Goal: Task Accomplishment & Management: Complete application form

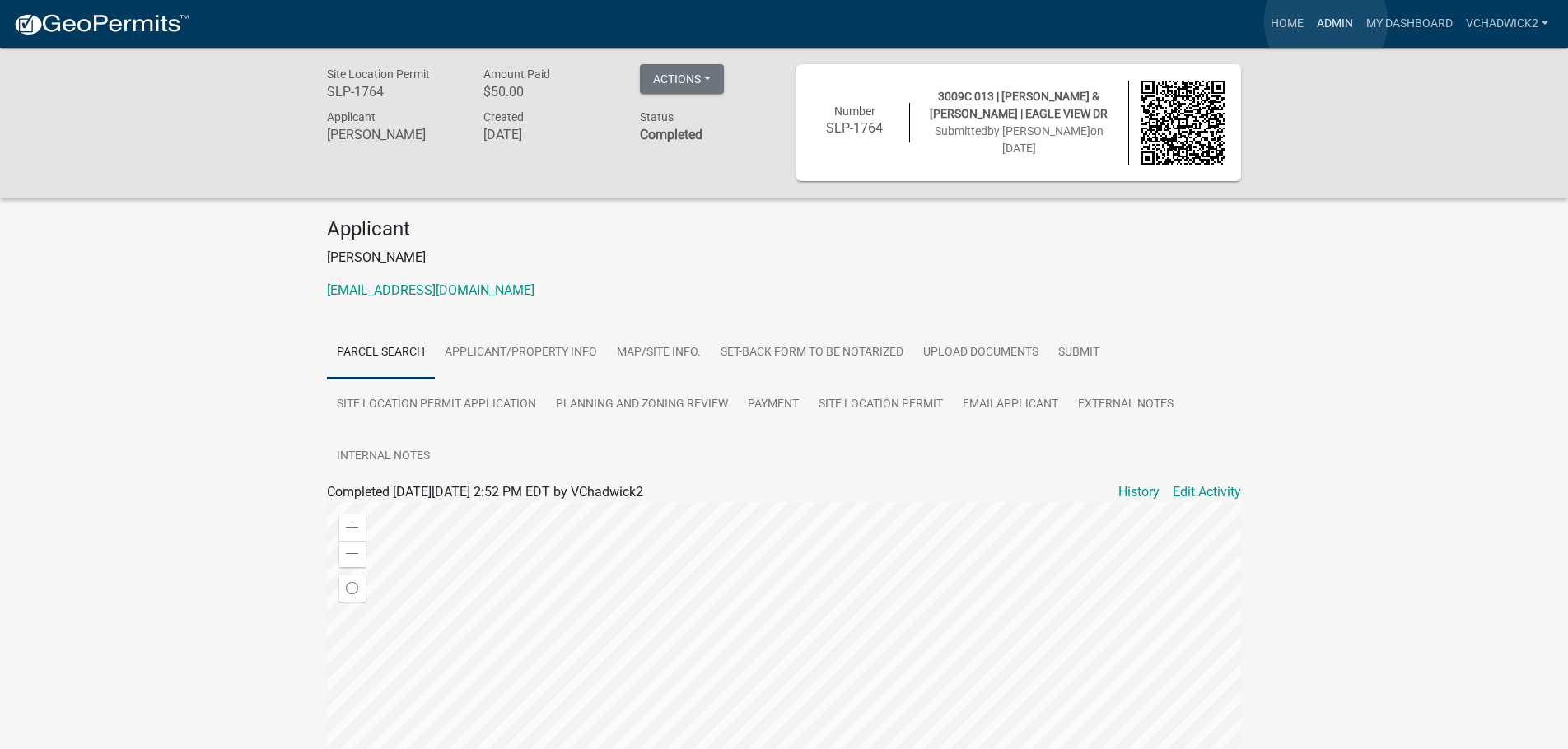
click at [1326, 21] on link "Admin" at bounding box center [1336, 24] width 50 height 31
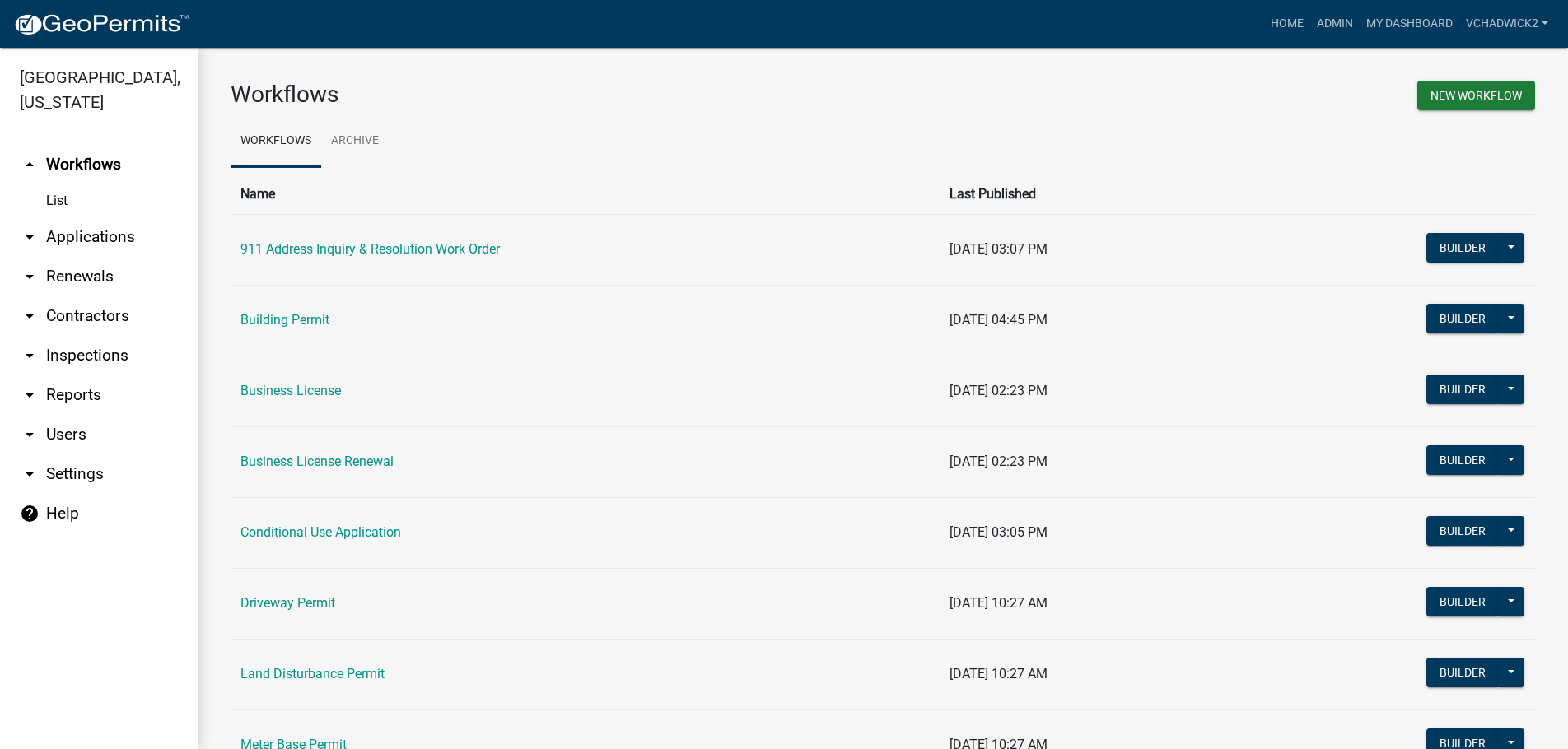
click at [57, 241] on link "arrow_drop_down Applications" at bounding box center [99, 237] width 198 height 40
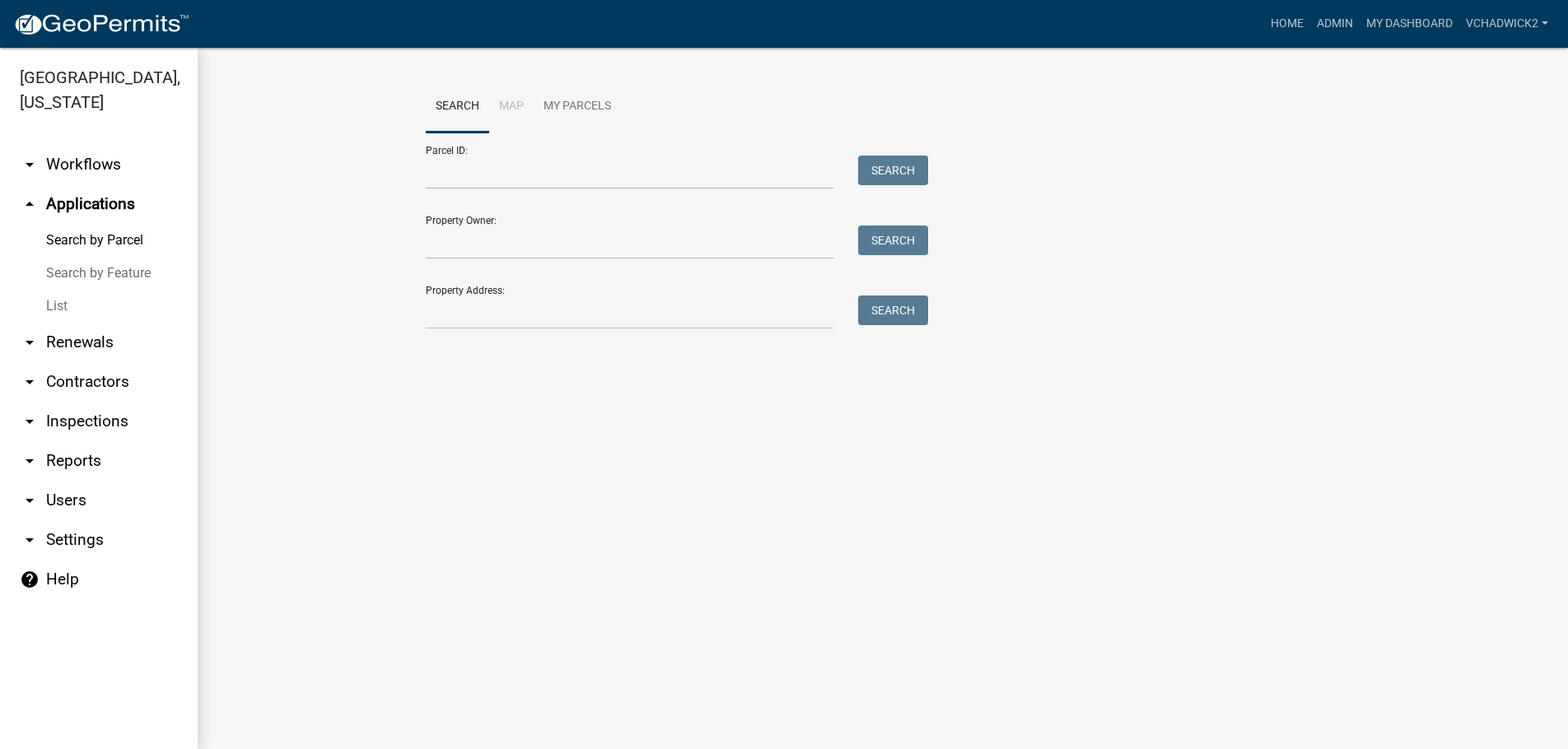
click at [45, 306] on link "List" at bounding box center [99, 306] width 198 height 33
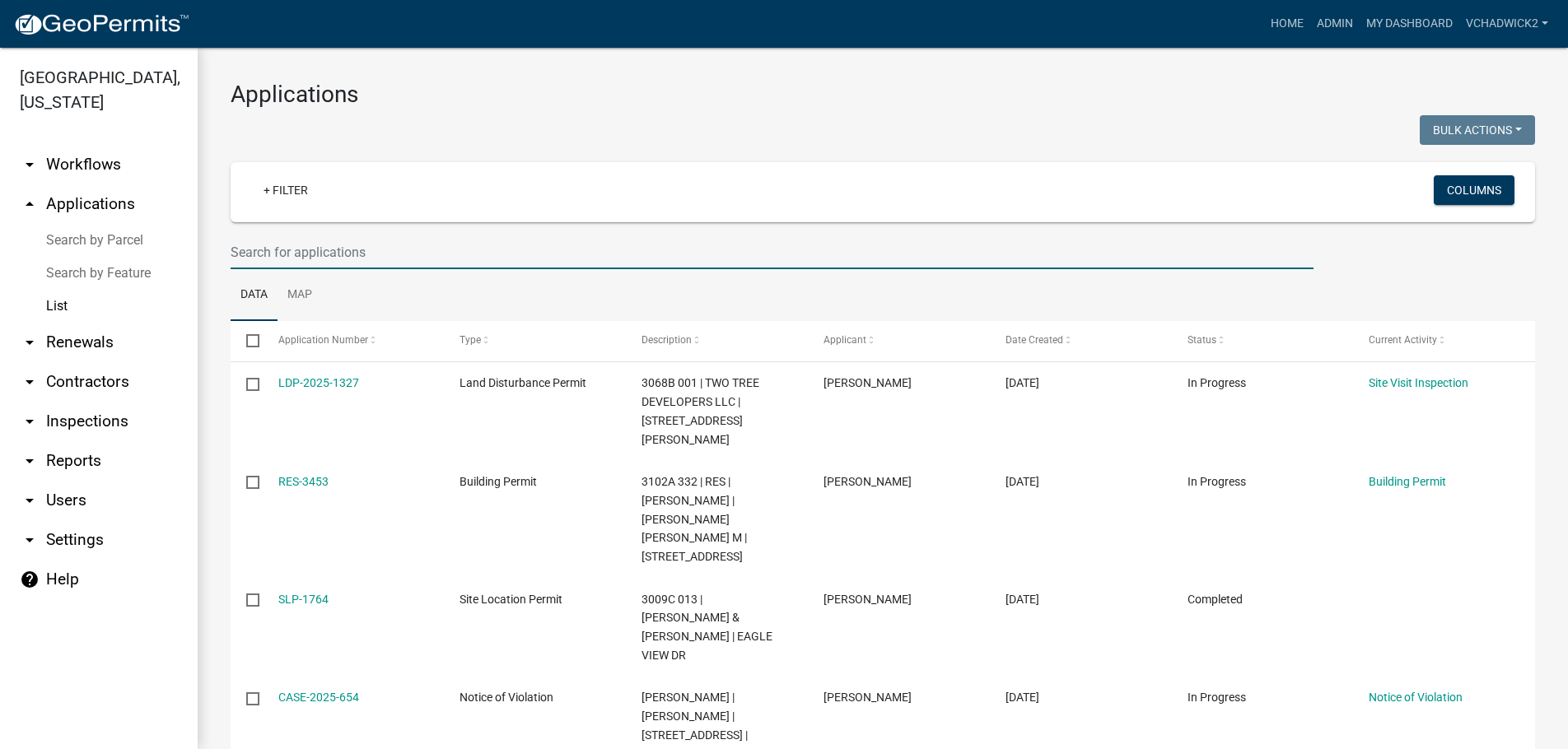
click at [322, 242] on input "text" at bounding box center [772, 251] width 1083 height 33
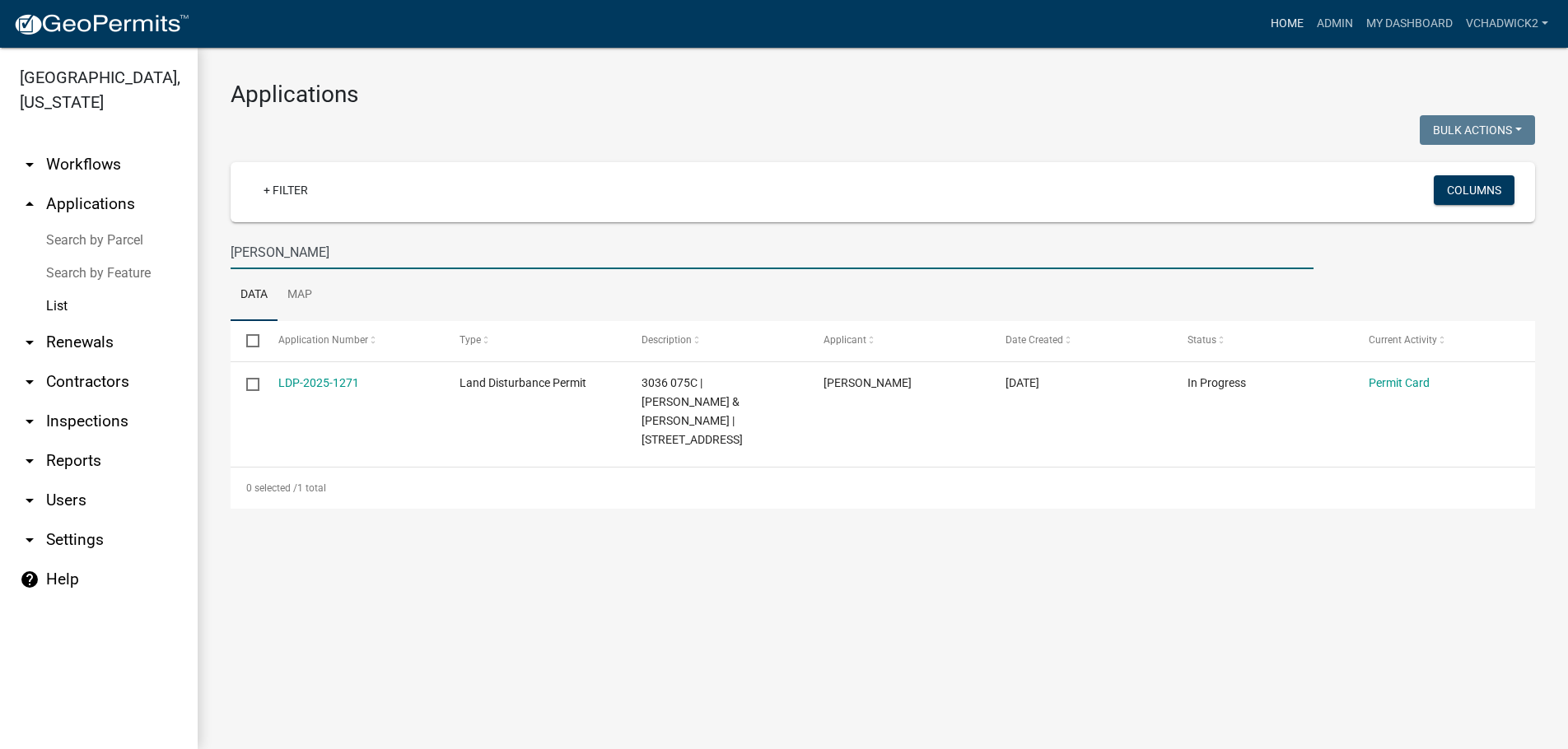
type input "[PERSON_NAME]"
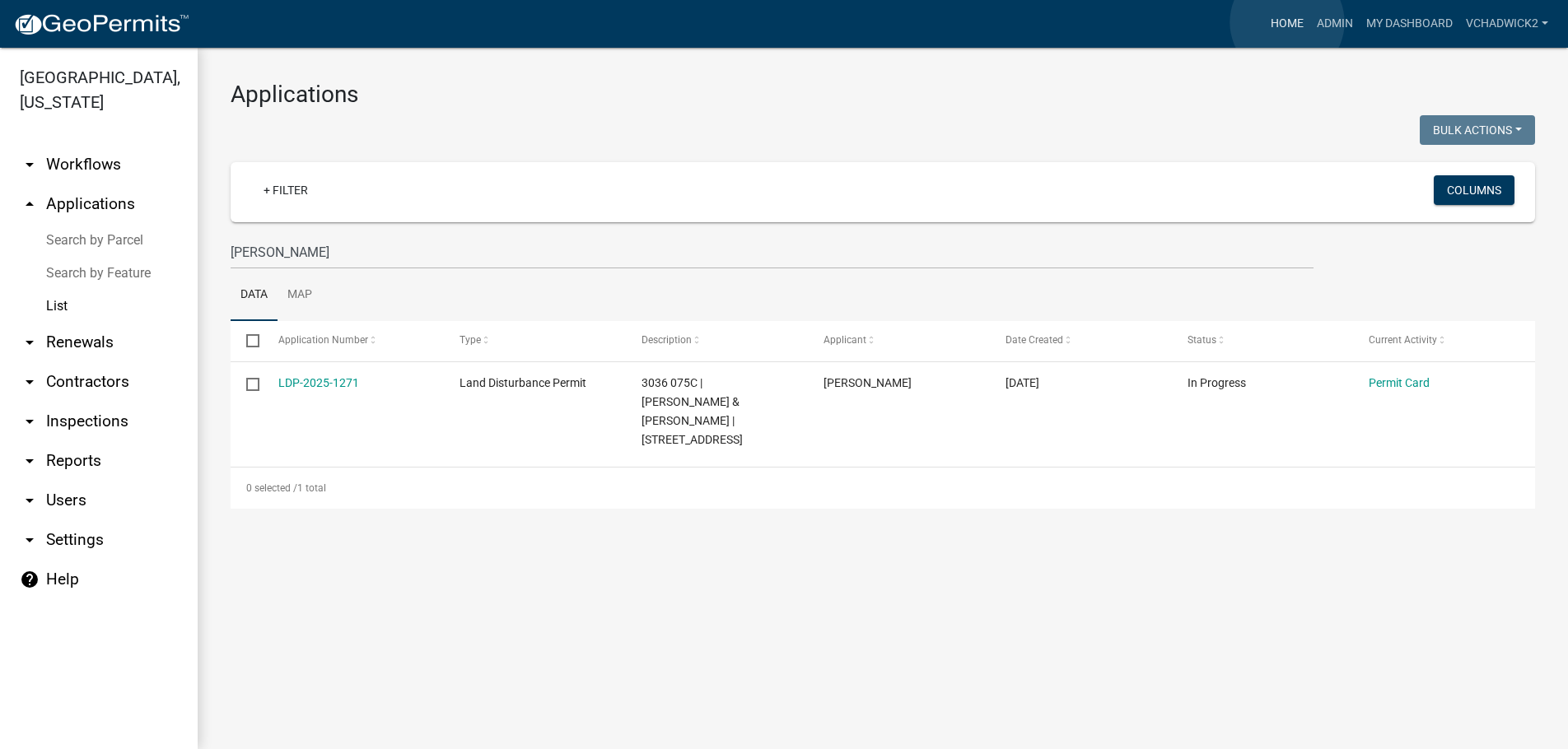
click at [1287, 22] on link "Home" at bounding box center [1287, 24] width 46 height 31
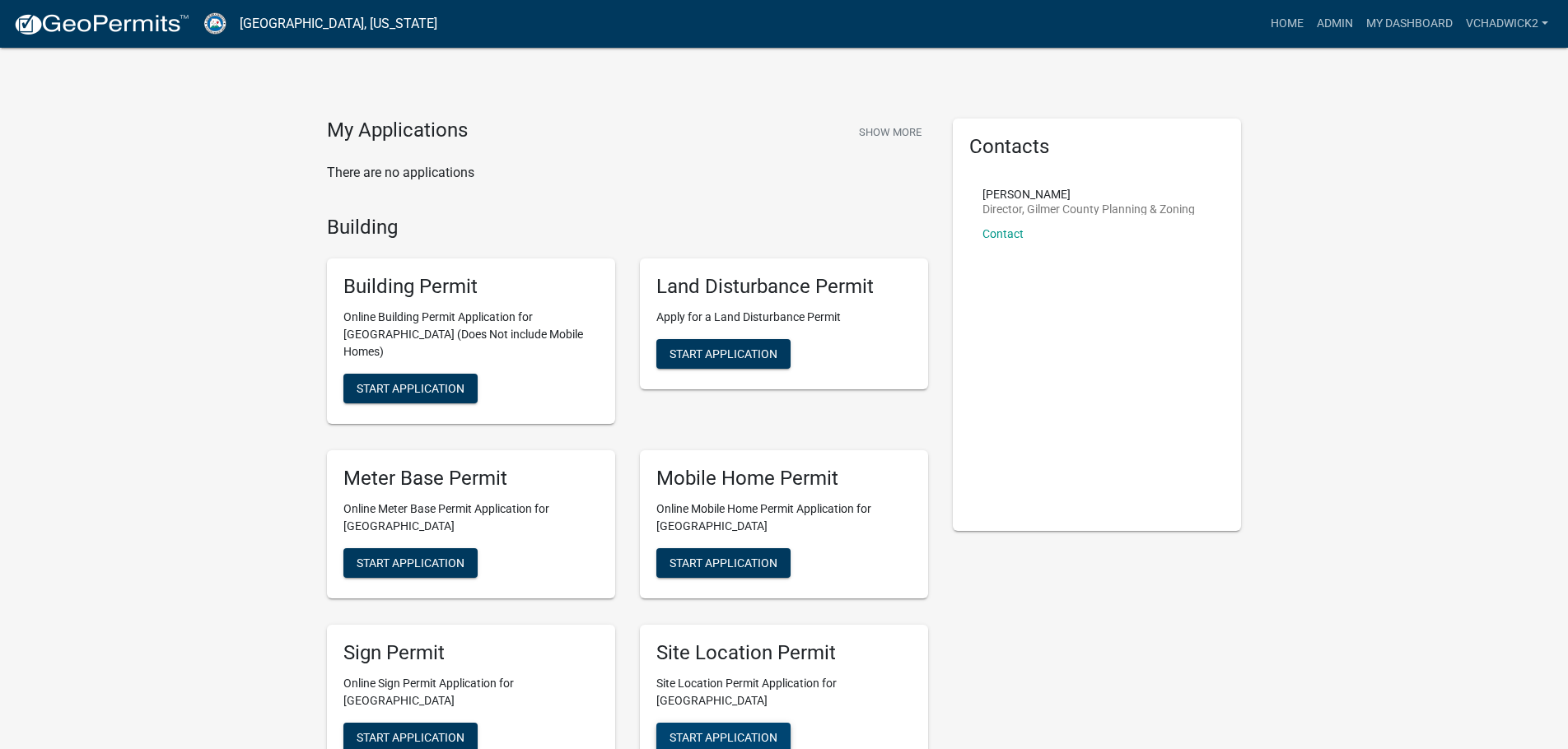
click at [707, 723] on button "Start Application" at bounding box center [724, 738] width 134 height 30
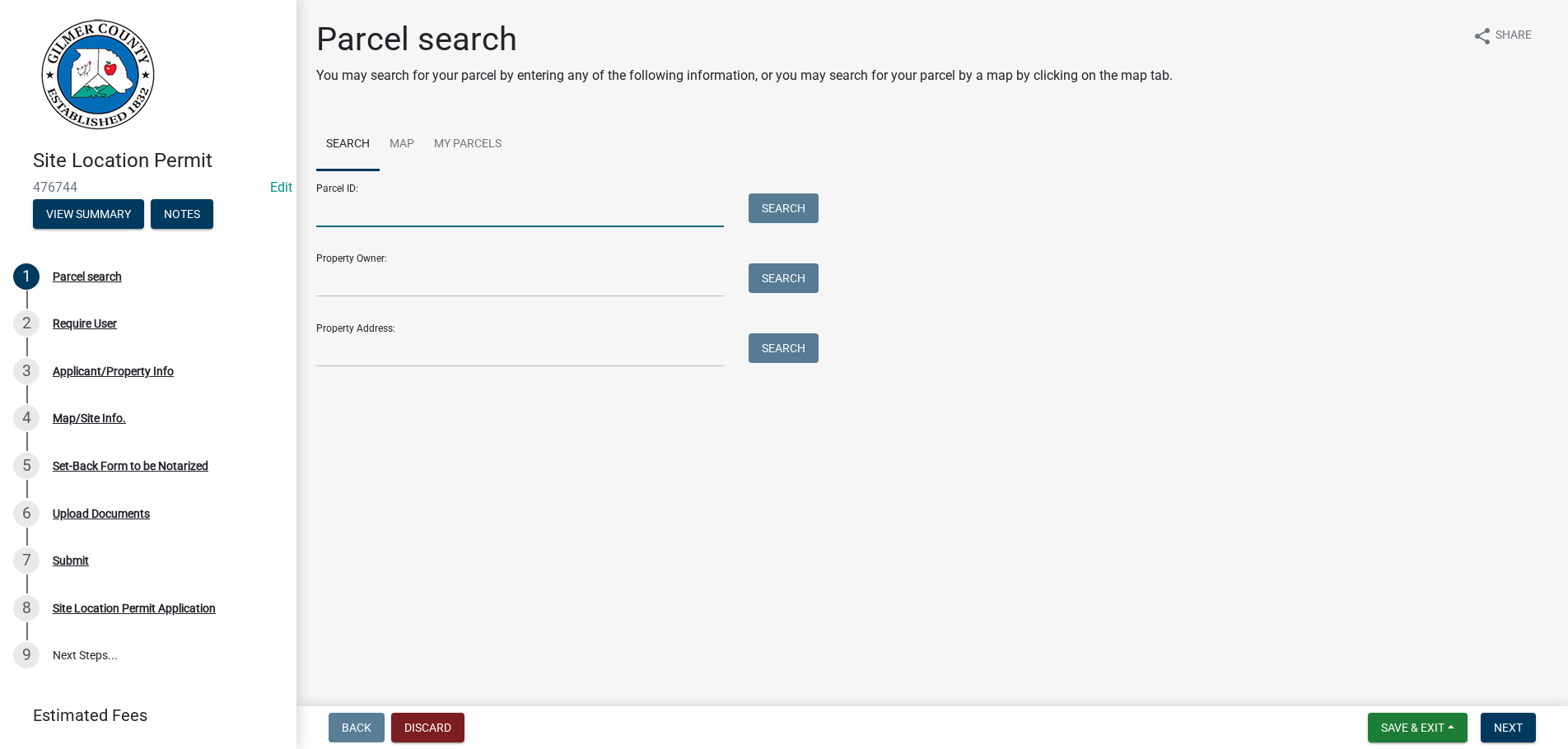
click at [373, 208] on input "Parcel ID:" at bounding box center [520, 209] width 407 height 33
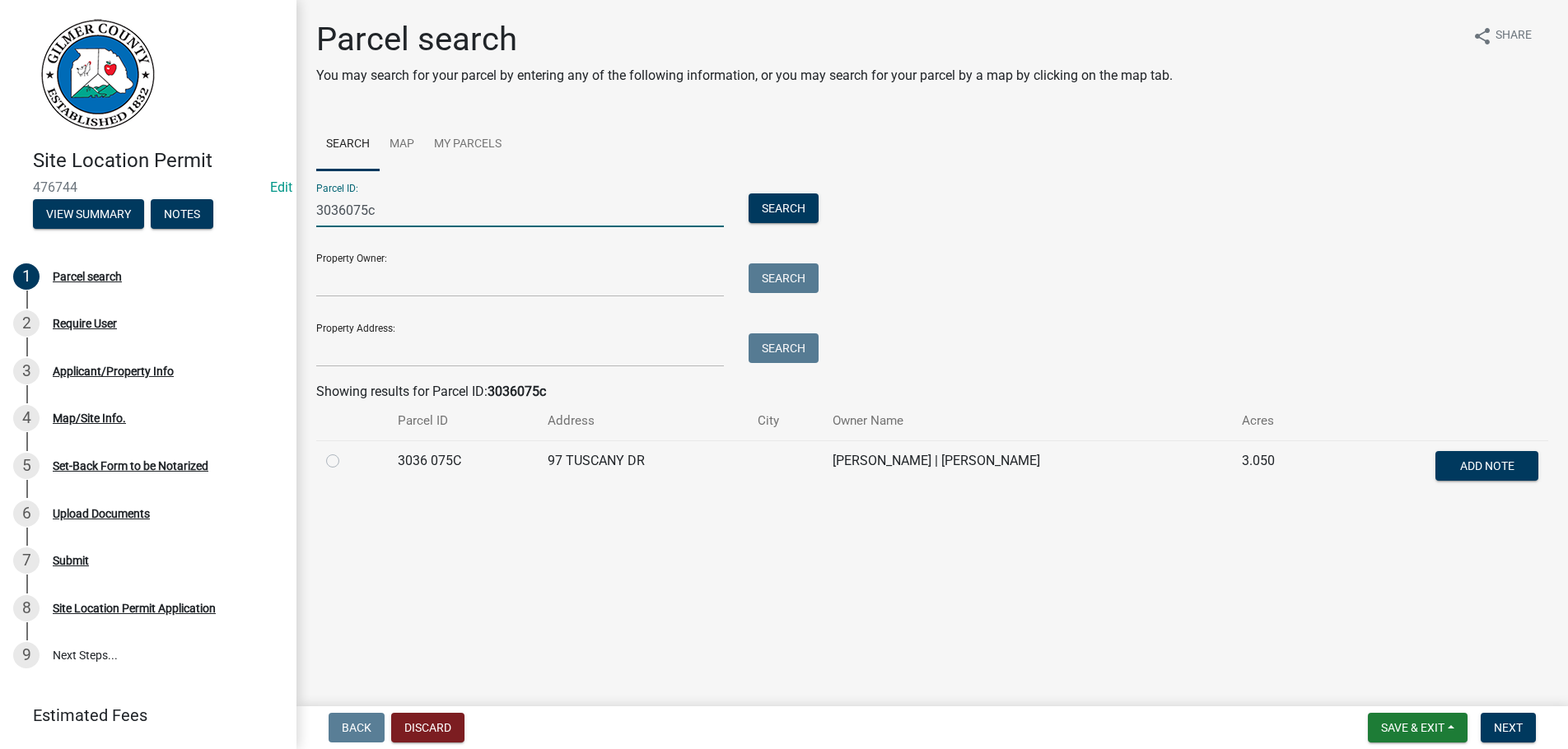
type input "3036075c"
click at [346, 451] on label at bounding box center [346, 451] width 0 height 0
click at [346, 460] on 075C "radio" at bounding box center [350, 456] width 10 height 10
radio 075C "true"
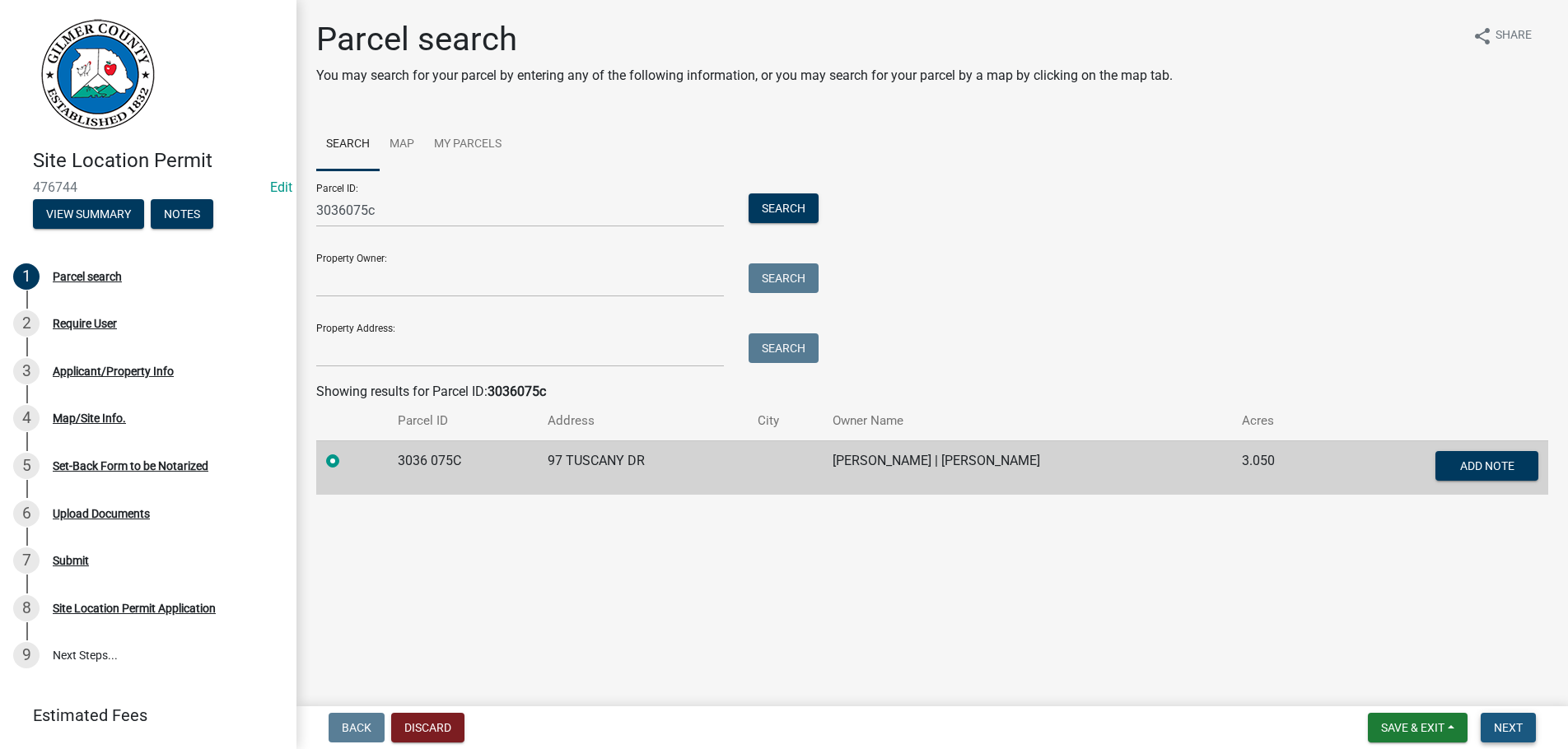
click at [1500, 723] on span "Next" at bounding box center [1509, 728] width 29 height 13
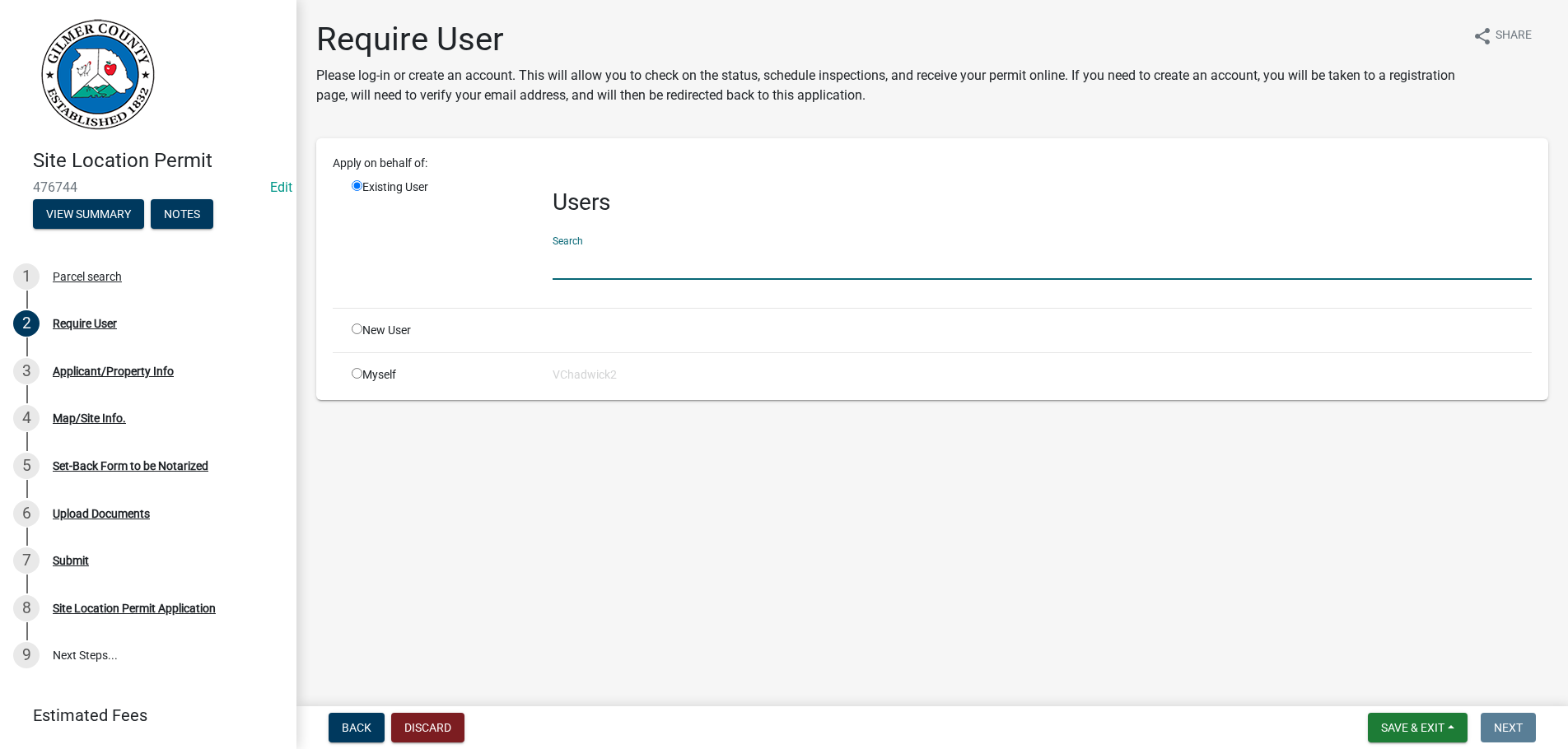
drag, startPoint x: 584, startPoint y: 270, endPoint x: 1535, endPoint y: 232, distance: 951.8
click at [594, 267] on input "text" at bounding box center [1042, 263] width 980 height 33
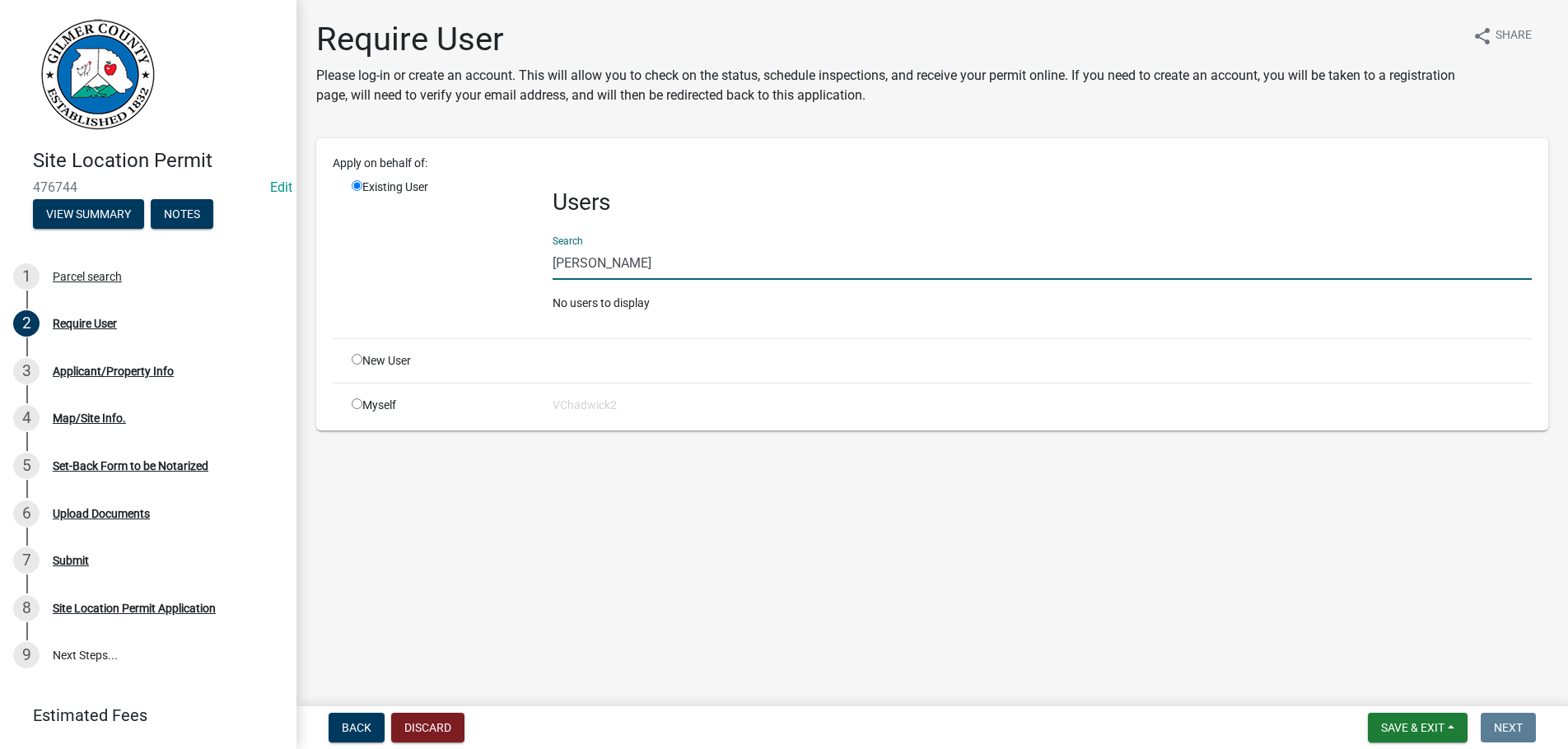
drag, startPoint x: 682, startPoint y: 263, endPoint x: 89, endPoint y: 276, distance: 593.1
click at [553, 276] on input "[PERSON_NAME]" at bounding box center [1042, 263] width 980 height 33
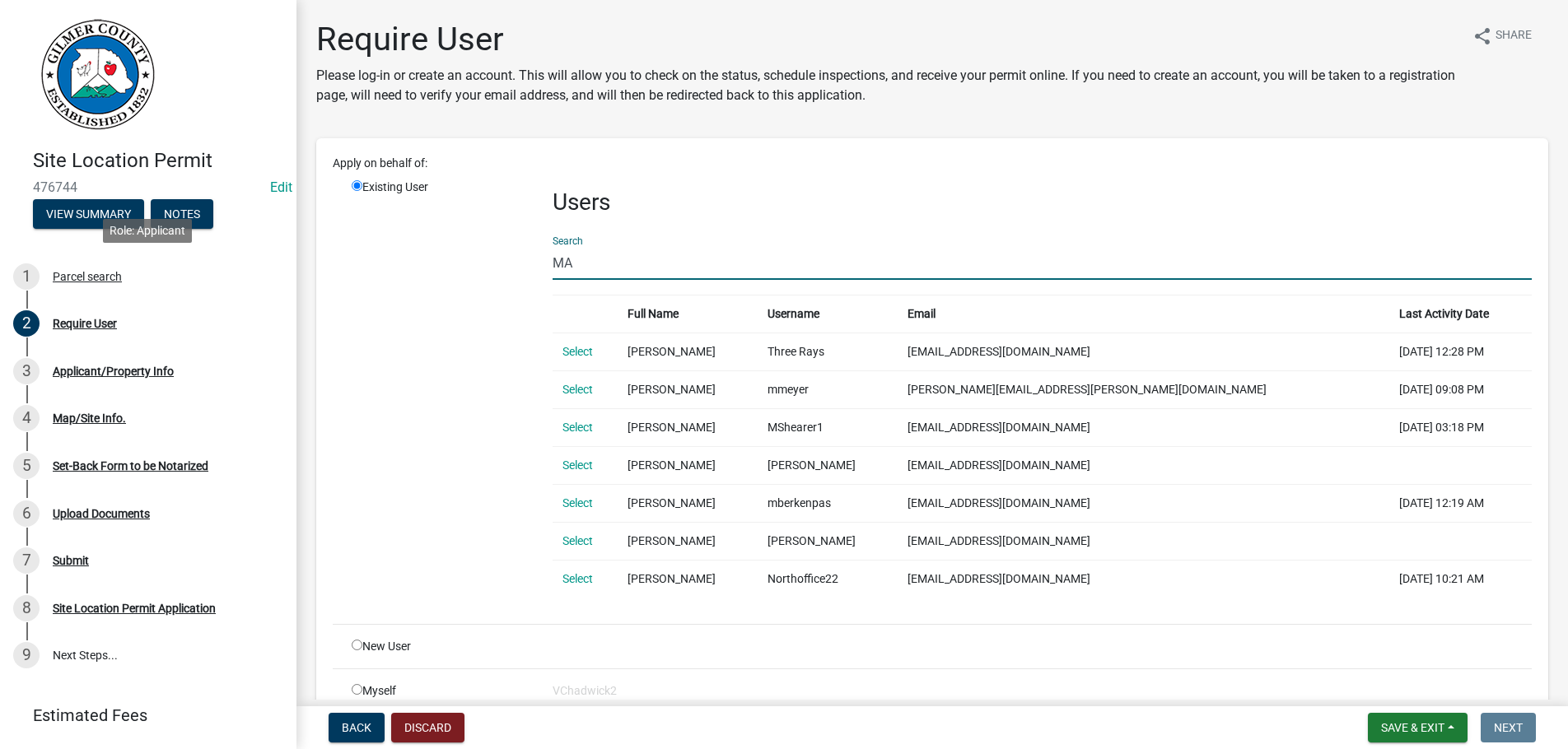
type input "M"
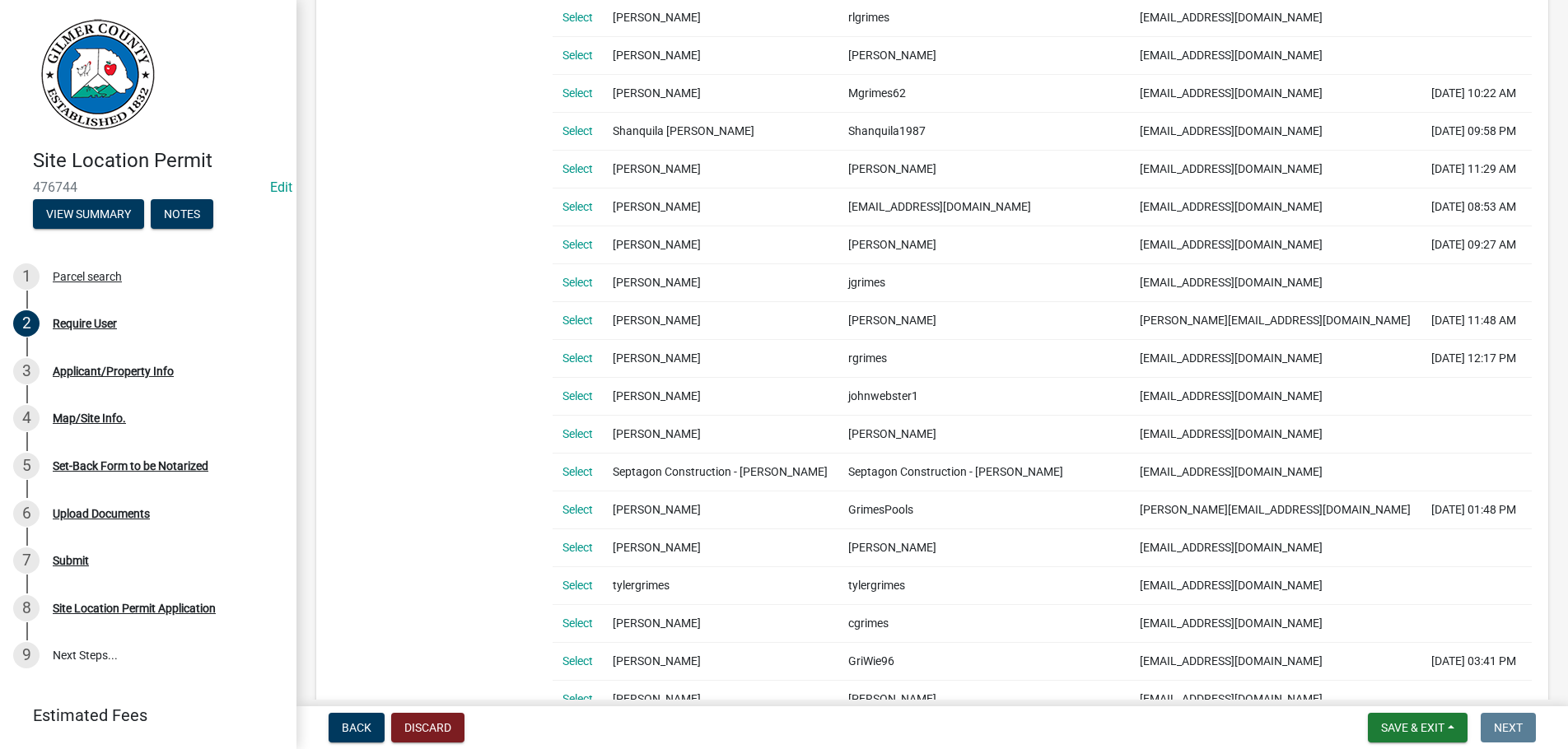
scroll to position [563, 0]
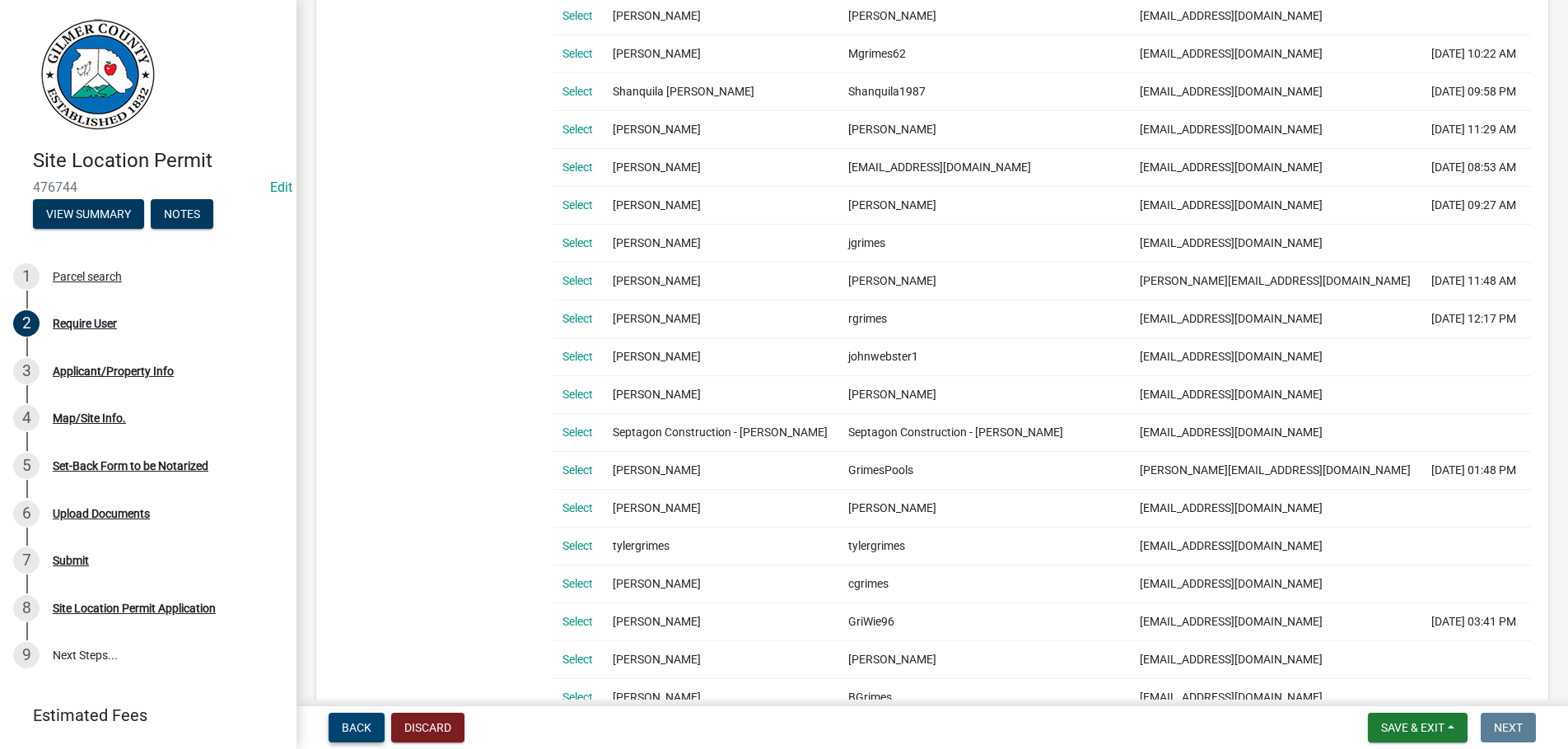
type input "[PERSON_NAME]"
click at [351, 722] on span "Back" at bounding box center [356, 728] width 30 height 13
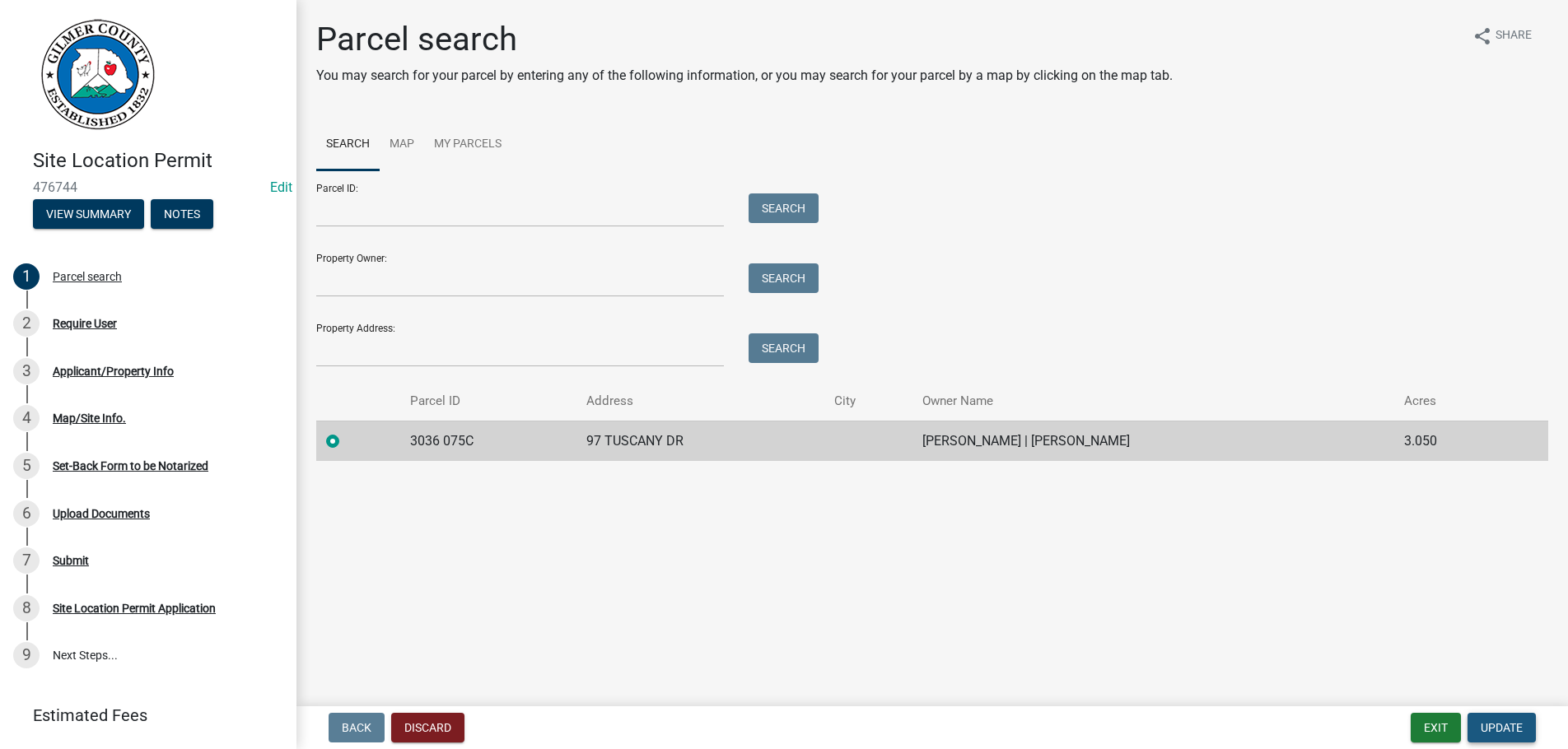
click at [1503, 726] on span "Update" at bounding box center [1502, 728] width 42 height 13
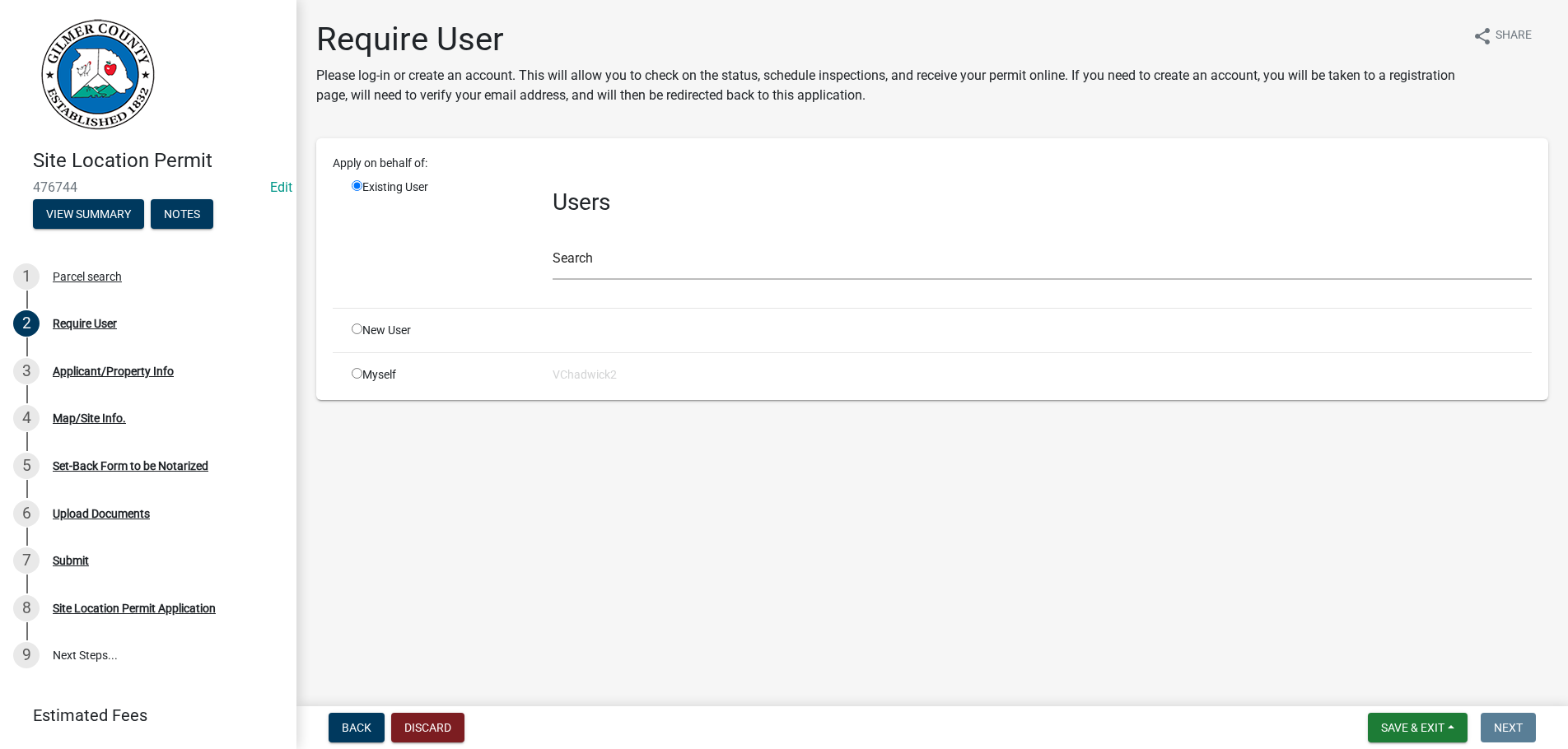
click at [355, 327] on input "radio" at bounding box center [356, 328] width 10 height 10
radio input "true"
radio input "false"
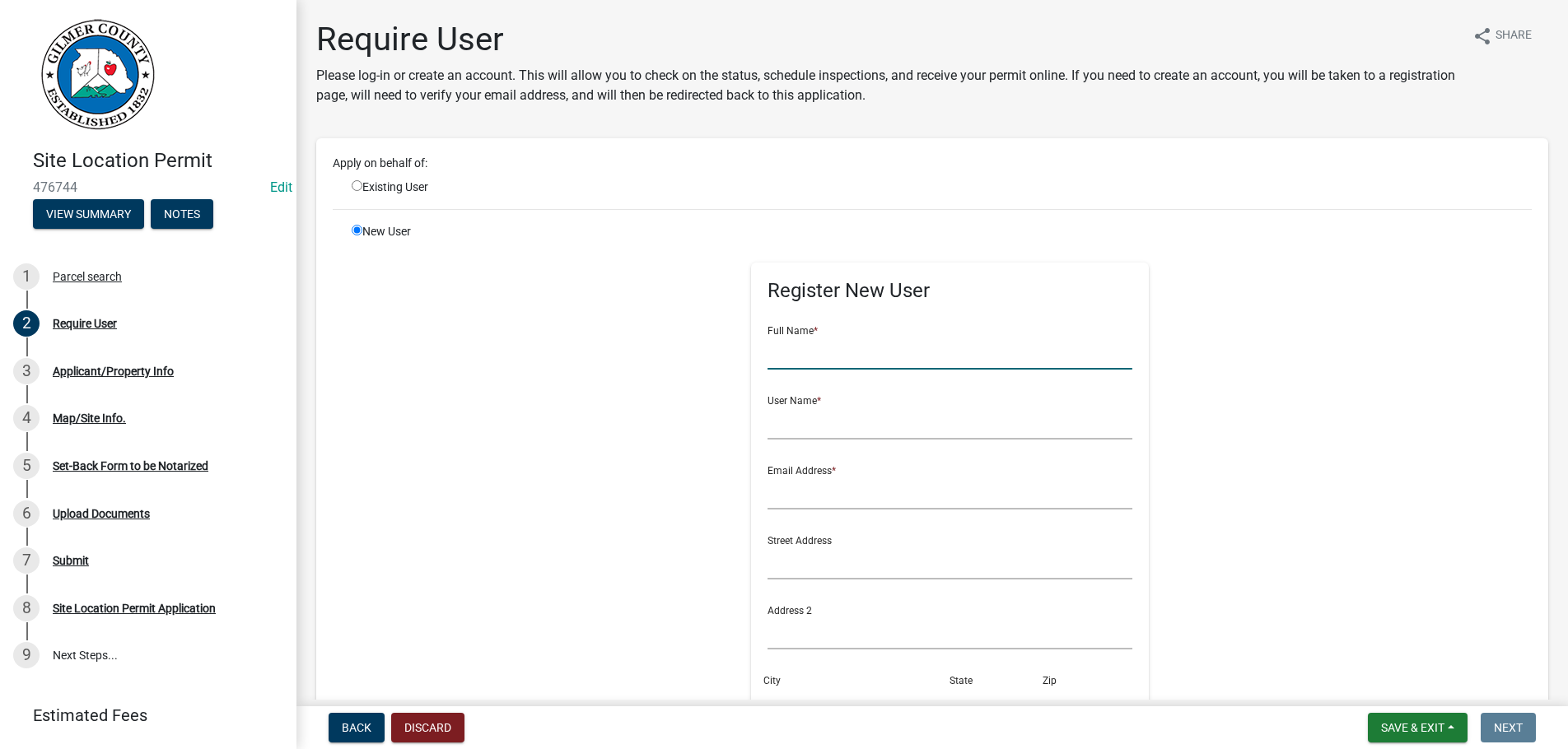
click at [822, 358] on input "text" at bounding box center [949, 352] width 365 height 33
type input "[PERSON_NAME]"
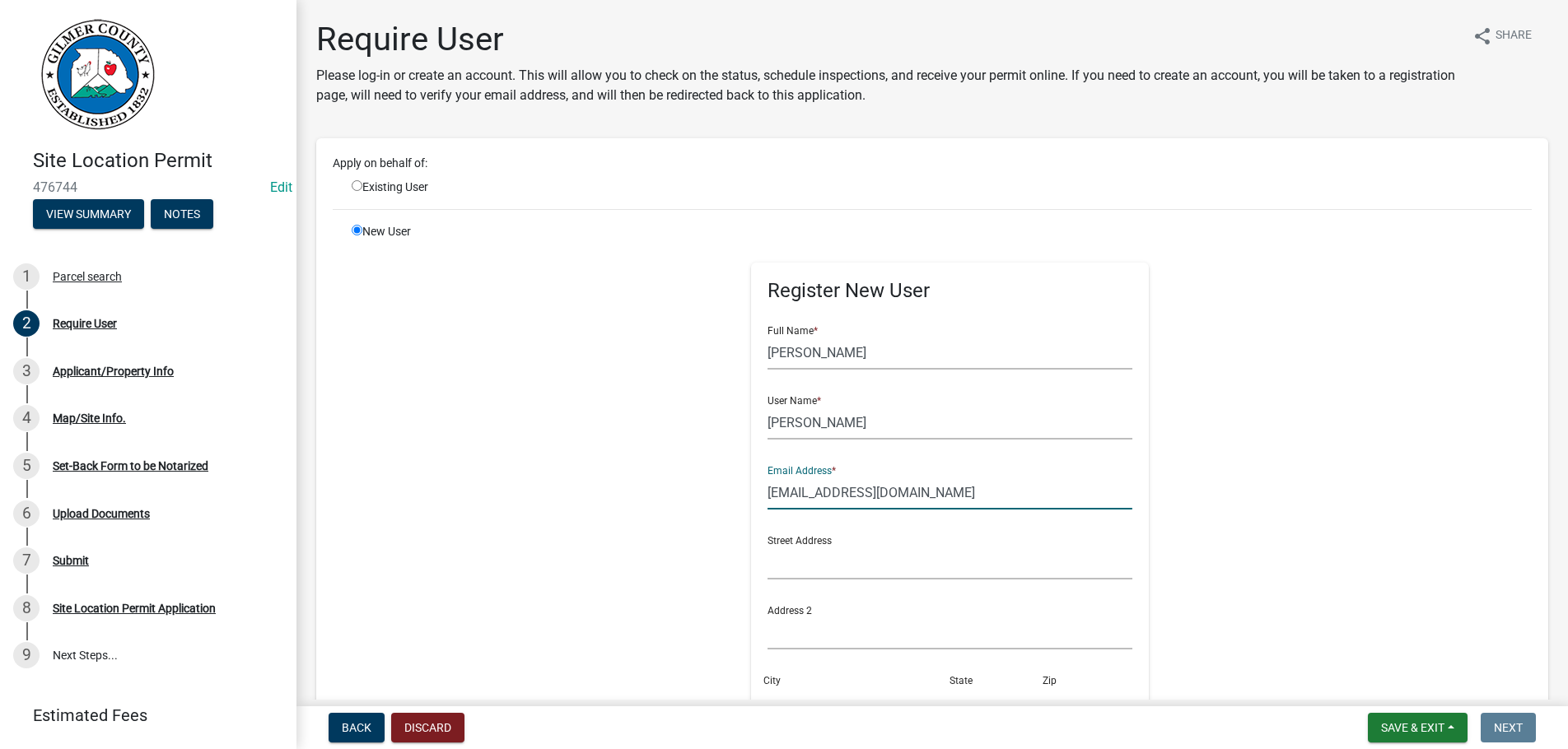
type input "[EMAIL_ADDRESS][DOMAIN_NAME]"
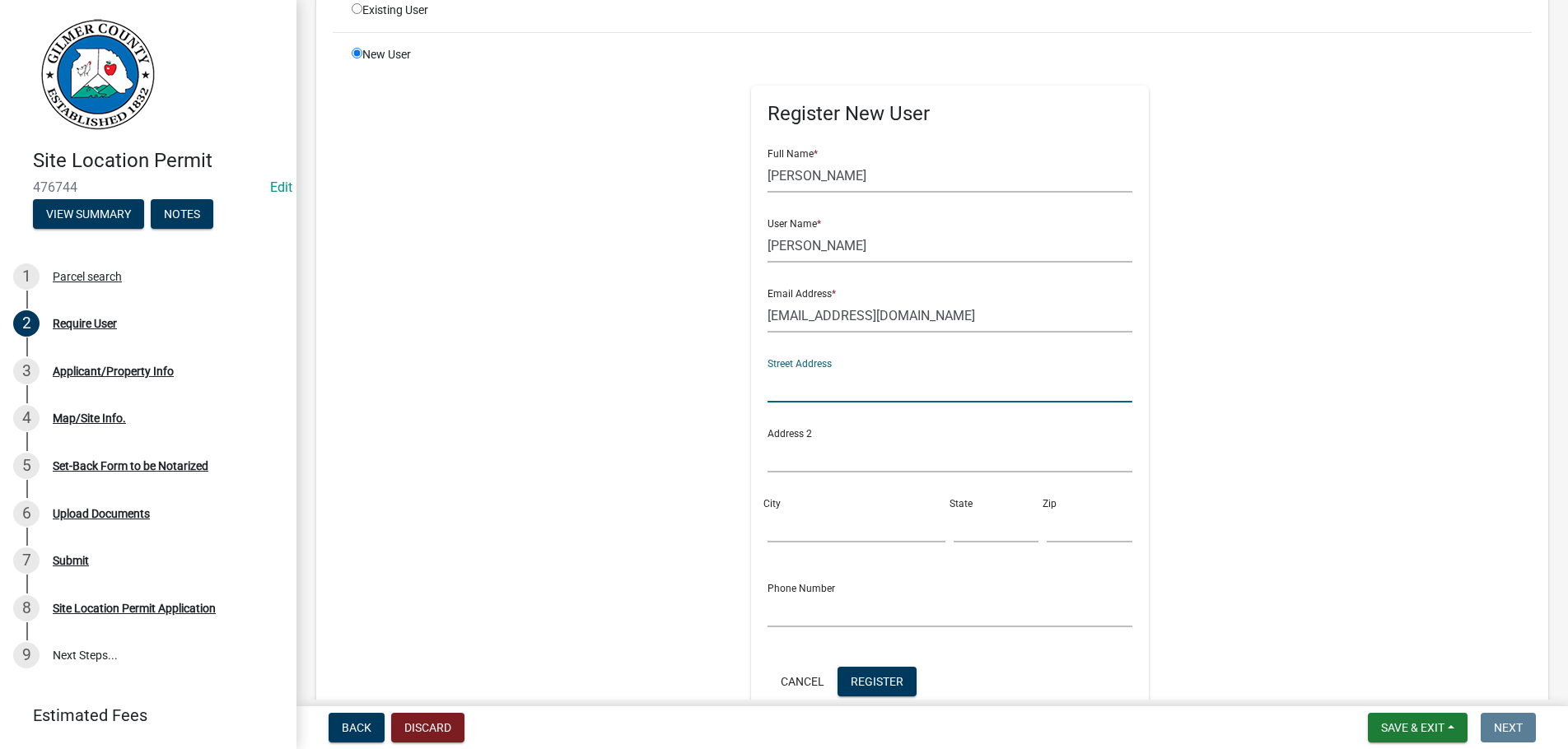
scroll to position [376, 0]
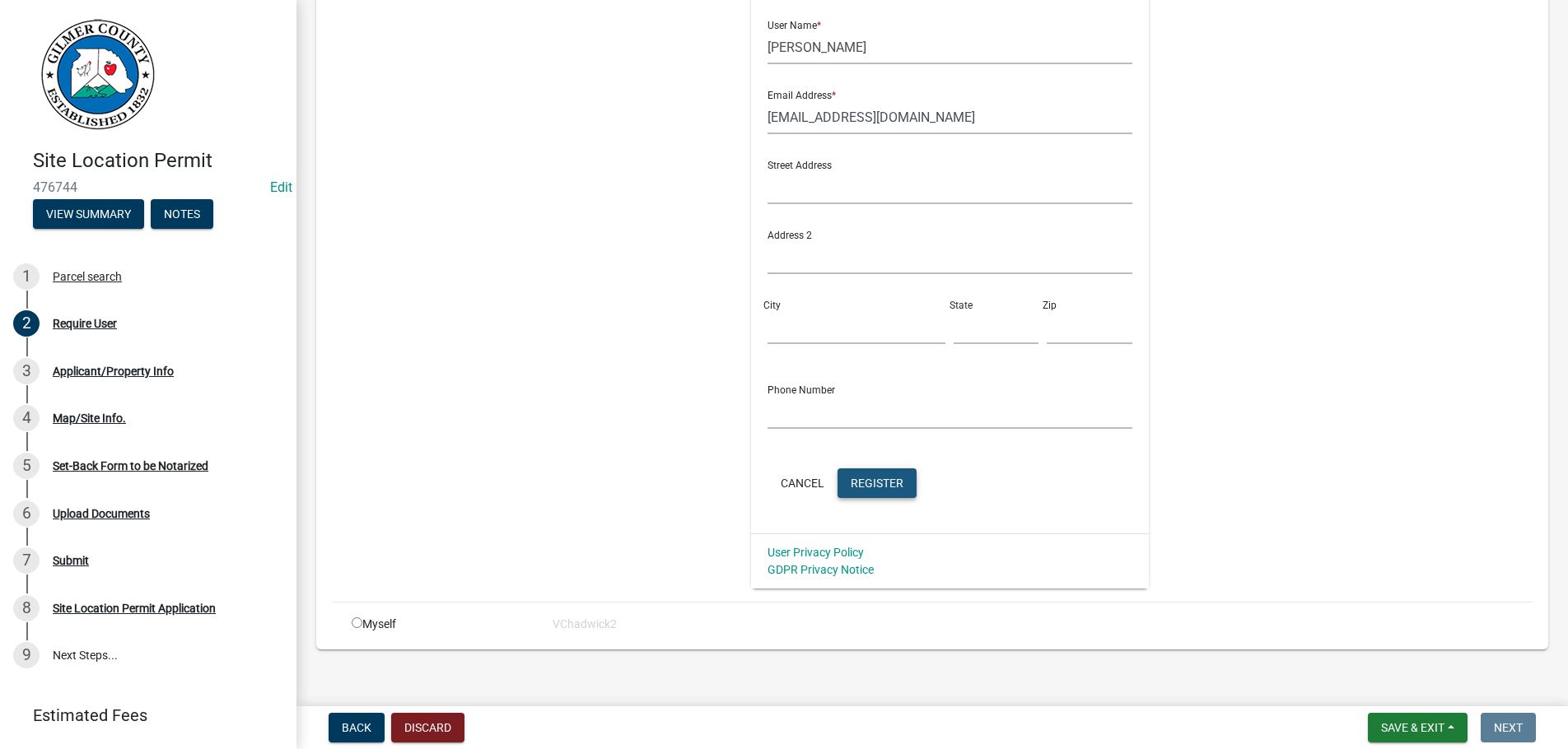
click at [877, 479] on span "Register" at bounding box center [877, 483] width 52 height 13
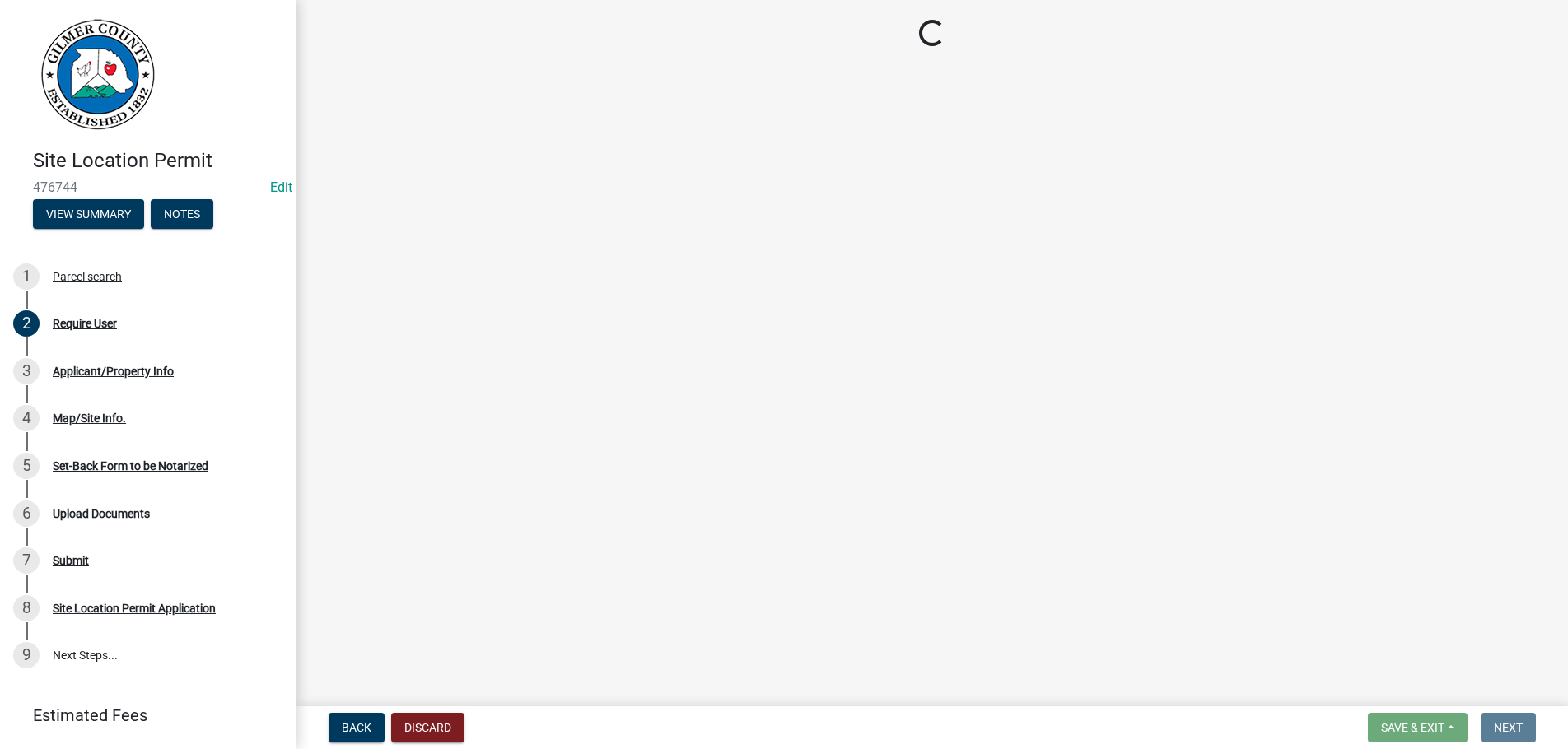
scroll to position [0, 0]
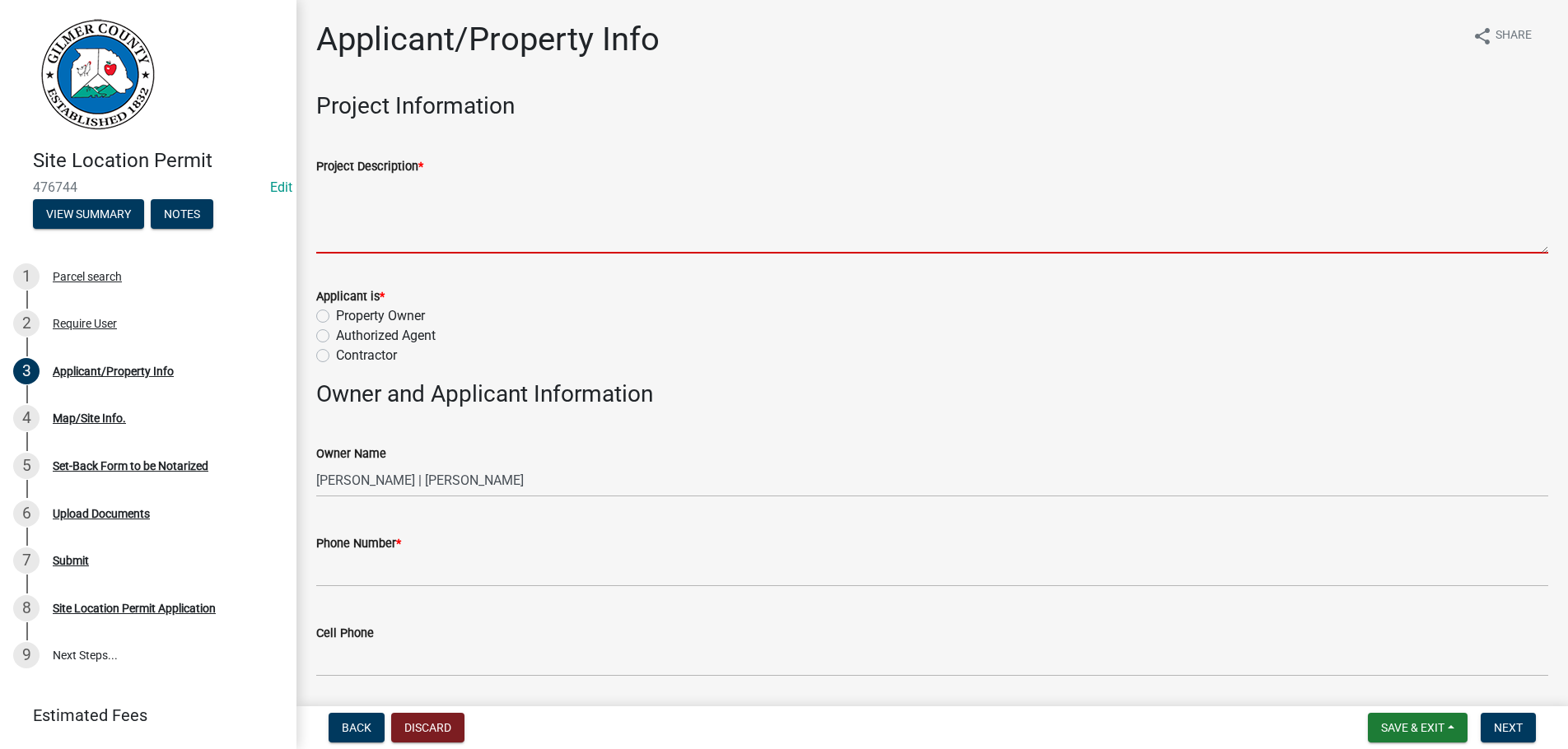
click at [404, 213] on textarea "Project Description *" at bounding box center [932, 214] width 1232 height 77
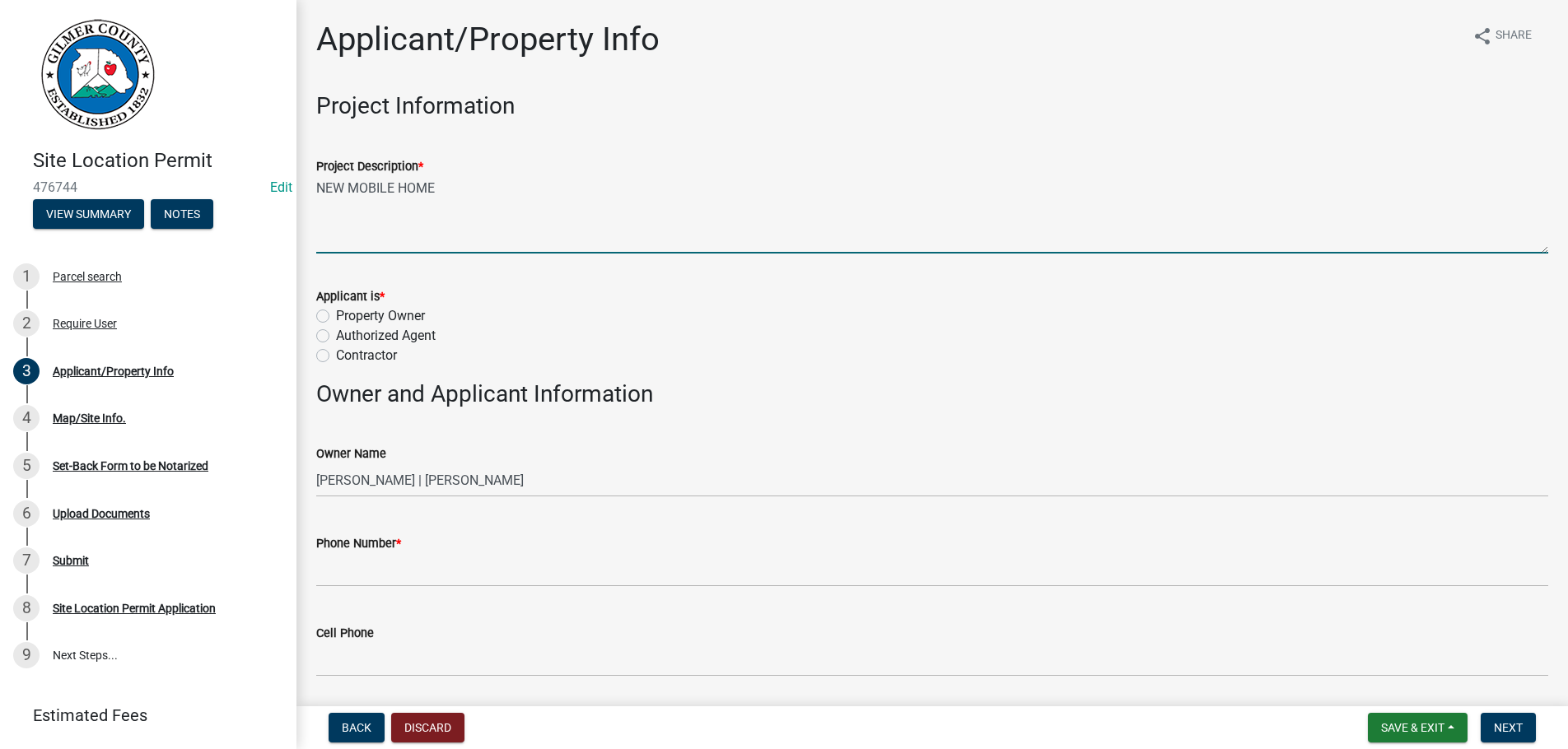
type textarea "NEW MOBILE HOME"
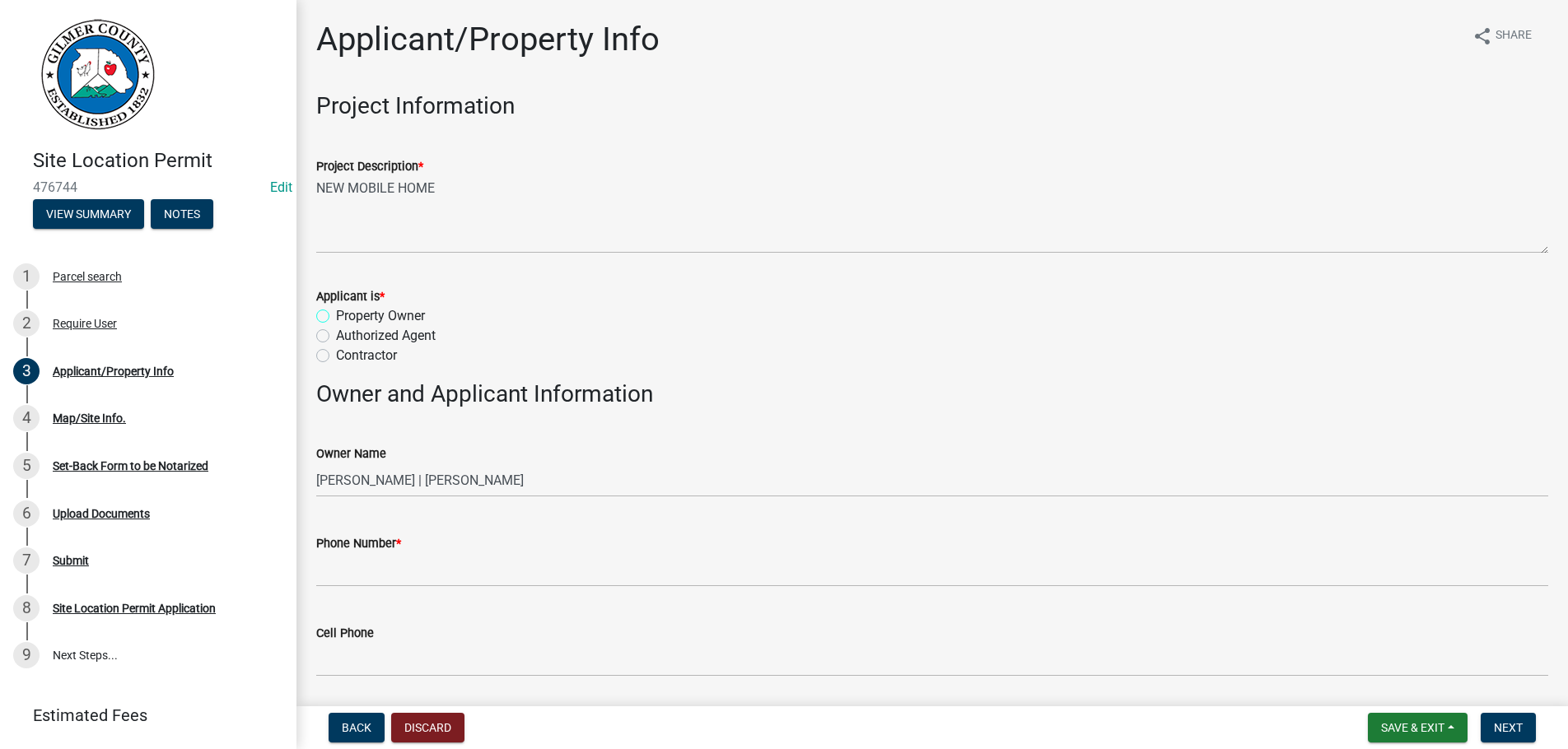
click at [336, 306] on input "Property Owner" at bounding box center [341, 311] width 10 height 10
radio input "true"
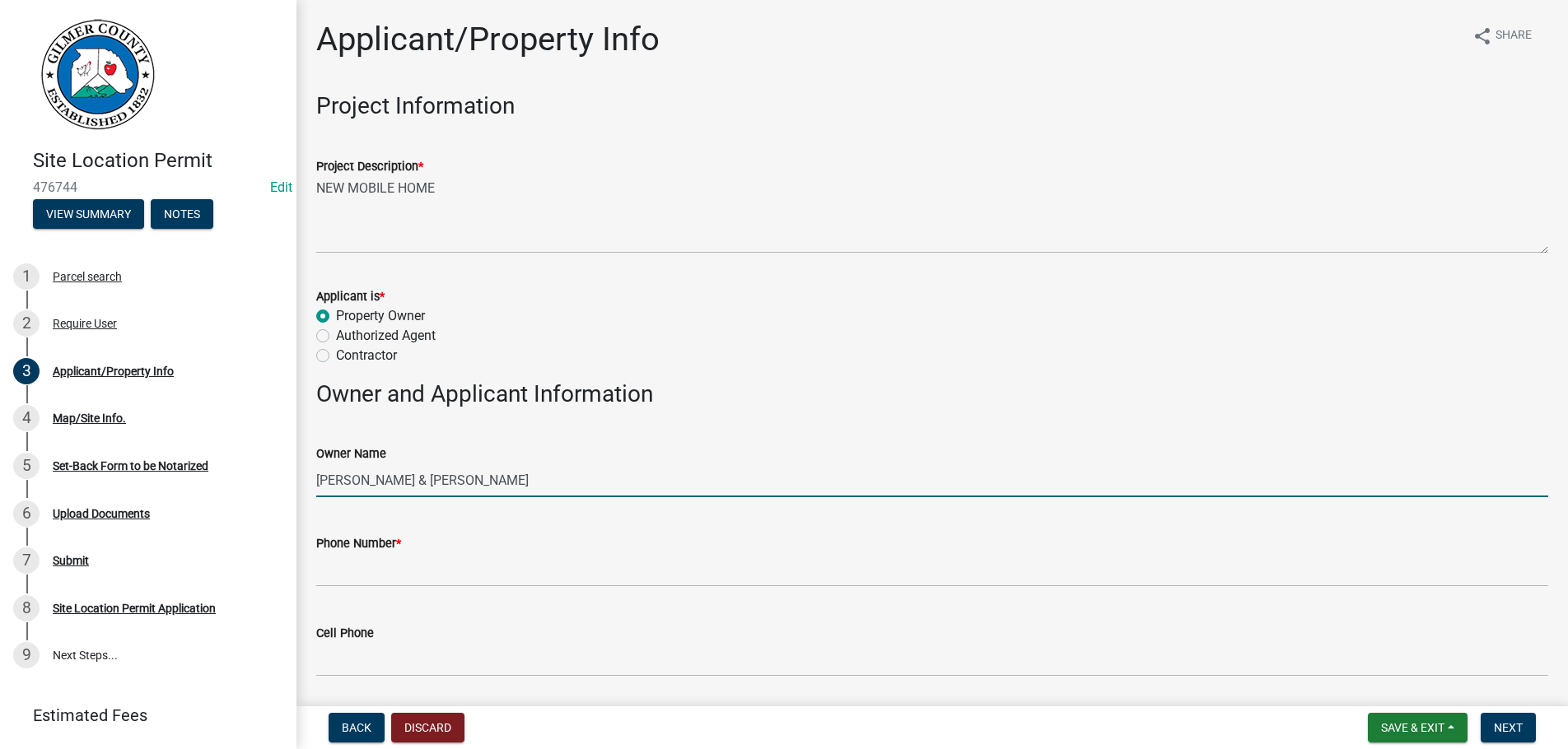
type input "[PERSON_NAME] & [PERSON_NAME]"
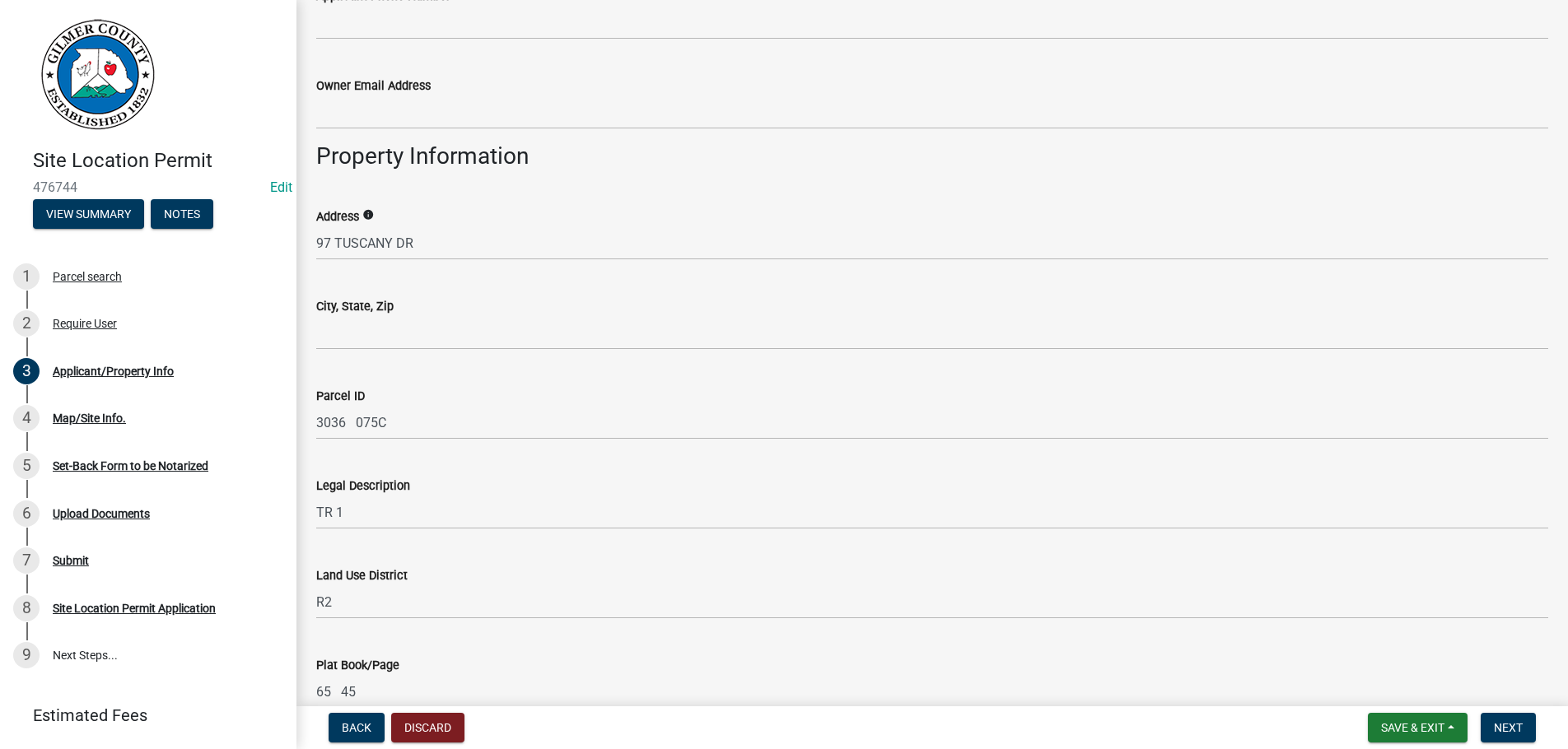
scroll to position [938, 0]
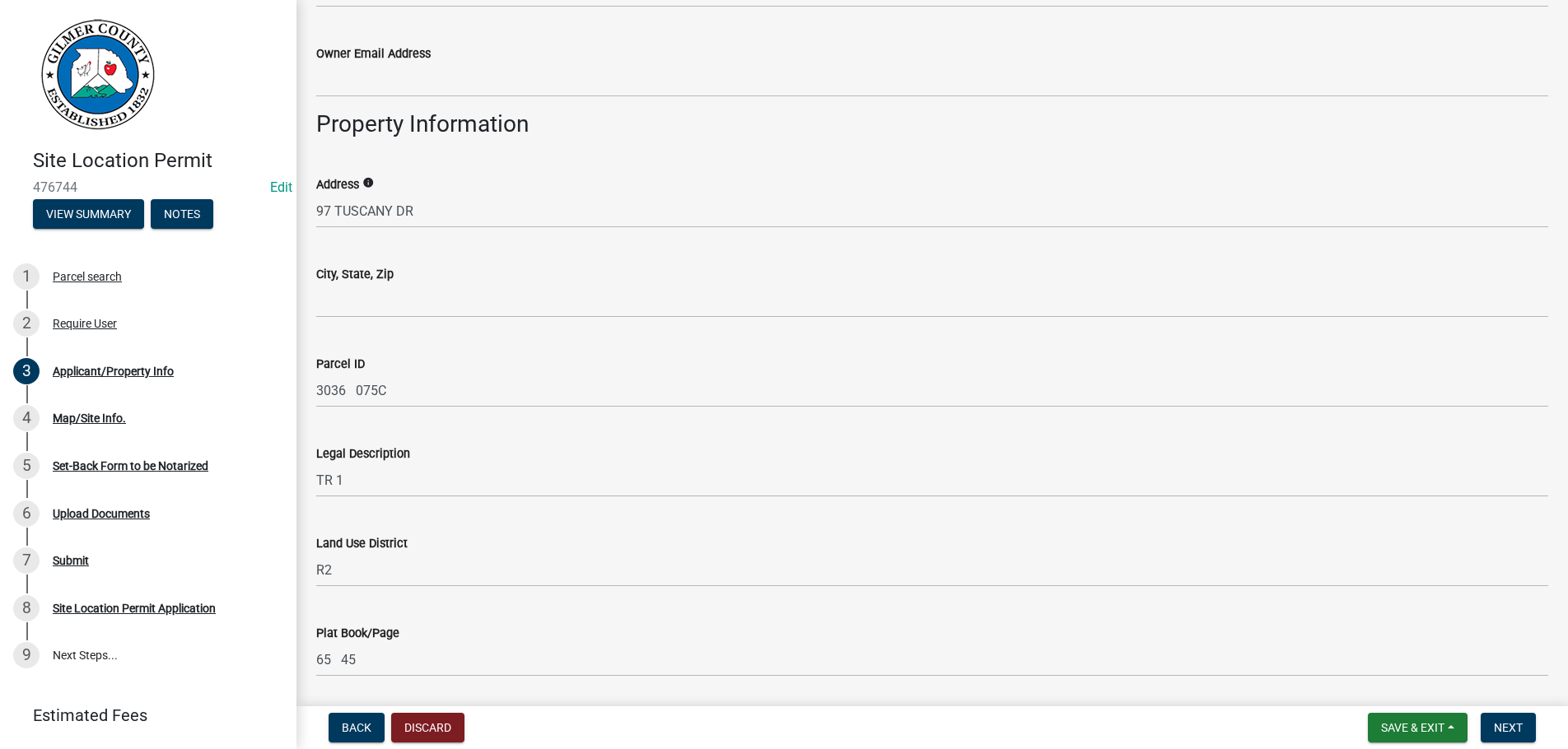
type input "[PHONE_NUMBER]"
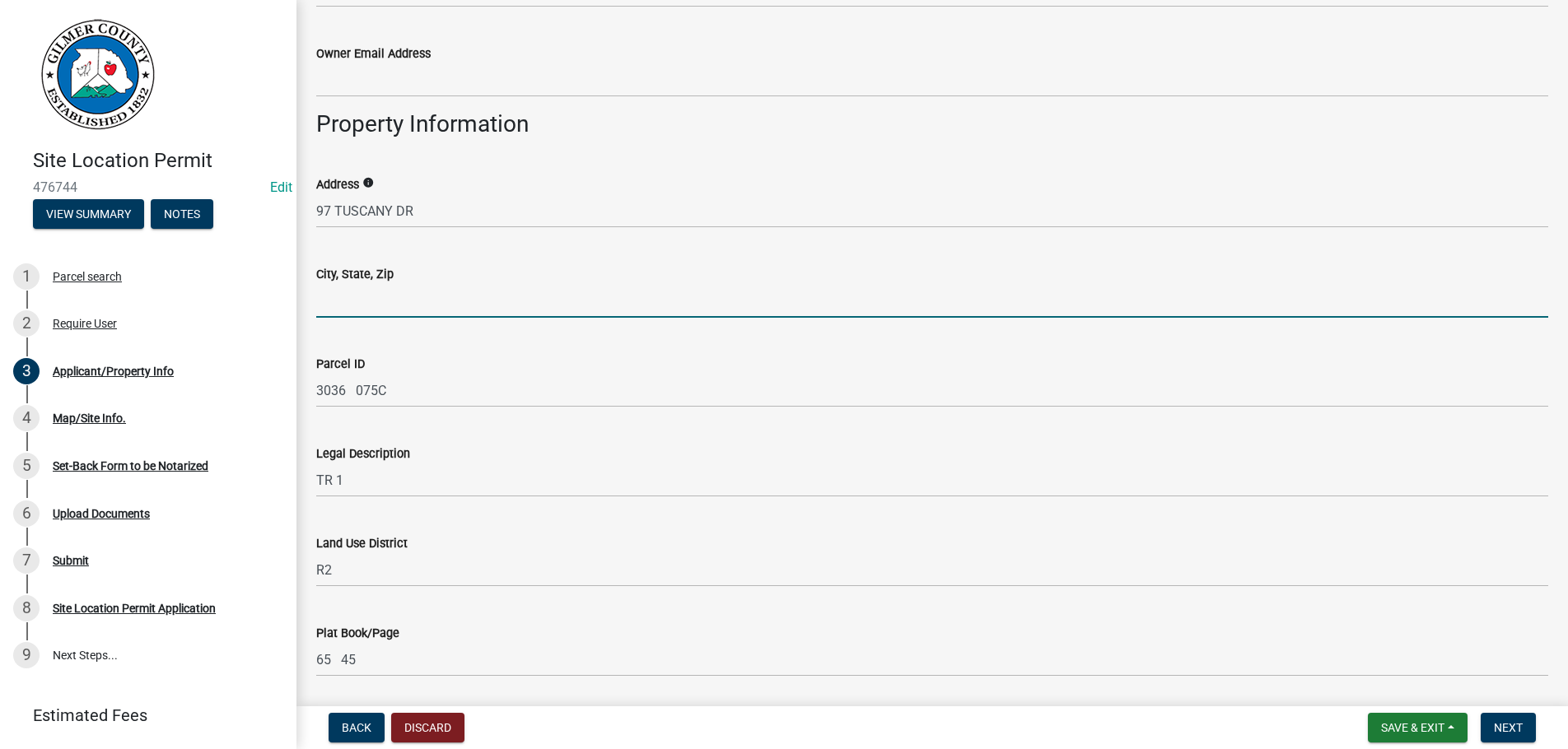
click at [407, 304] on input "City, State, Zip" at bounding box center [932, 300] width 1232 height 33
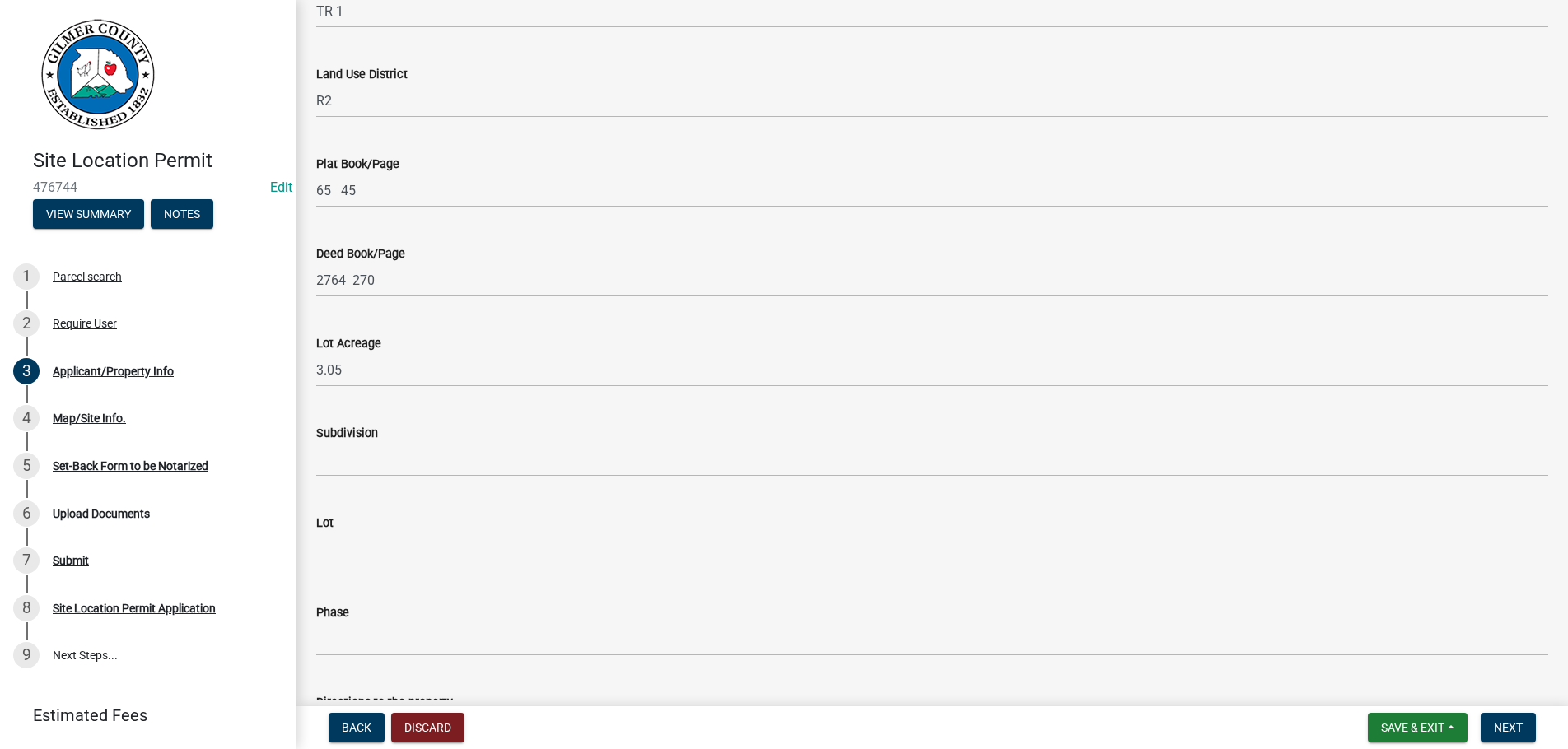
scroll to position [1575, 0]
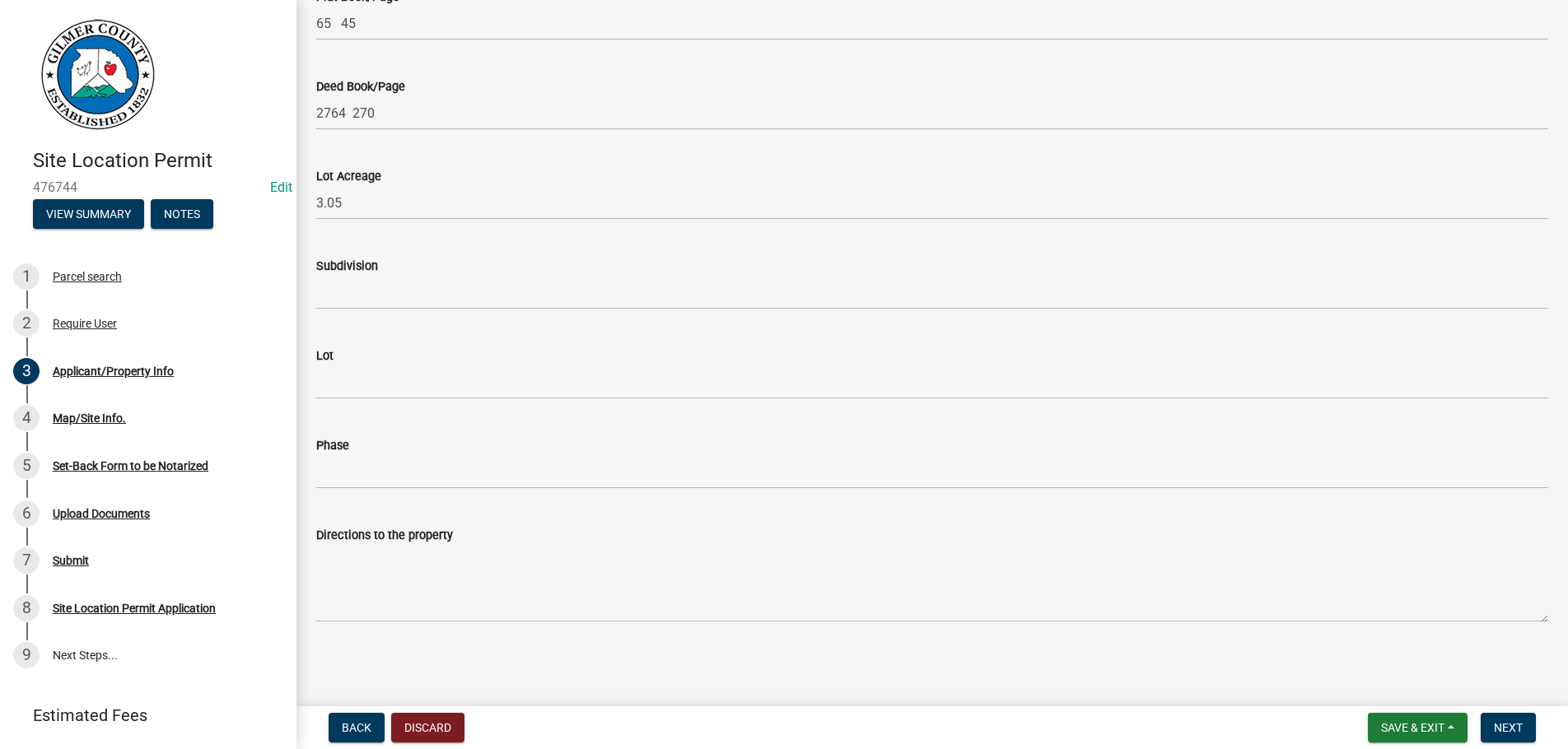
type input "ELLIJAY GA 30540"
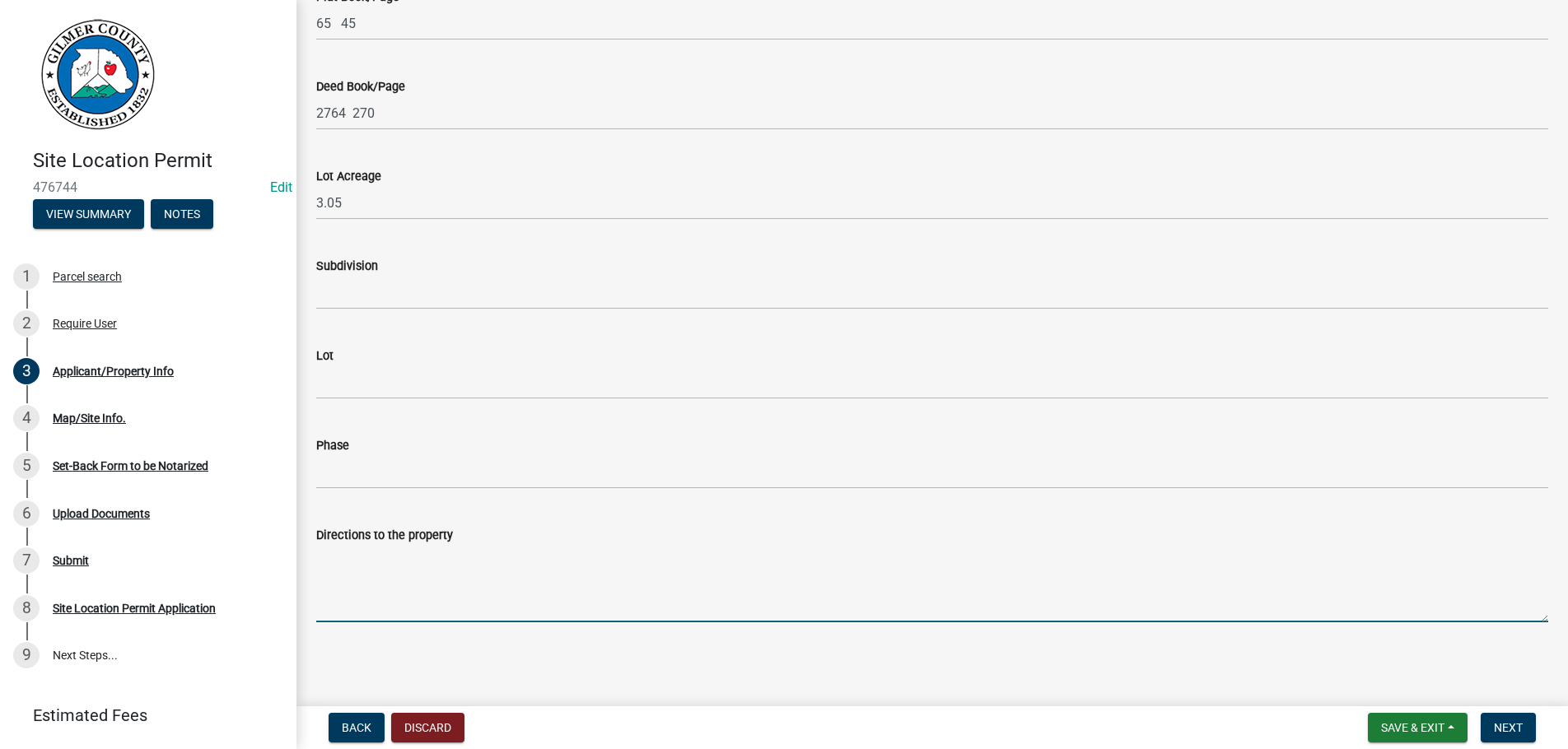
click at [411, 573] on textarea "Directions to the property" at bounding box center [932, 583] width 1232 height 77
click at [567, 558] on textarea "[STREET_ADDRESS][DEMOGRAPHIC_DATA] =" at bounding box center [932, 583] width 1232 height 77
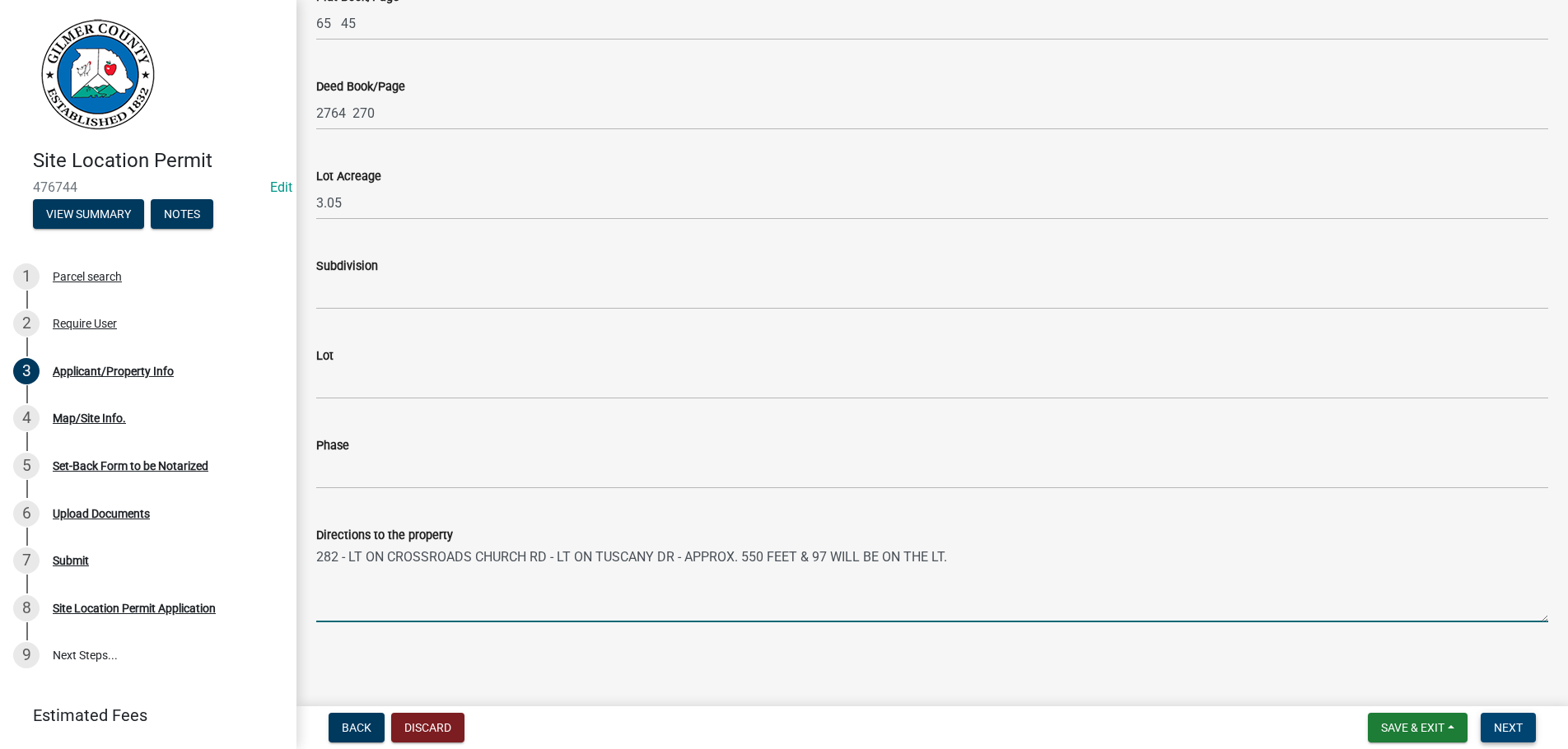
type textarea "282 - LT ON CROSSROADS CHURCH RD - LT ON TUSCANY DR - APPROX. 550 FEET & 97 WIL…"
click at [1514, 715] on button "Next" at bounding box center [1509, 727] width 55 height 30
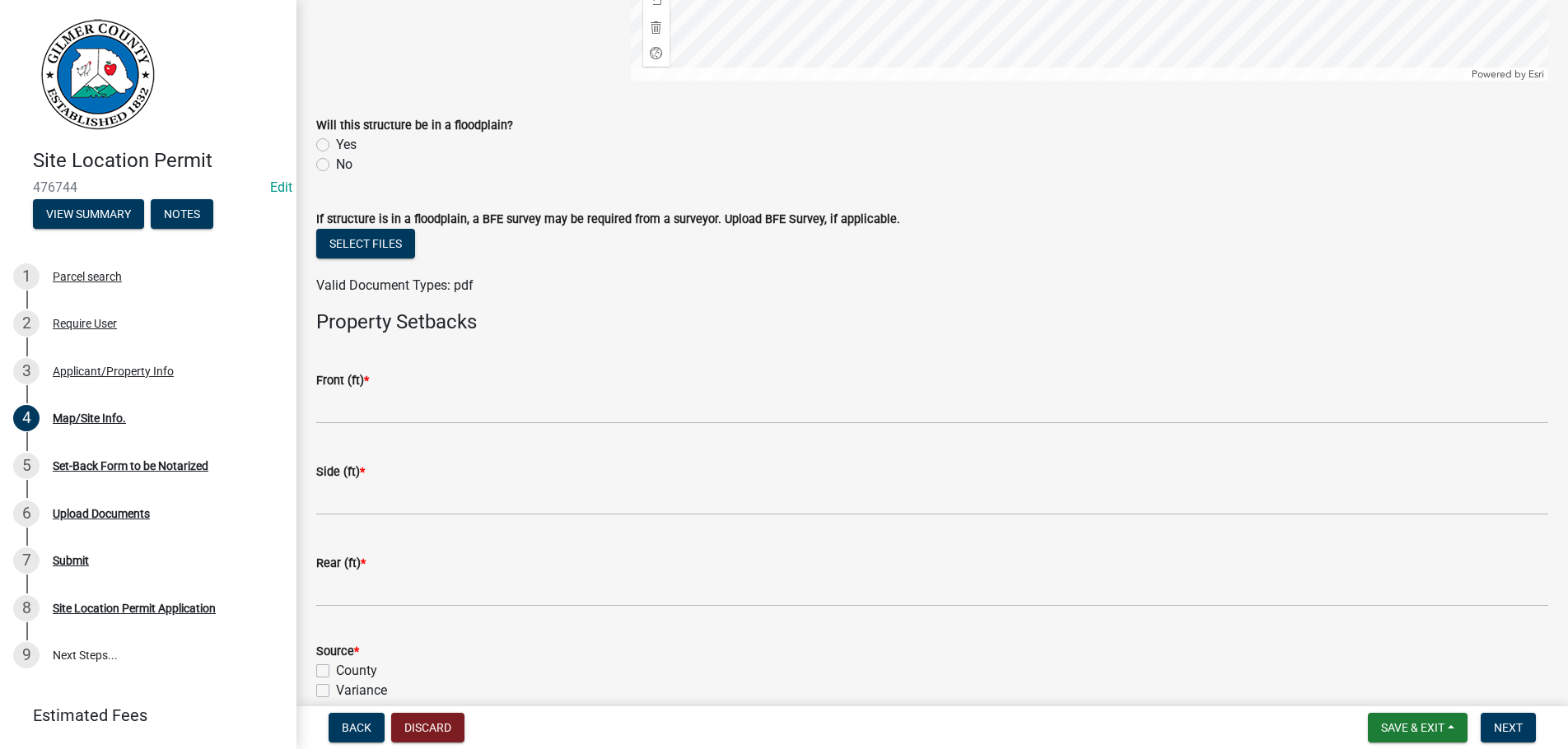
scroll to position [469, 0]
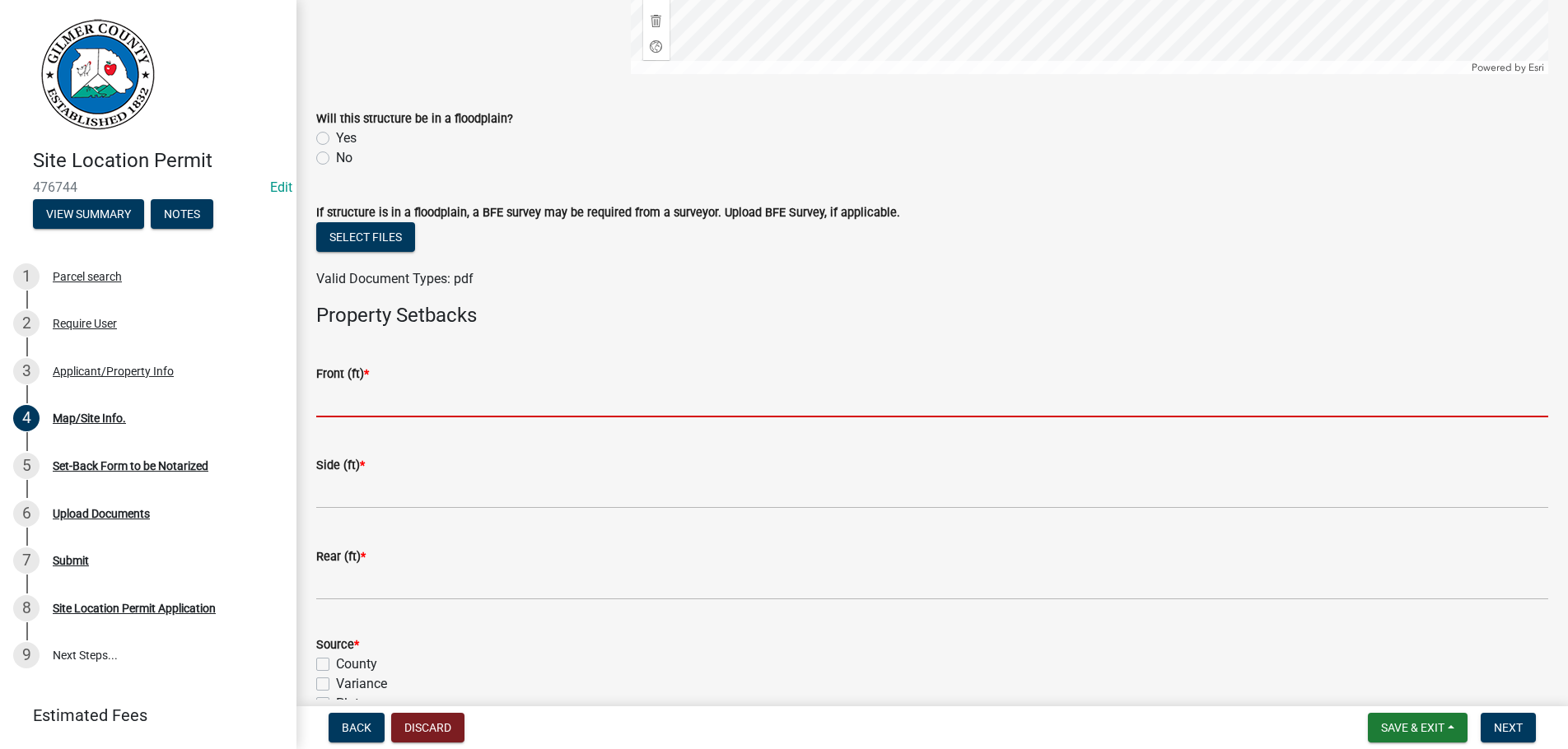
click at [399, 410] on input "text" at bounding box center [932, 400] width 1232 height 33
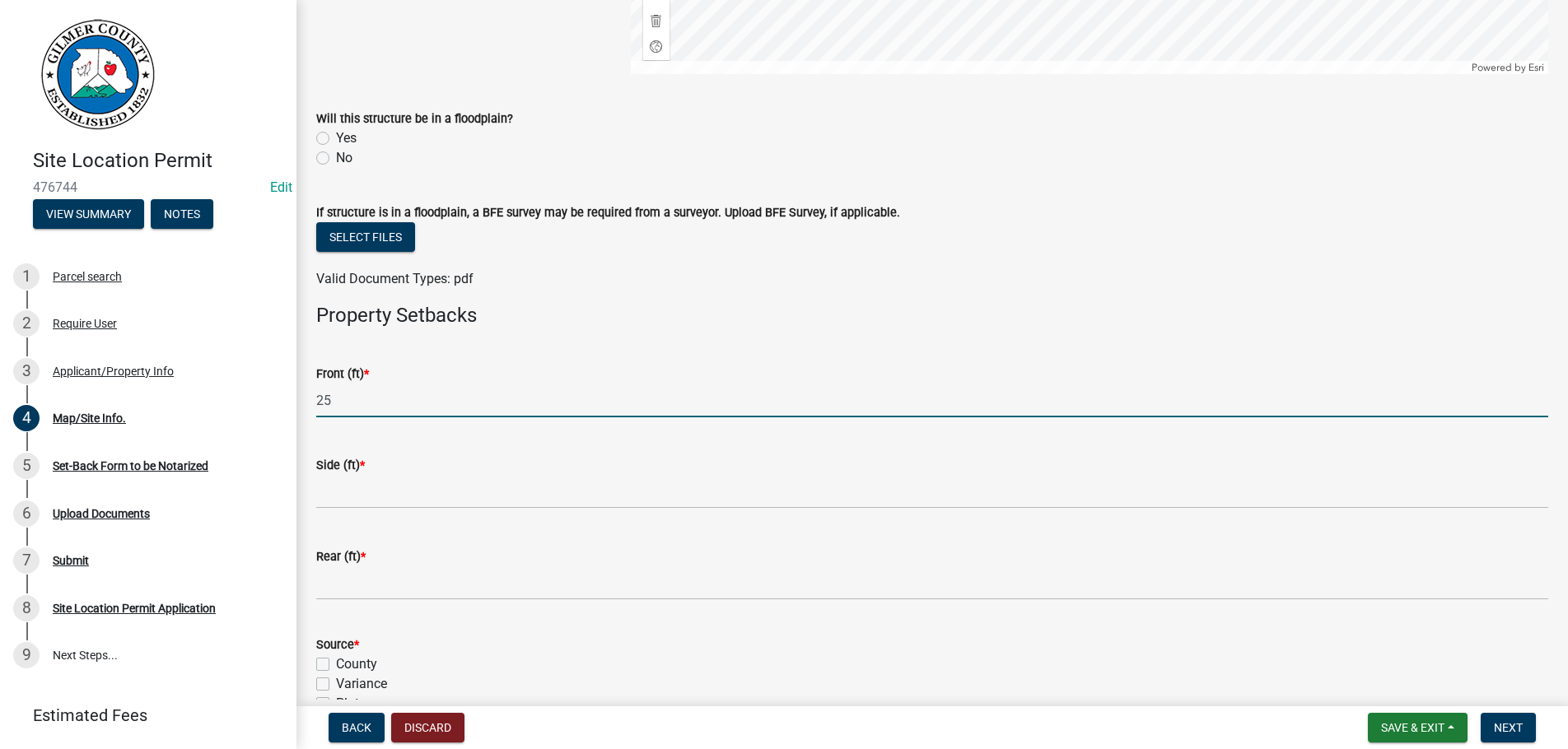
type input "25"
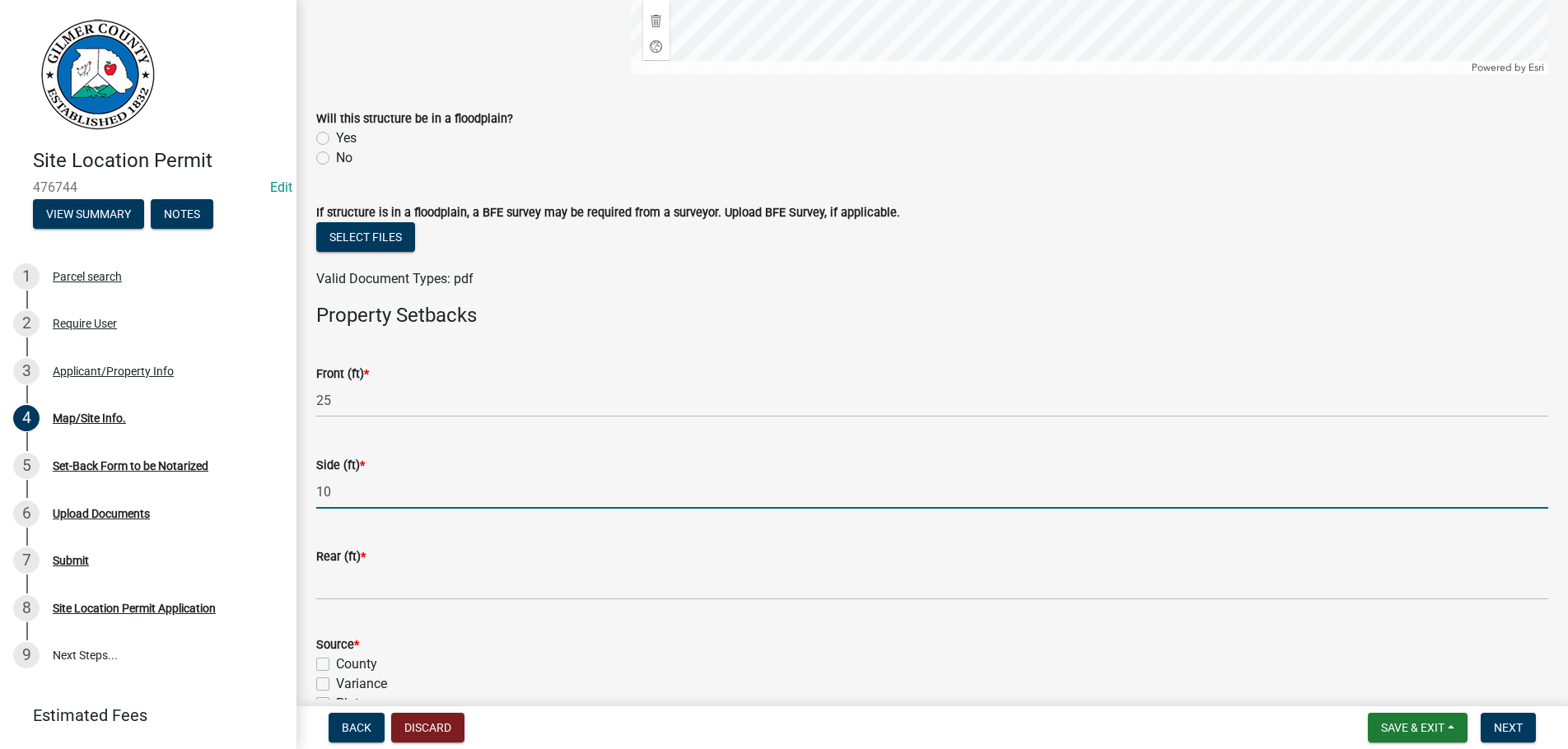
type input "10"
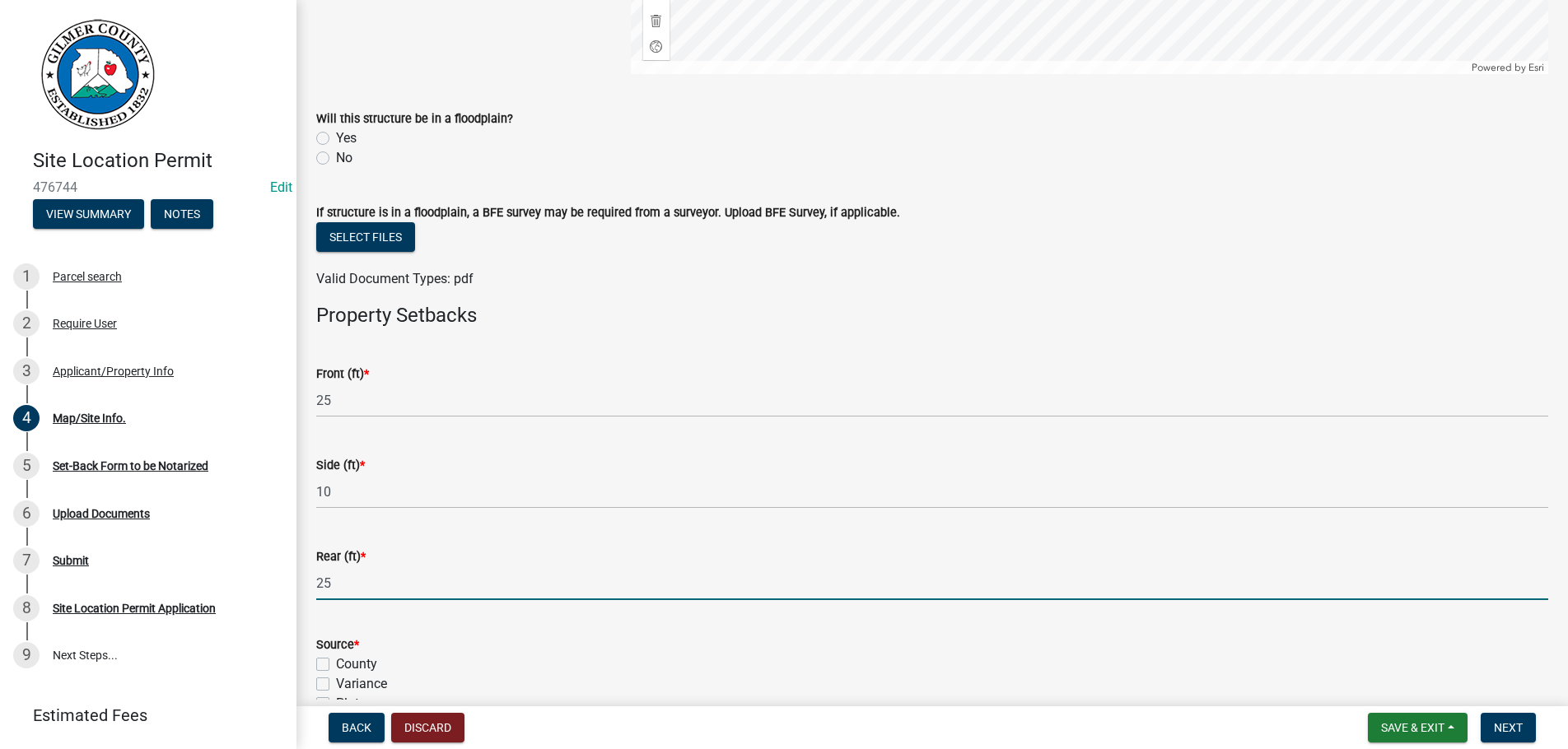
type input "25"
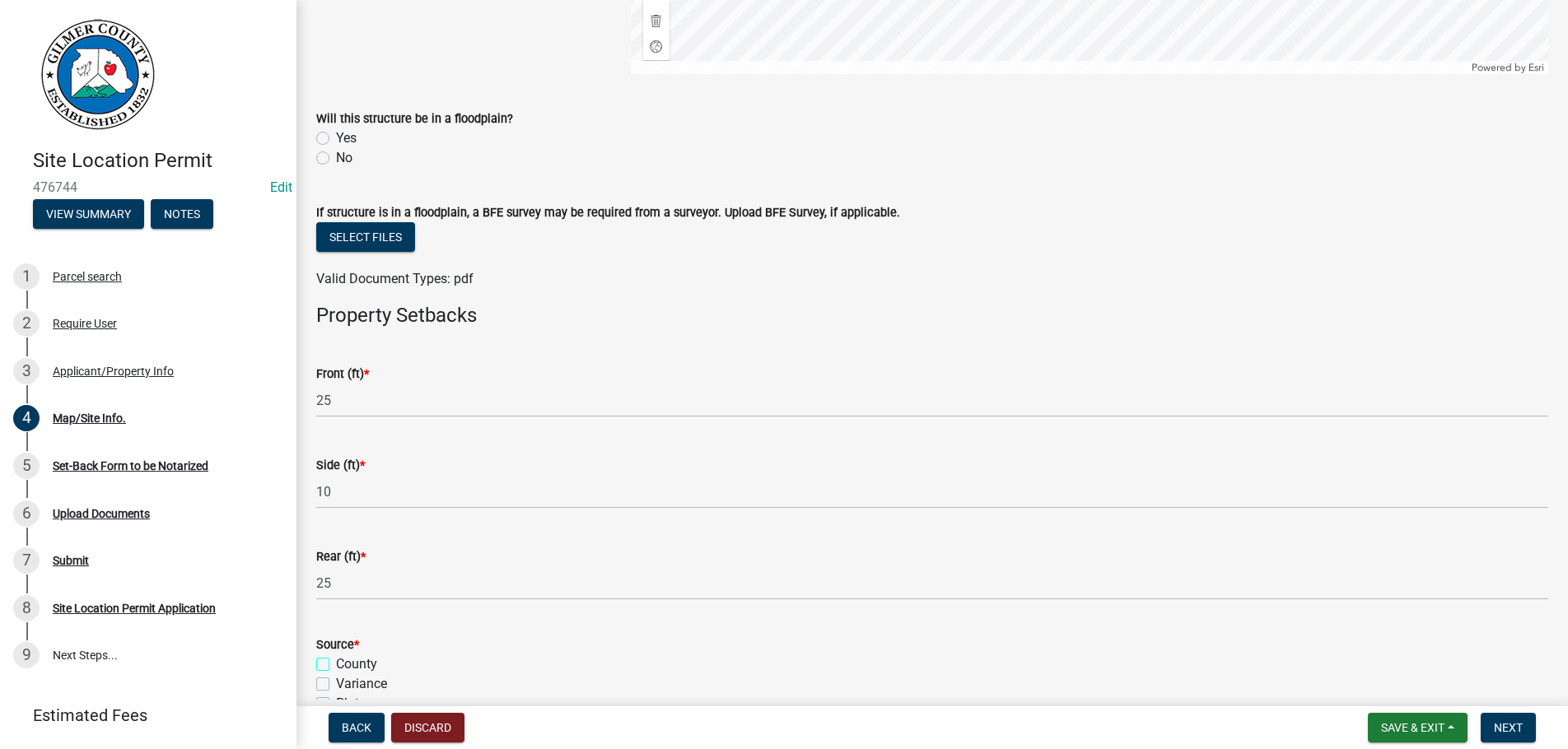
click at [336, 655] on input "County" at bounding box center [341, 660] width 10 height 10
checkbox input "true"
checkbox input "false"
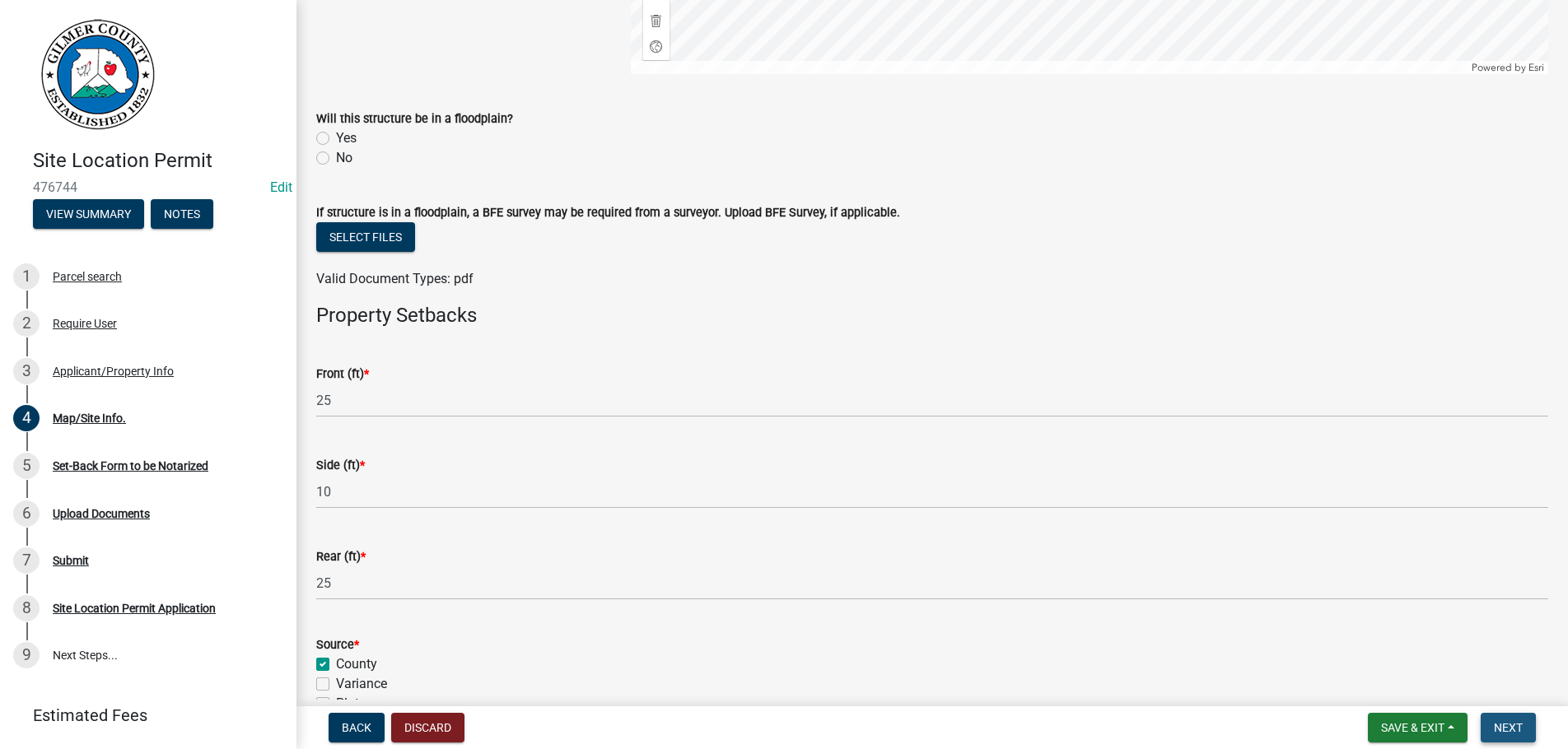
click at [1509, 722] on span "Next" at bounding box center [1509, 728] width 29 height 13
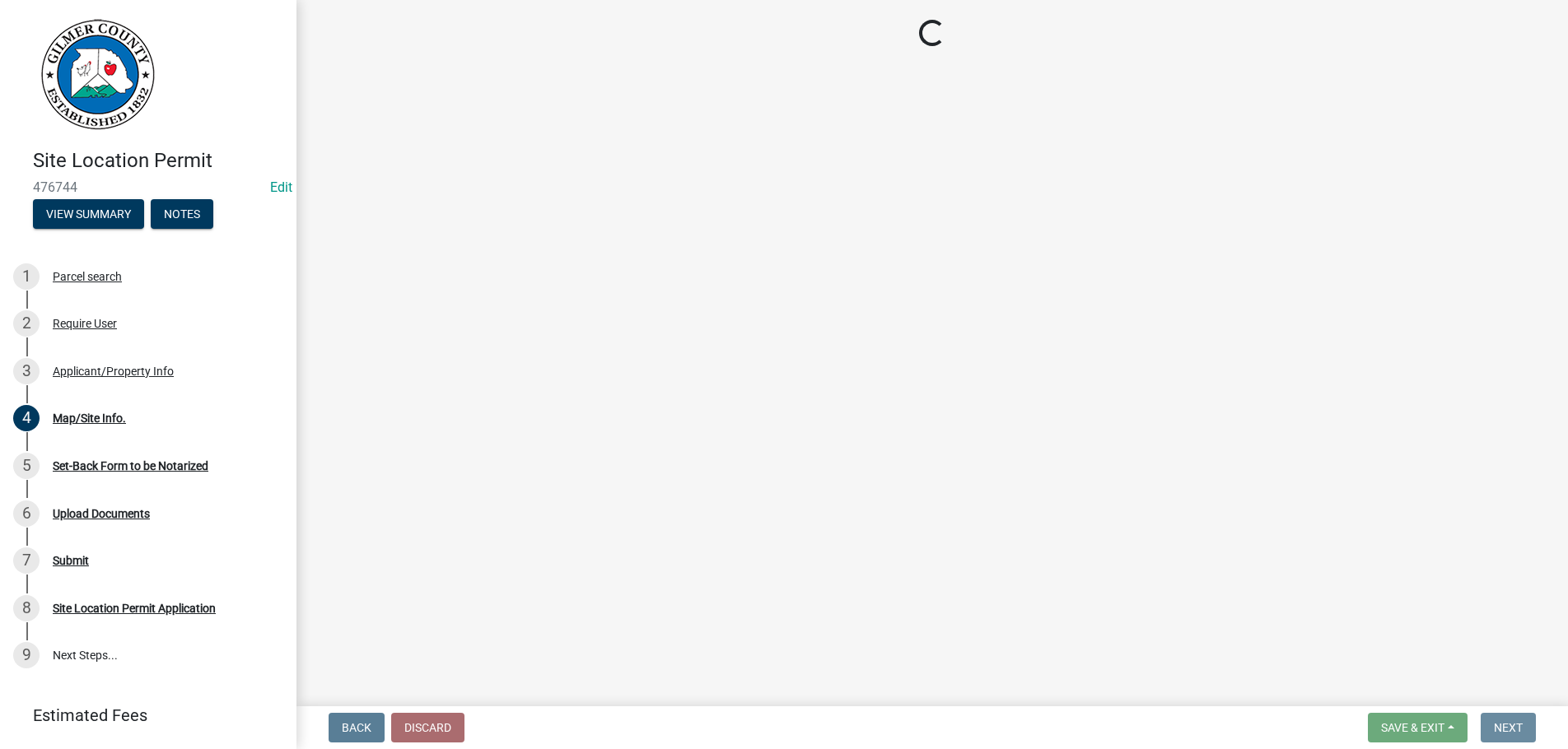
scroll to position [0, 0]
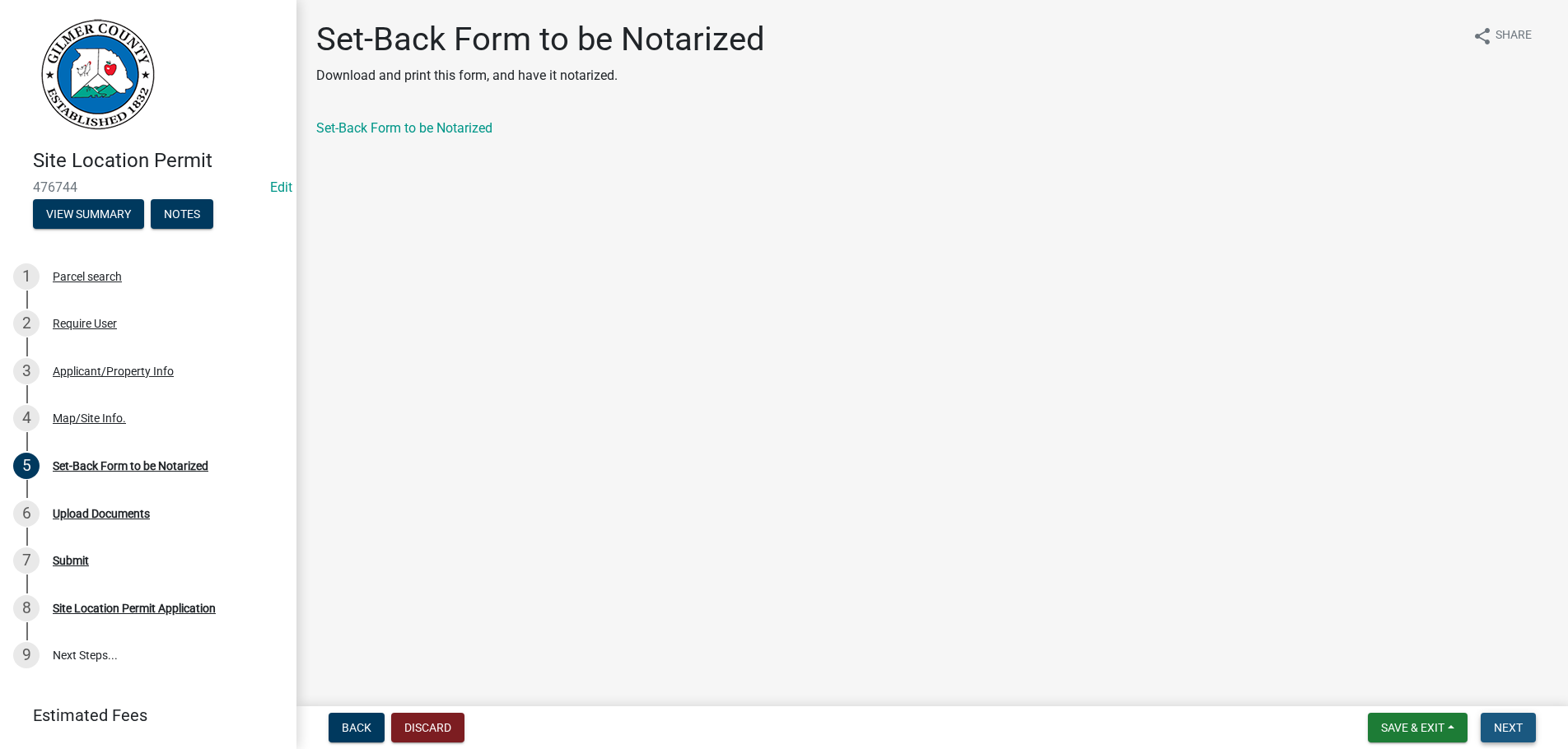
click at [1503, 721] on span "Next" at bounding box center [1509, 728] width 29 height 13
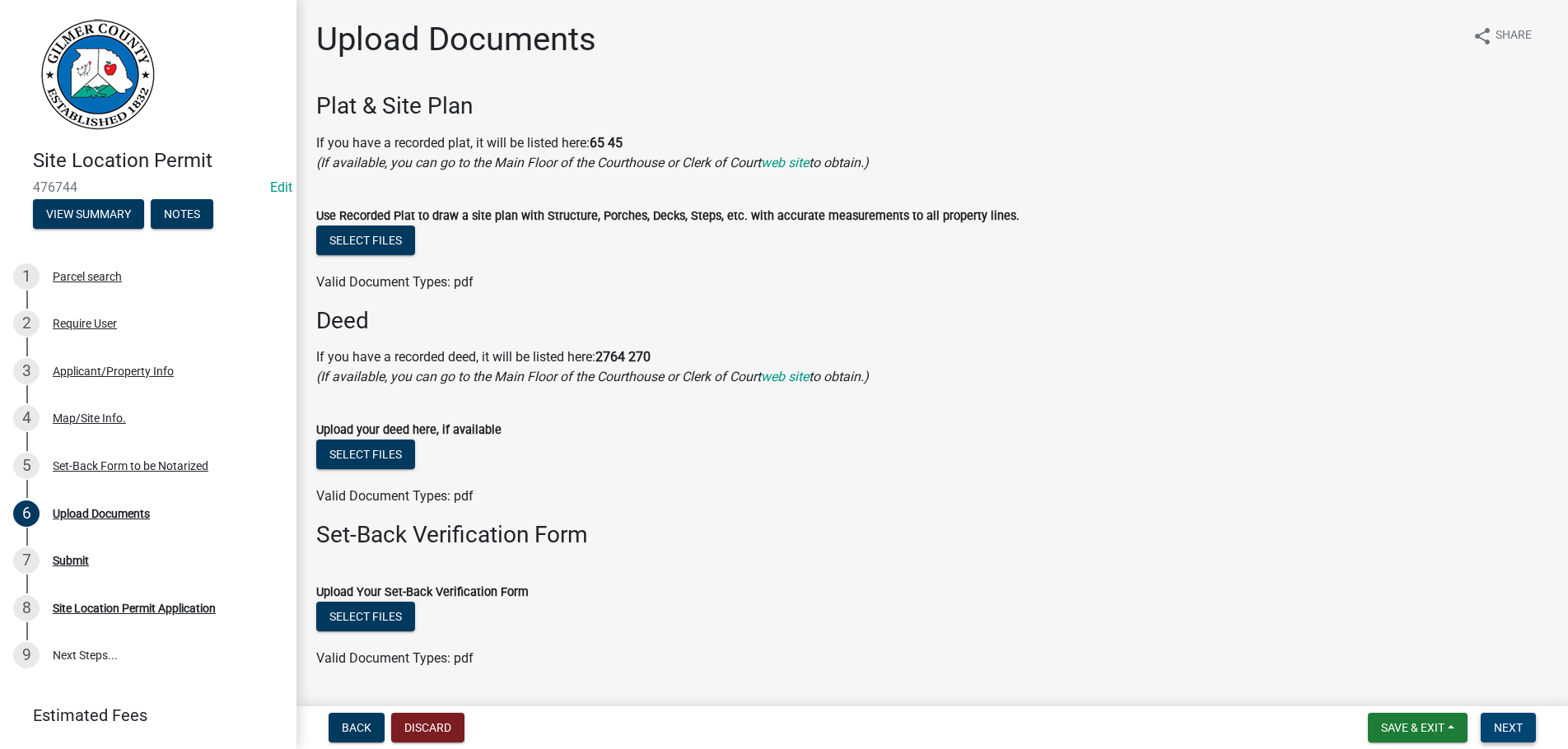
click at [1503, 721] on span "Next" at bounding box center [1509, 728] width 29 height 13
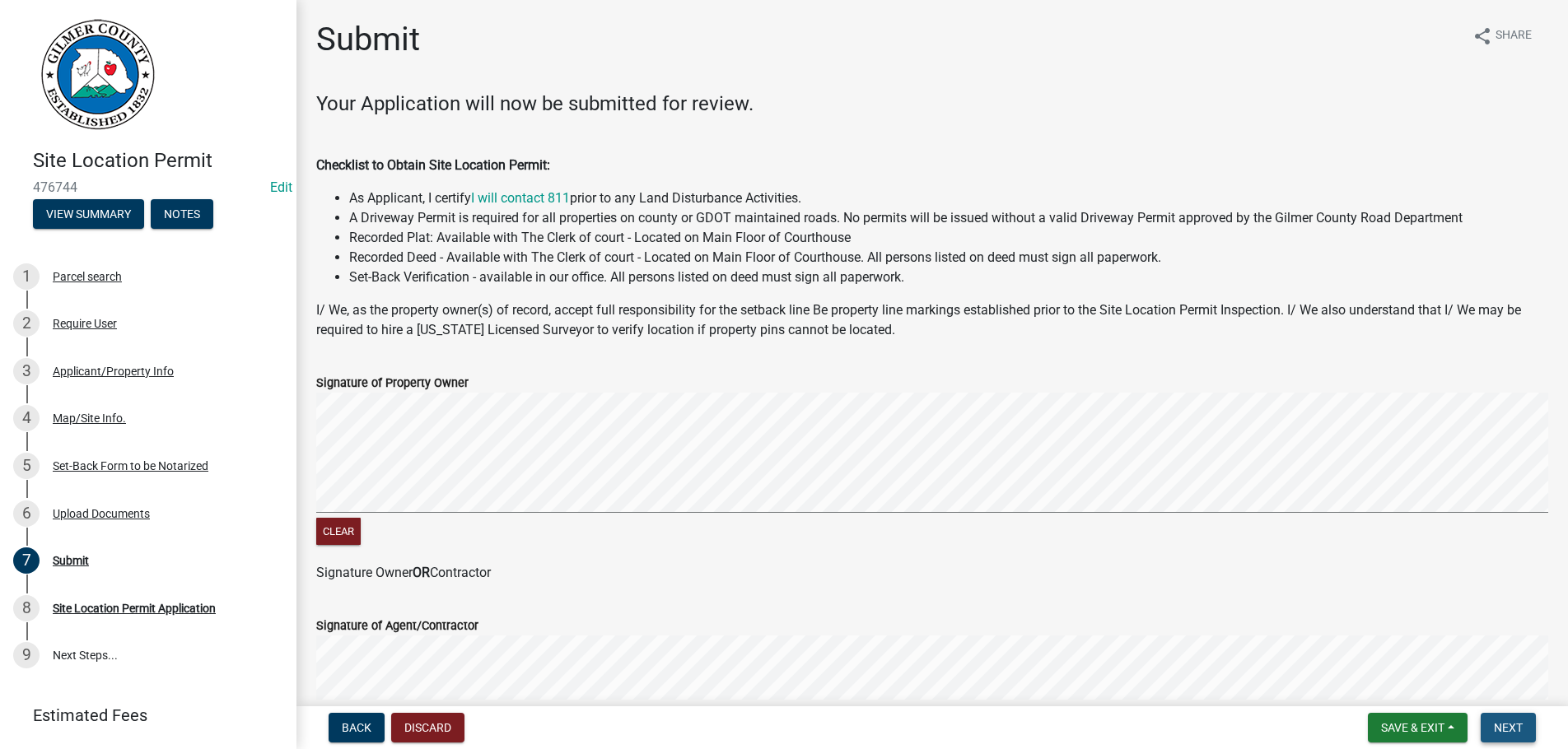
click at [1505, 722] on span "Next" at bounding box center [1509, 728] width 29 height 13
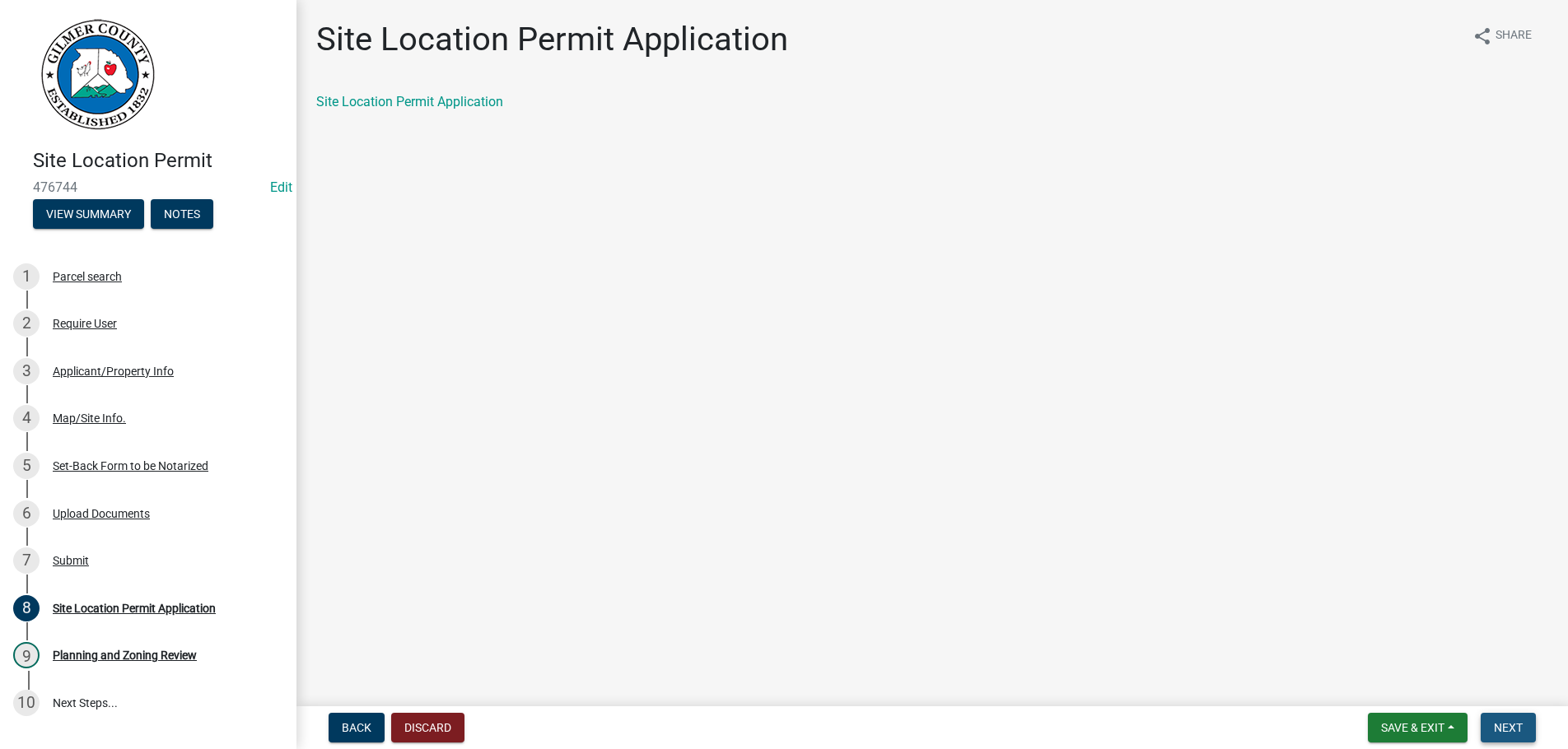
click at [1505, 722] on span "Next" at bounding box center [1509, 728] width 29 height 13
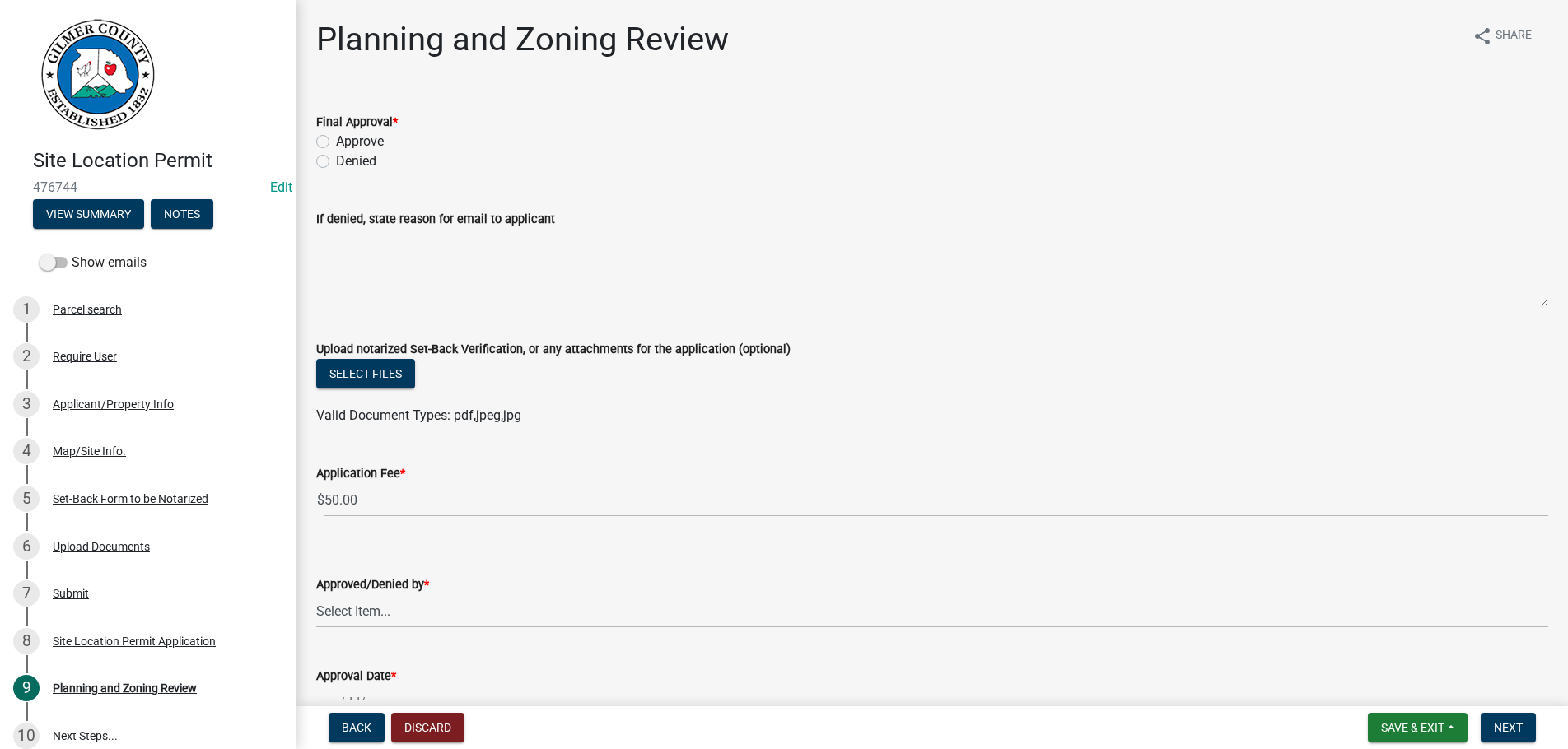
click at [336, 144] on label "Approve" at bounding box center [360, 141] width 48 height 20
click at [336, 143] on input "Approve" at bounding box center [341, 136] width 10 height 10
radio input "true"
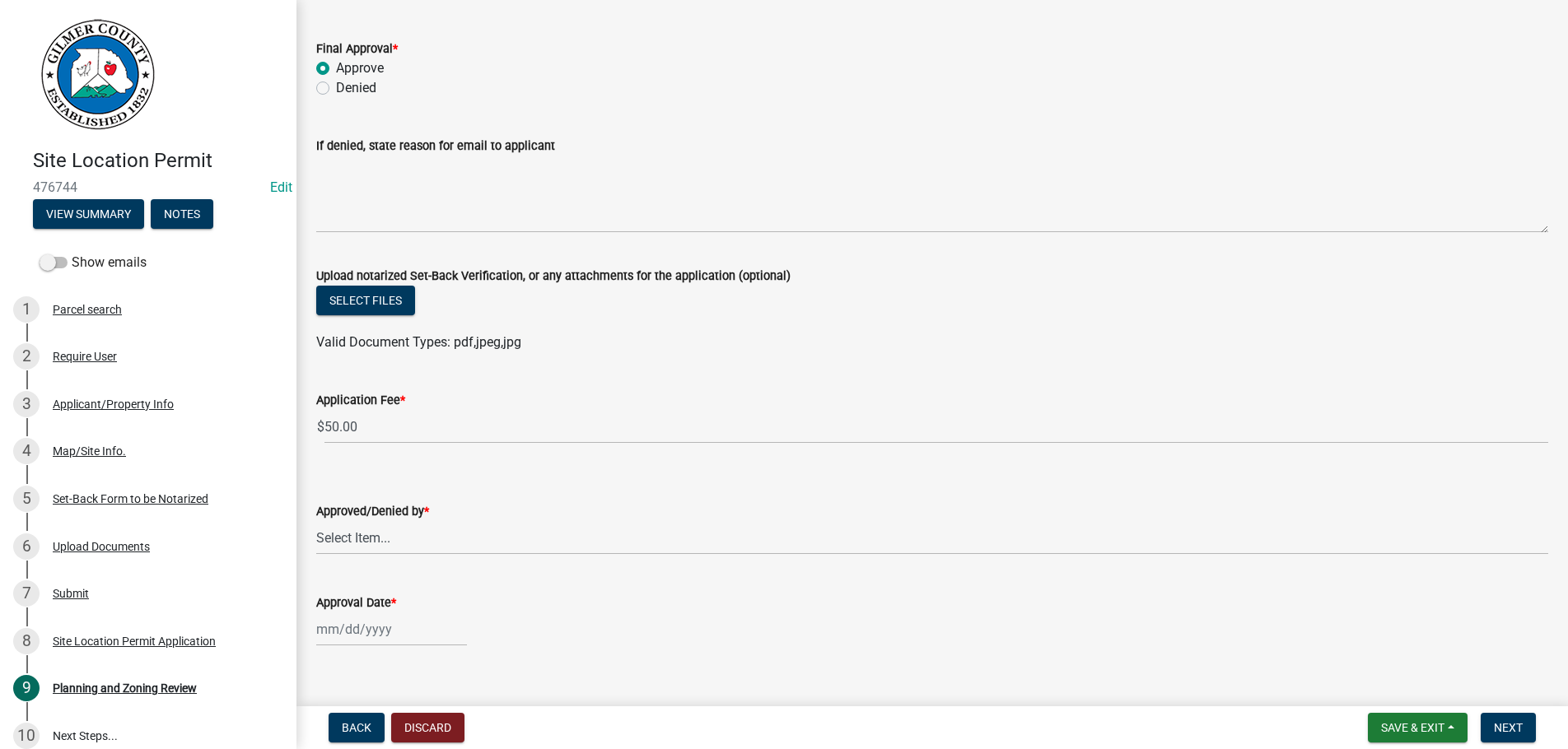
scroll to position [99, 0]
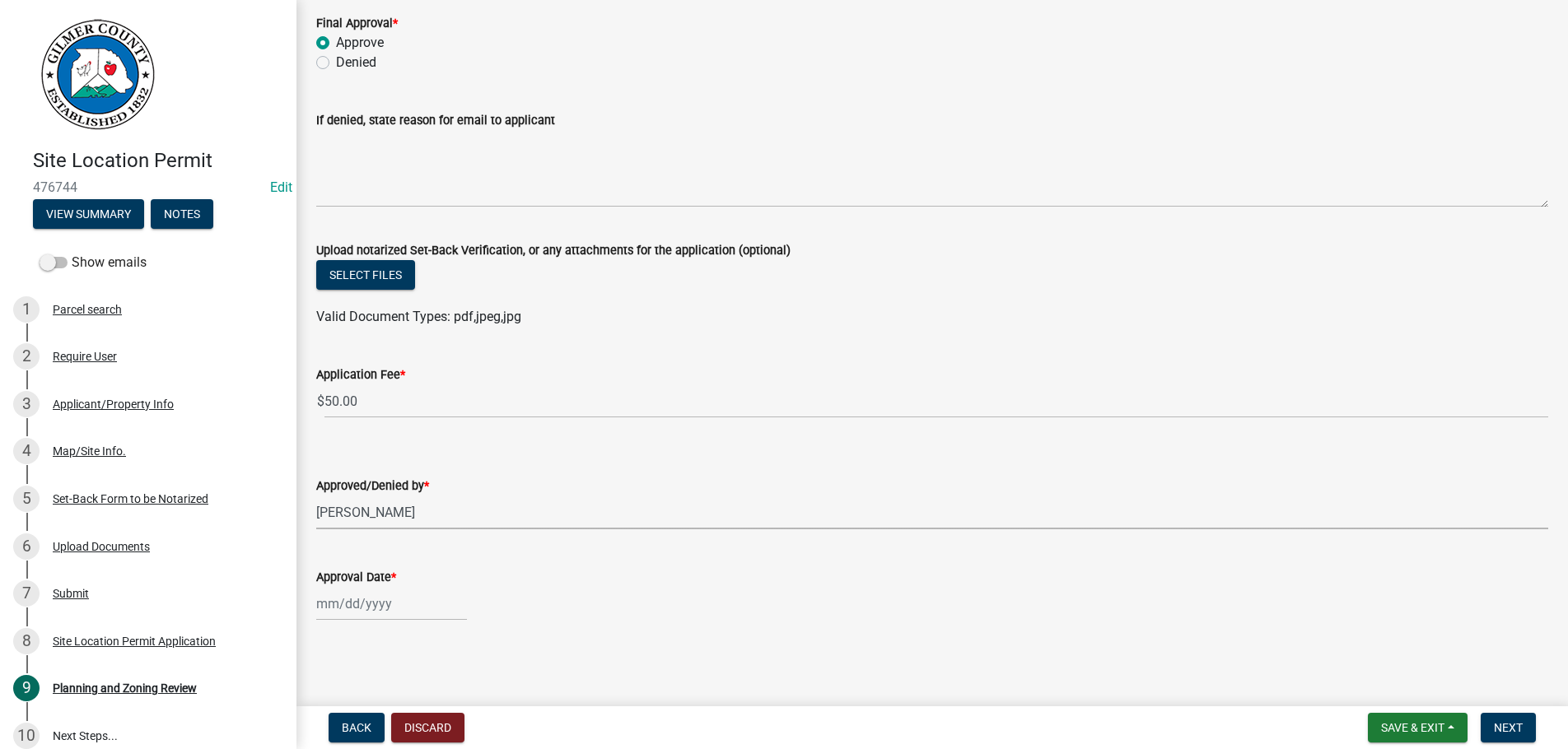
select select "b44f7338-8171-40f4-83dd-b8ba3065c966"
select select "9"
select select "2025"
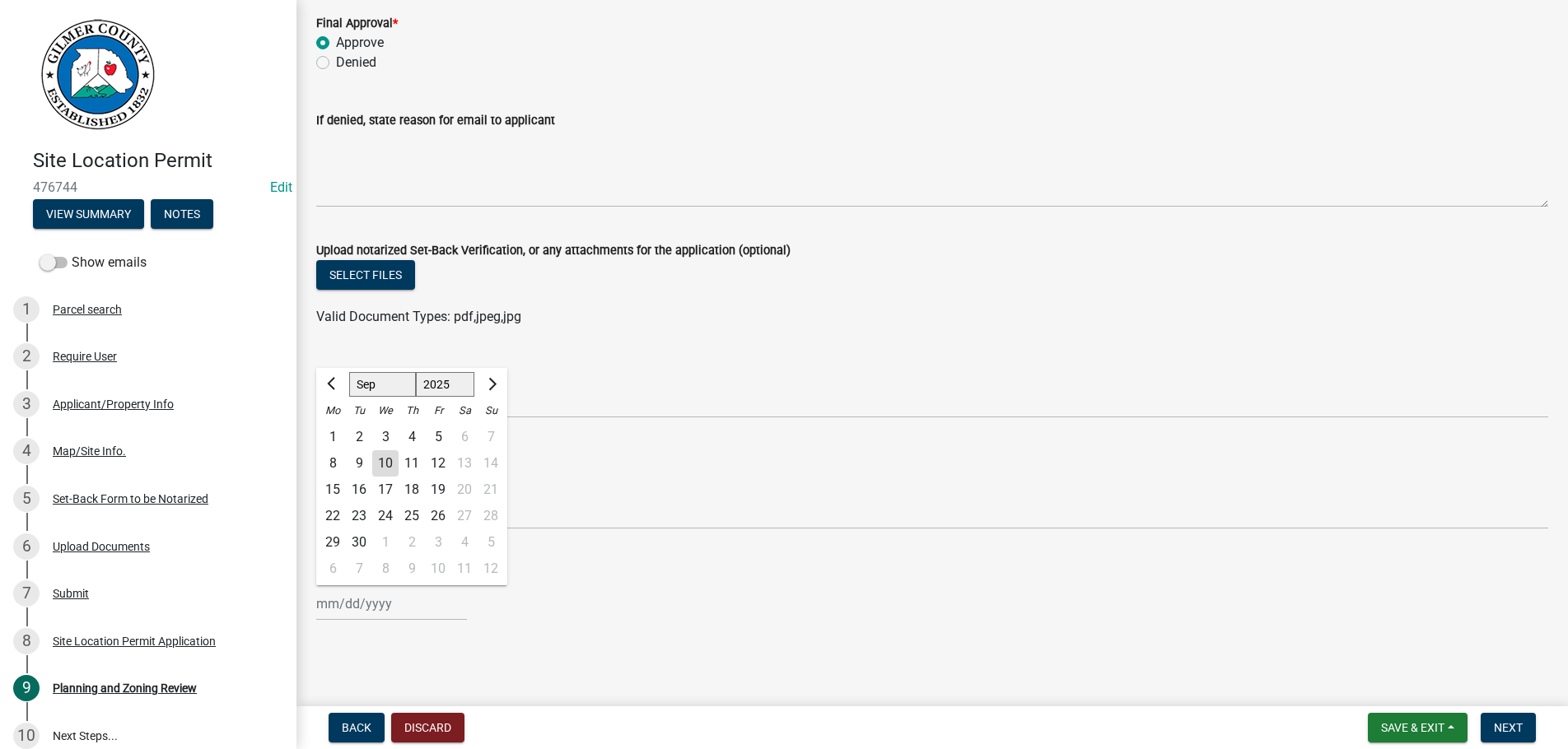
type input "[DATE]"
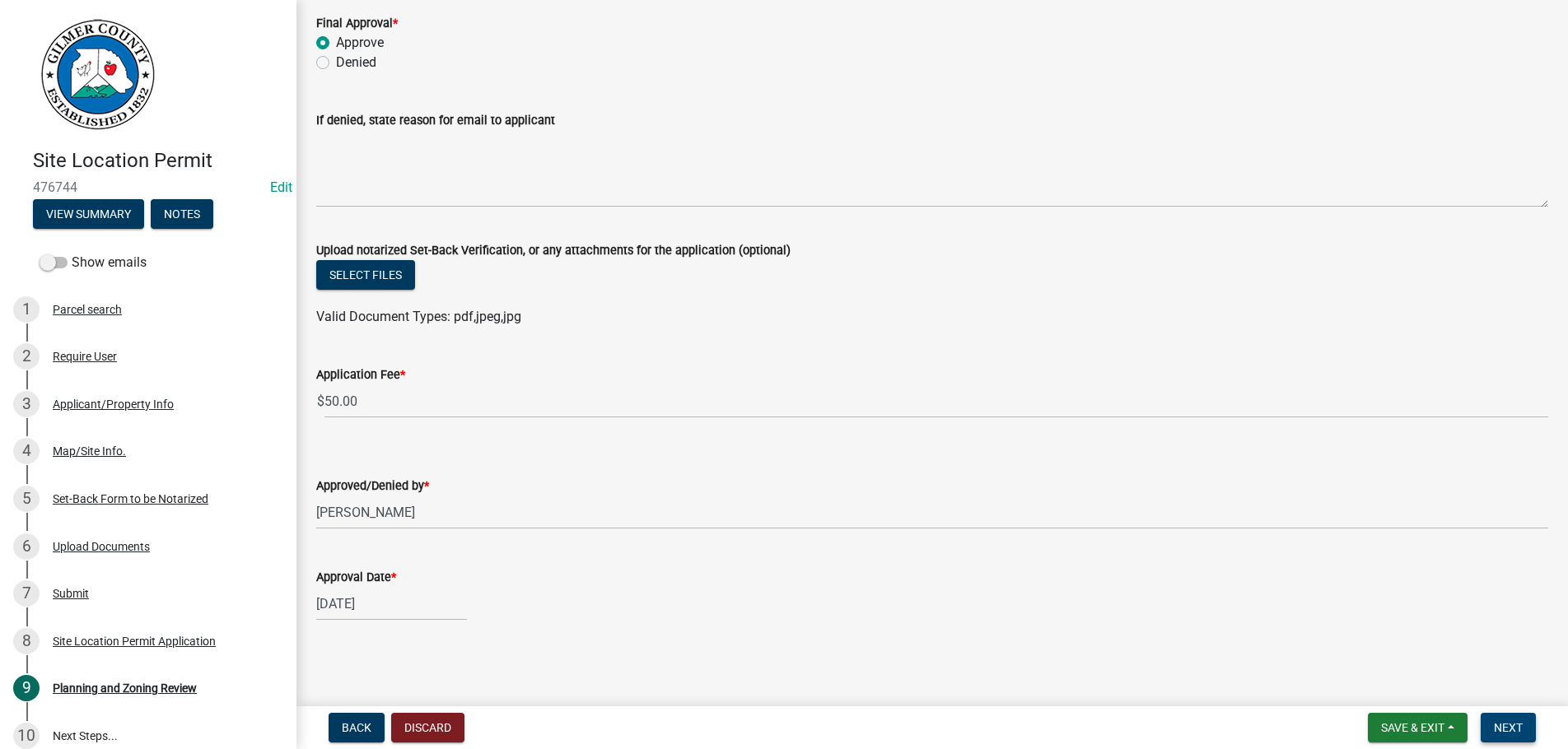
click at [1525, 719] on button "Next" at bounding box center [1509, 727] width 55 height 30
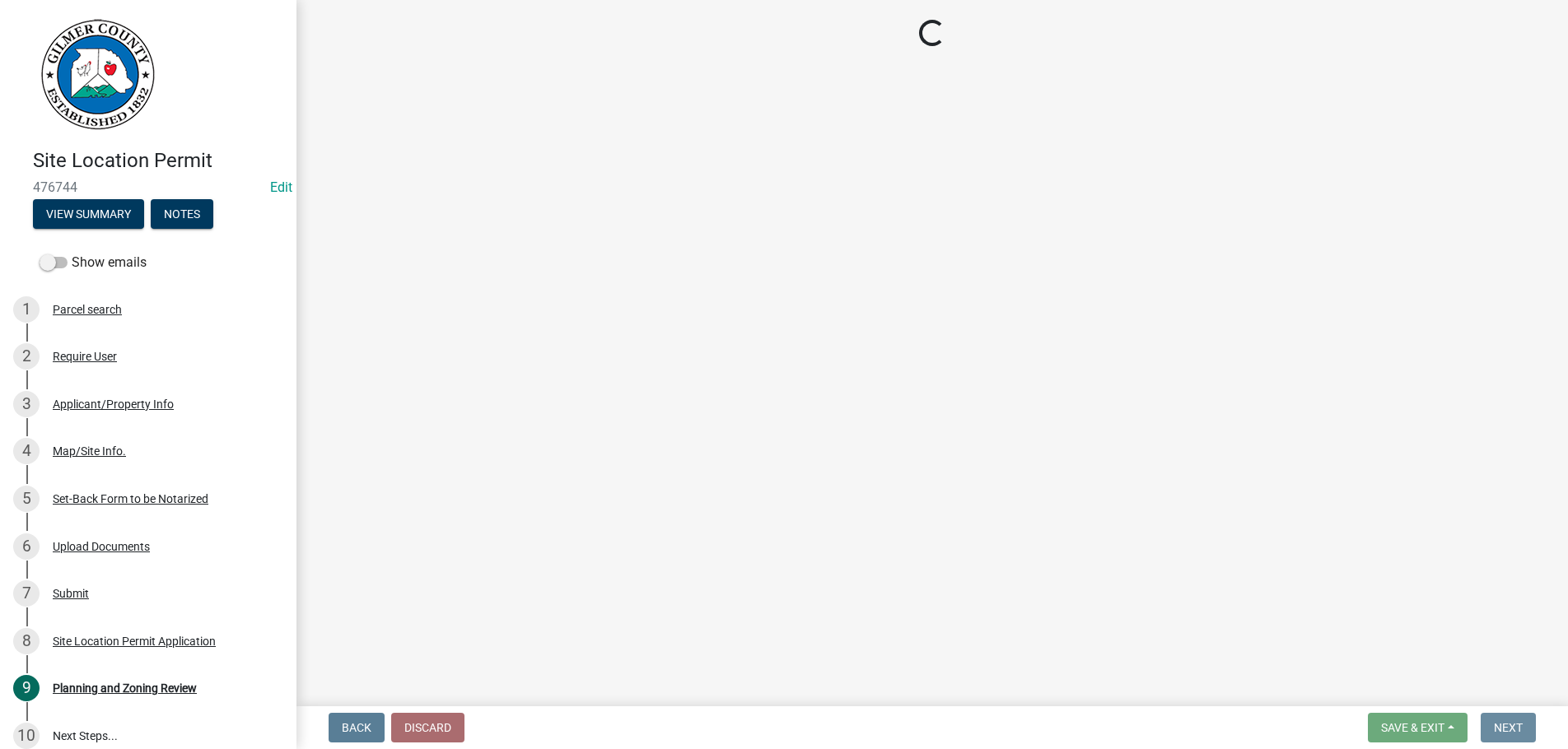
scroll to position [0, 0]
select select "2: 1"
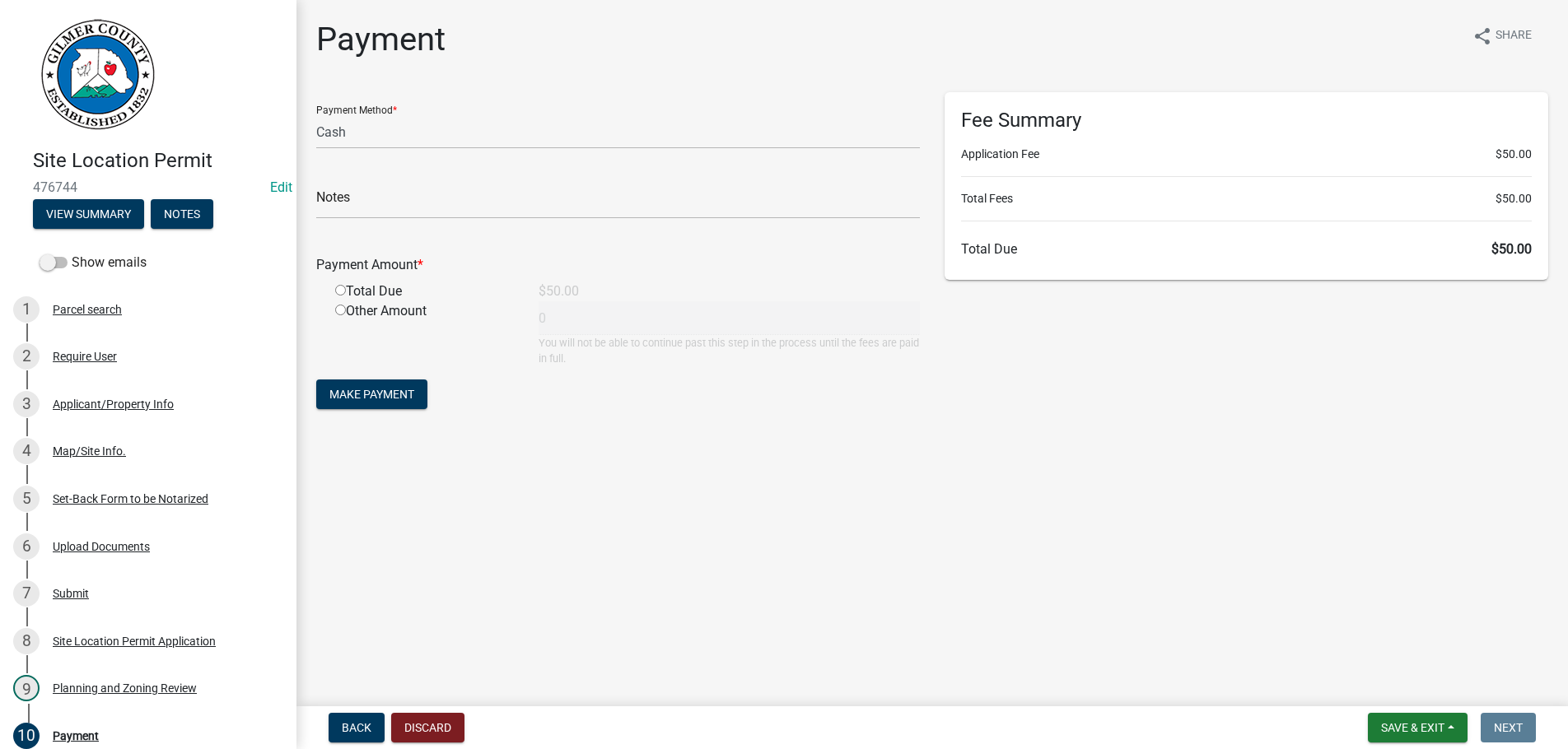
click at [343, 289] on input "radio" at bounding box center [340, 289] width 10 height 10
radio input "true"
type input "50"
click at [388, 393] on span "Make Payment" at bounding box center [371, 395] width 85 height 13
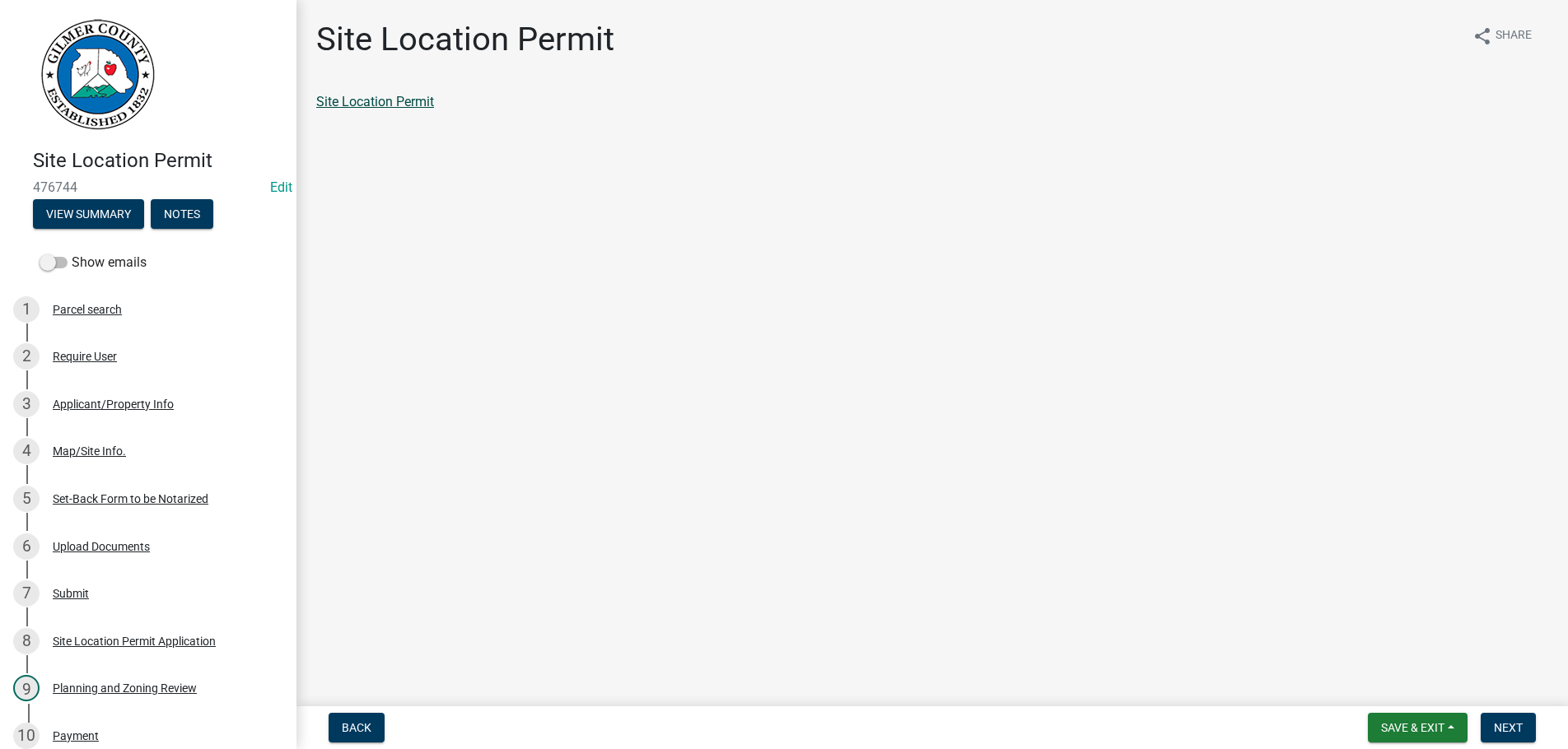
click at [361, 96] on link "Site Location Permit" at bounding box center [375, 102] width 118 height 15
click at [1502, 718] on button "Next" at bounding box center [1509, 727] width 55 height 30
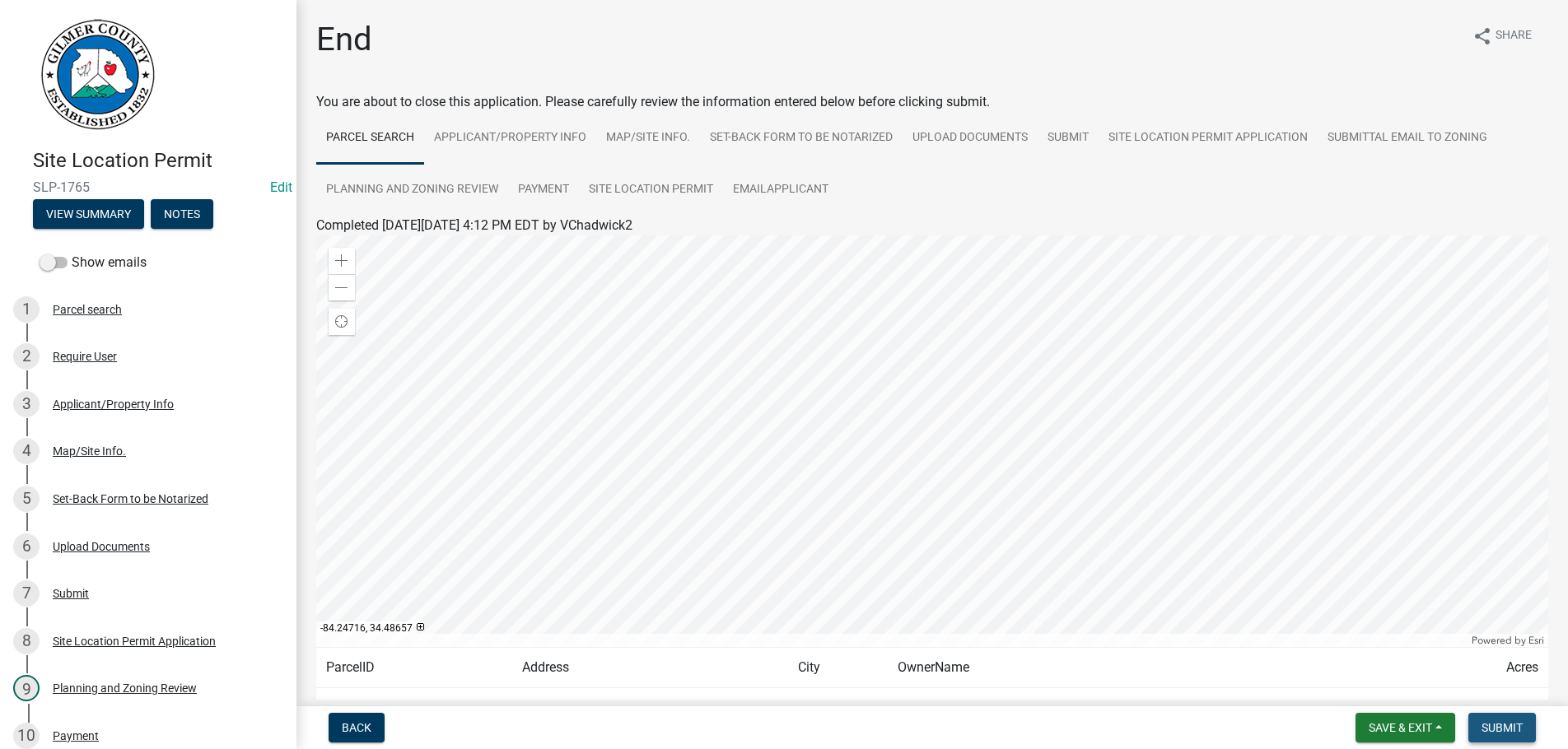
click at [1495, 724] on span "Submit" at bounding box center [1502, 728] width 41 height 13
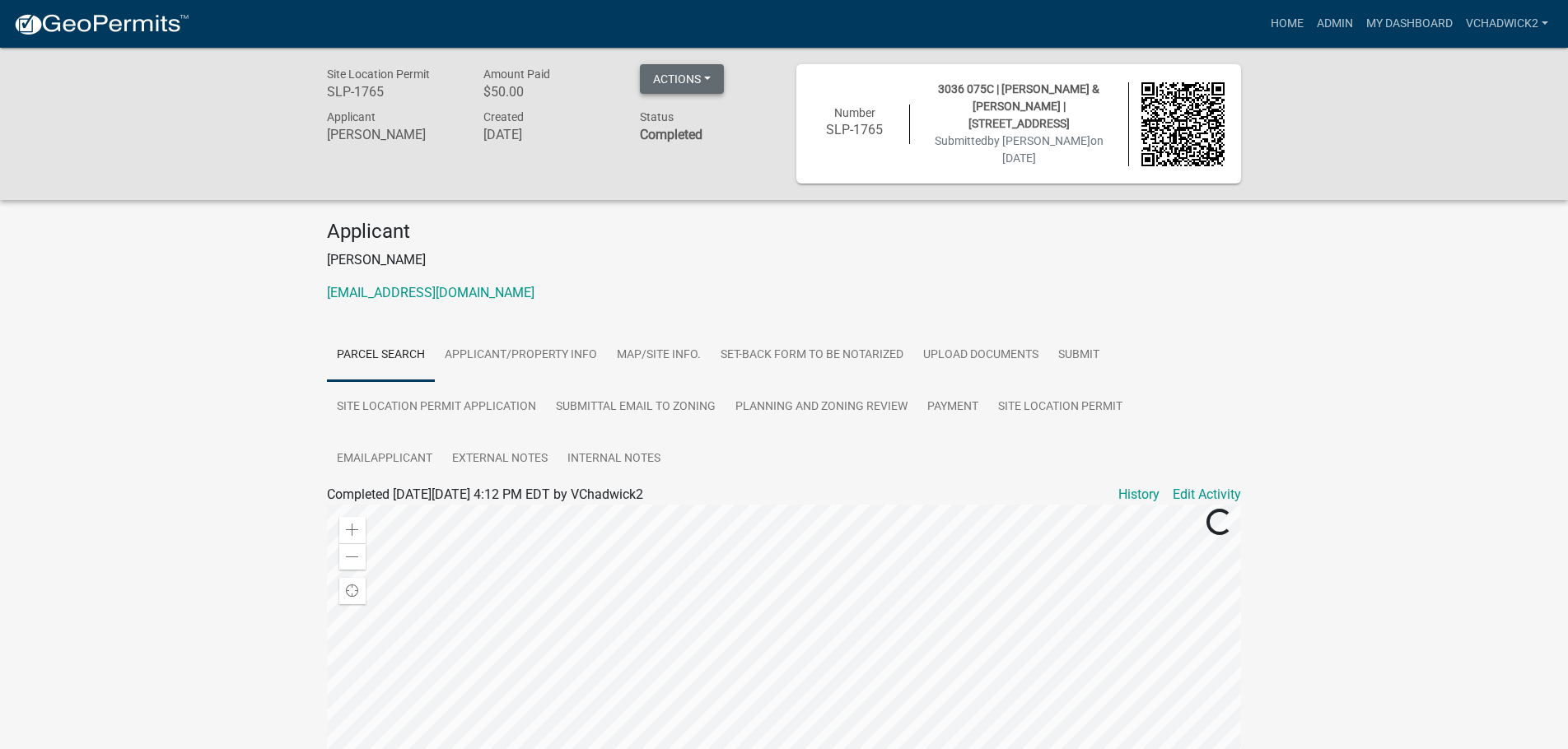
click at [686, 72] on button "Actions" at bounding box center [682, 78] width 84 height 30
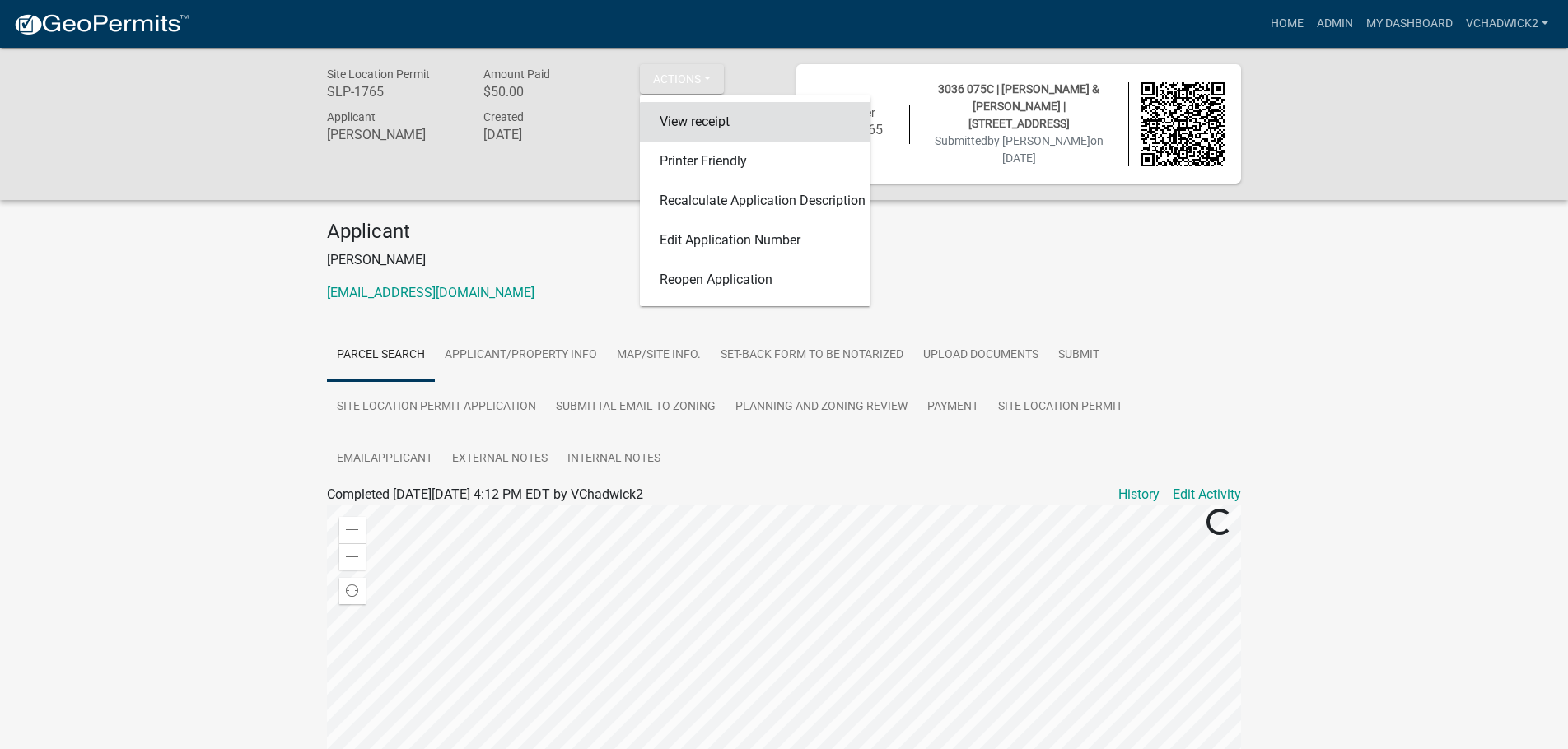
click at [682, 123] on link "View receipt" at bounding box center [755, 122] width 230 height 40
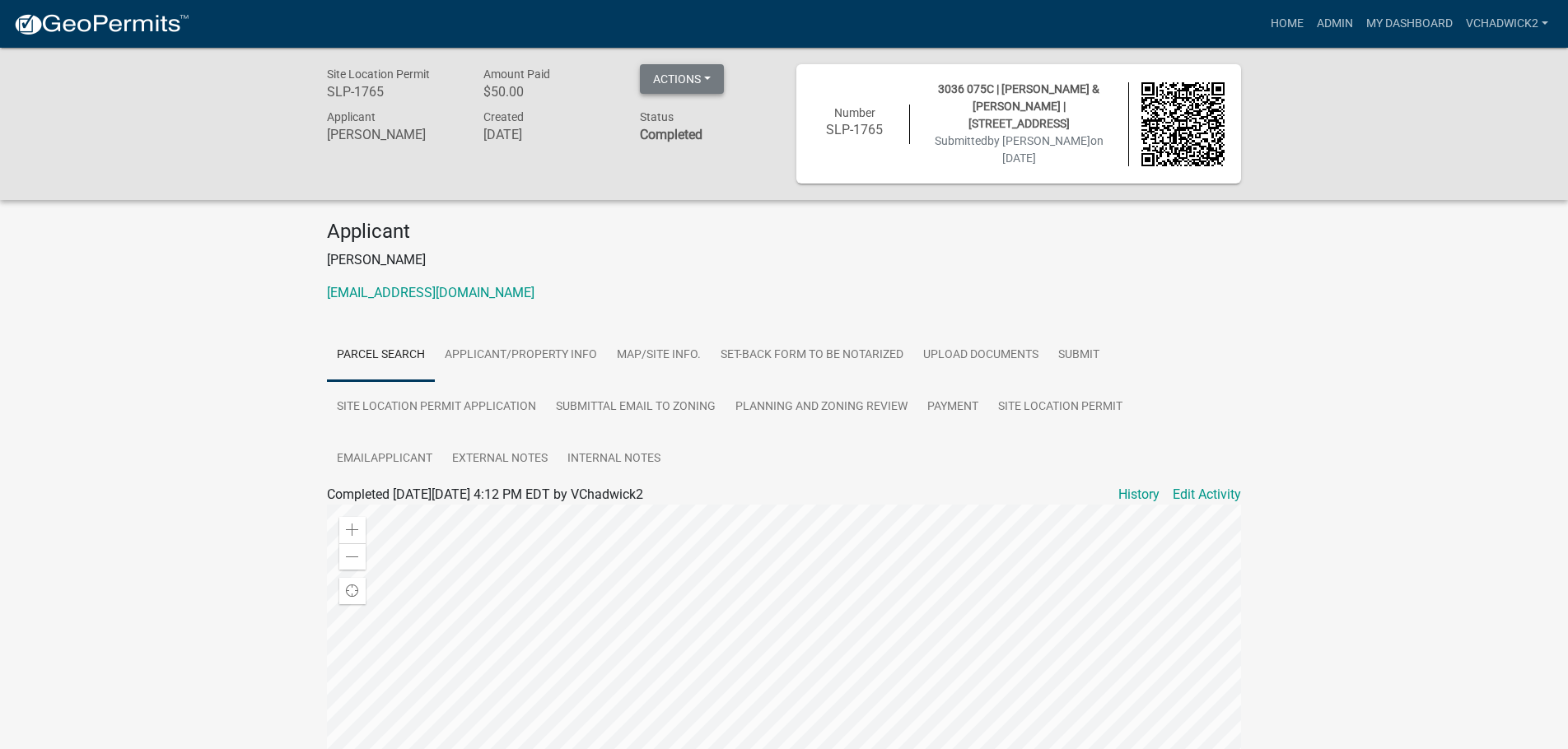
click at [681, 85] on button "Actions" at bounding box center [682, 78] width 84 height 30
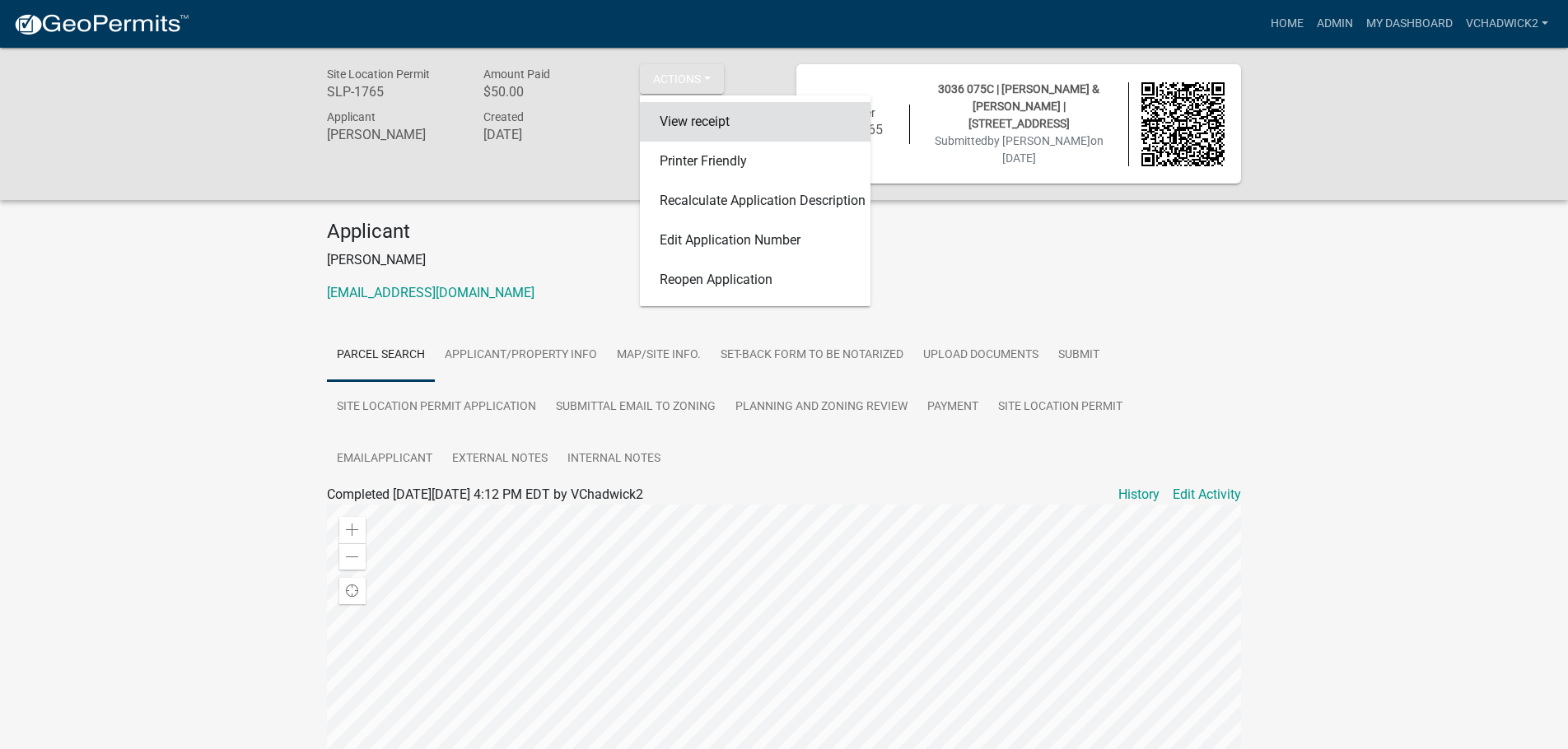
click at [685, 115] on link "View receipt" at bounding box center [755, 122] width 230 height 40
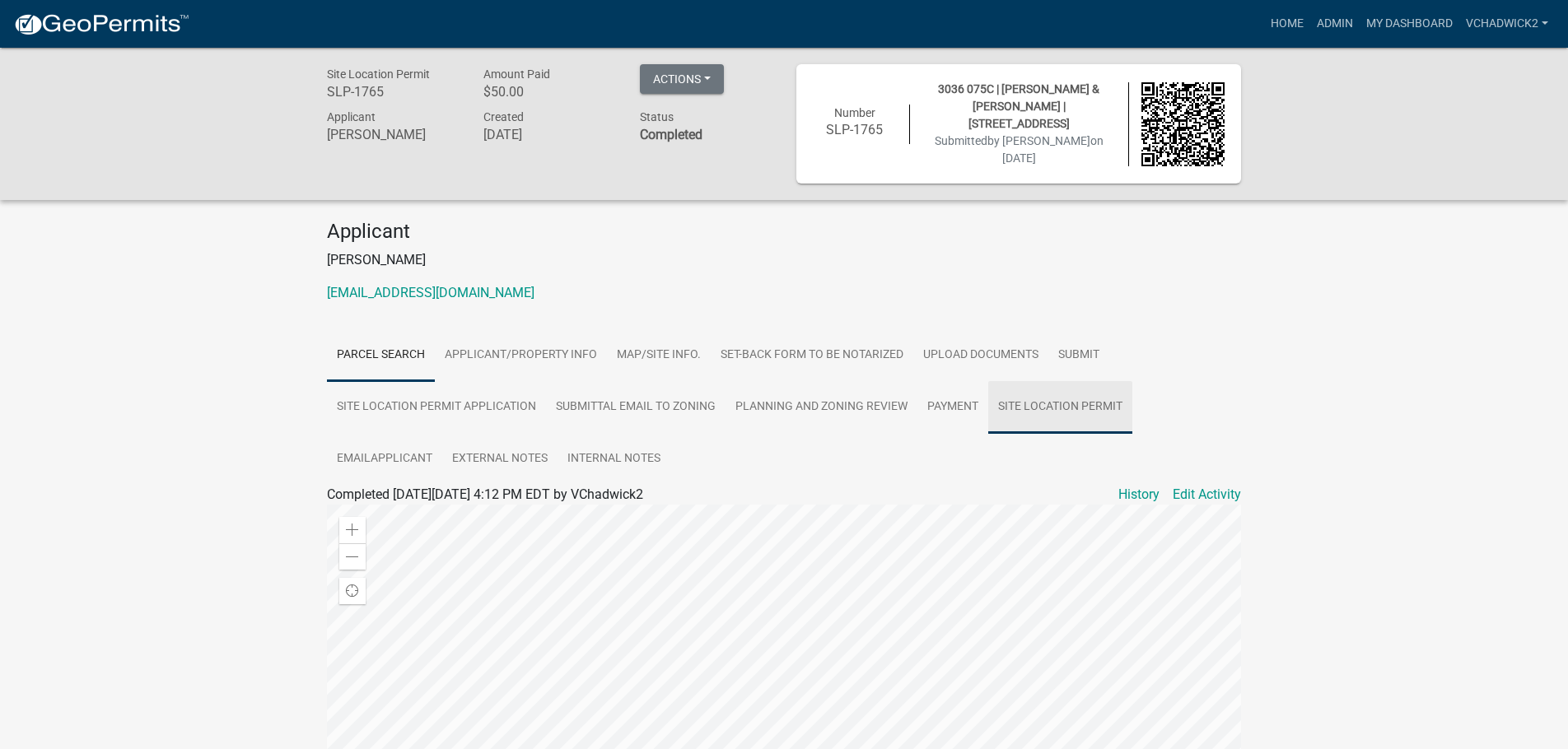
click at [1036, 404] on link "Site Location Permit" at bounding box center [1060, 407] width 144 height 52
click at [420, 511] on link "Site Location Permit" at bounding box center [386, 514] width 118 height 15
click at [1323, 18] on link "Admin" at bounding box center [1336, 24] width 50 height 31
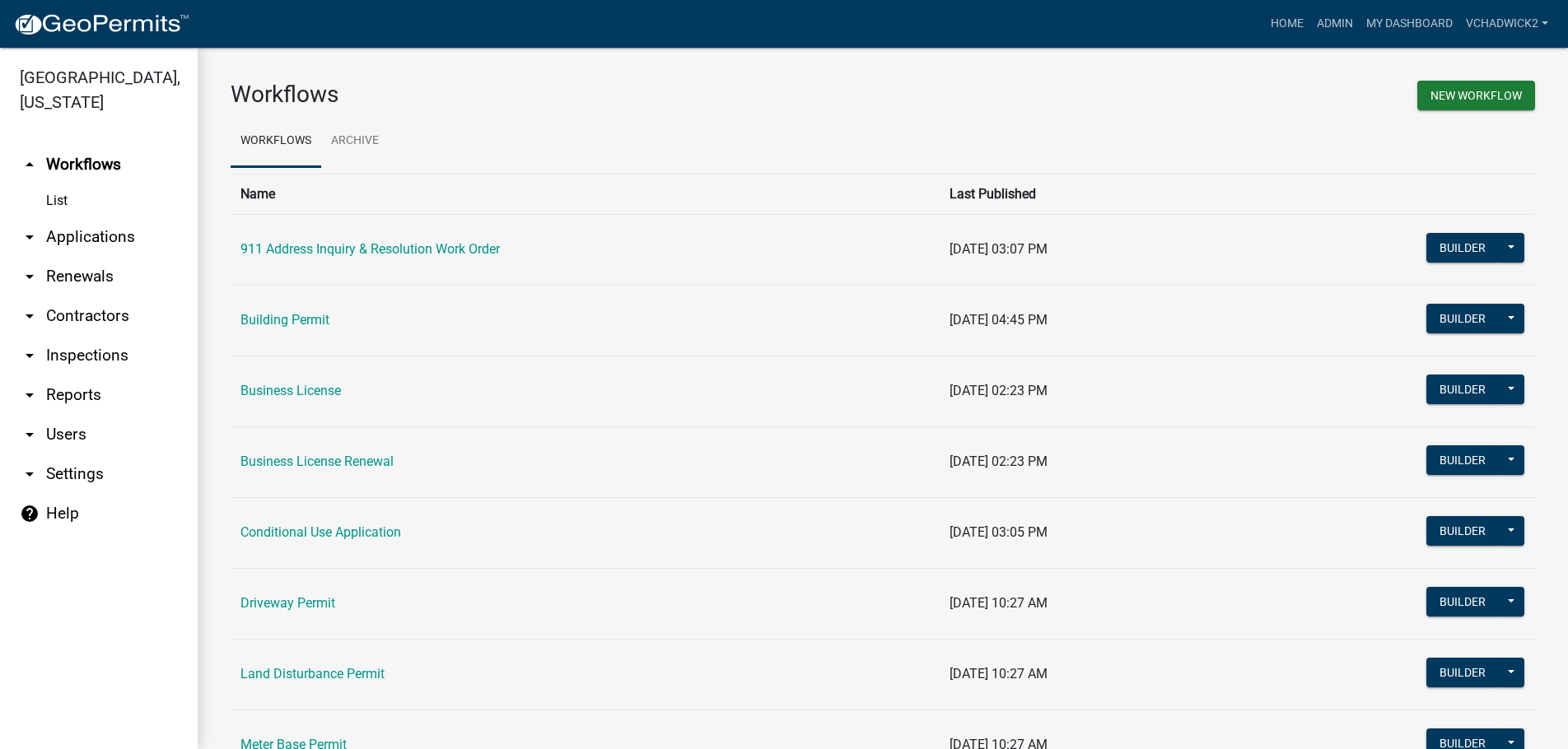
click at [70, 229] on link "arrow_drop_down Applications" at bounding box center [99, 237] width 198 height 40
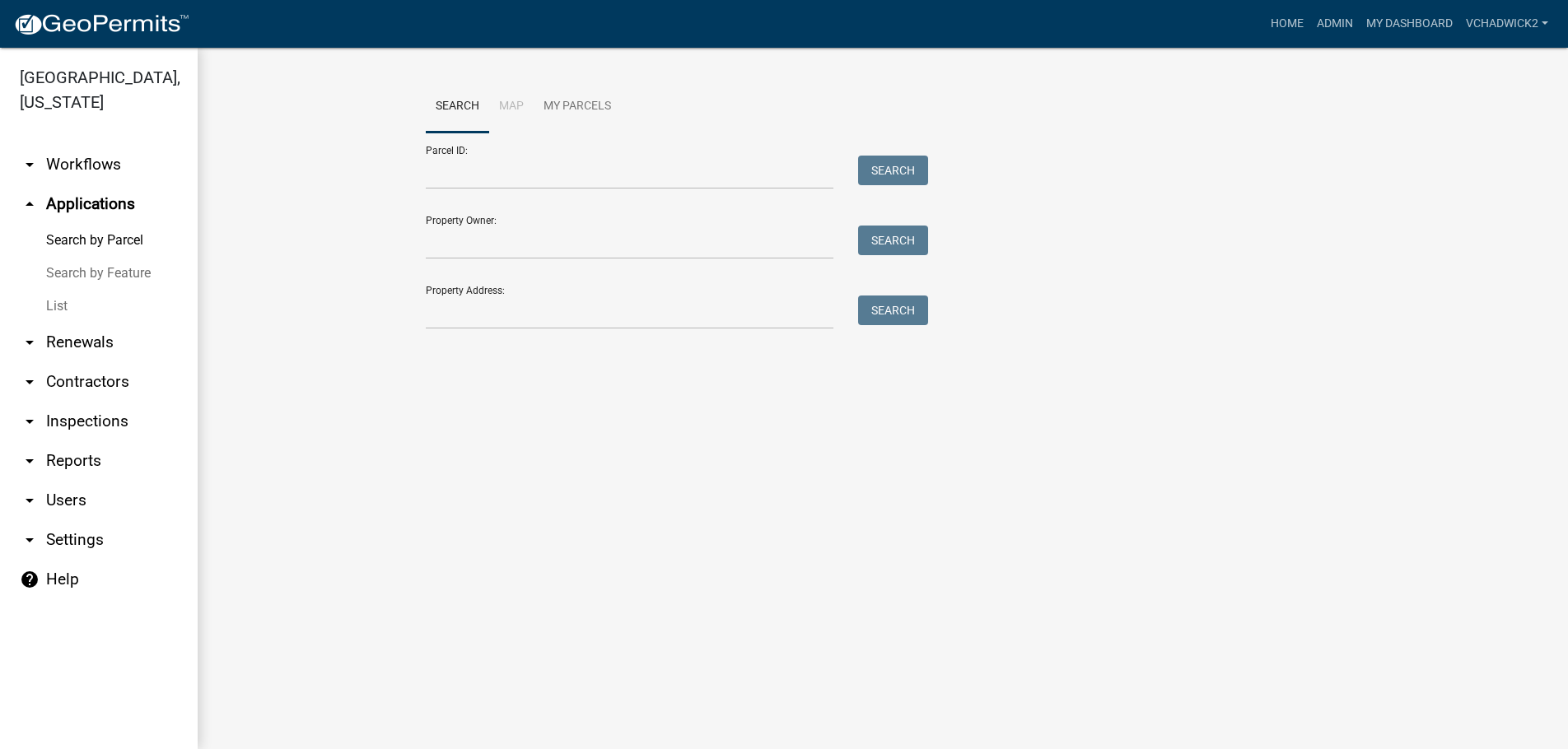
drag, startPoint x: 62, startPoint y: 304, endPoint x: 199, endPoint y: 284, distance: 138.5
click at [68, 304] on link "List" at bounding box center [99, 306] width 198 height 33
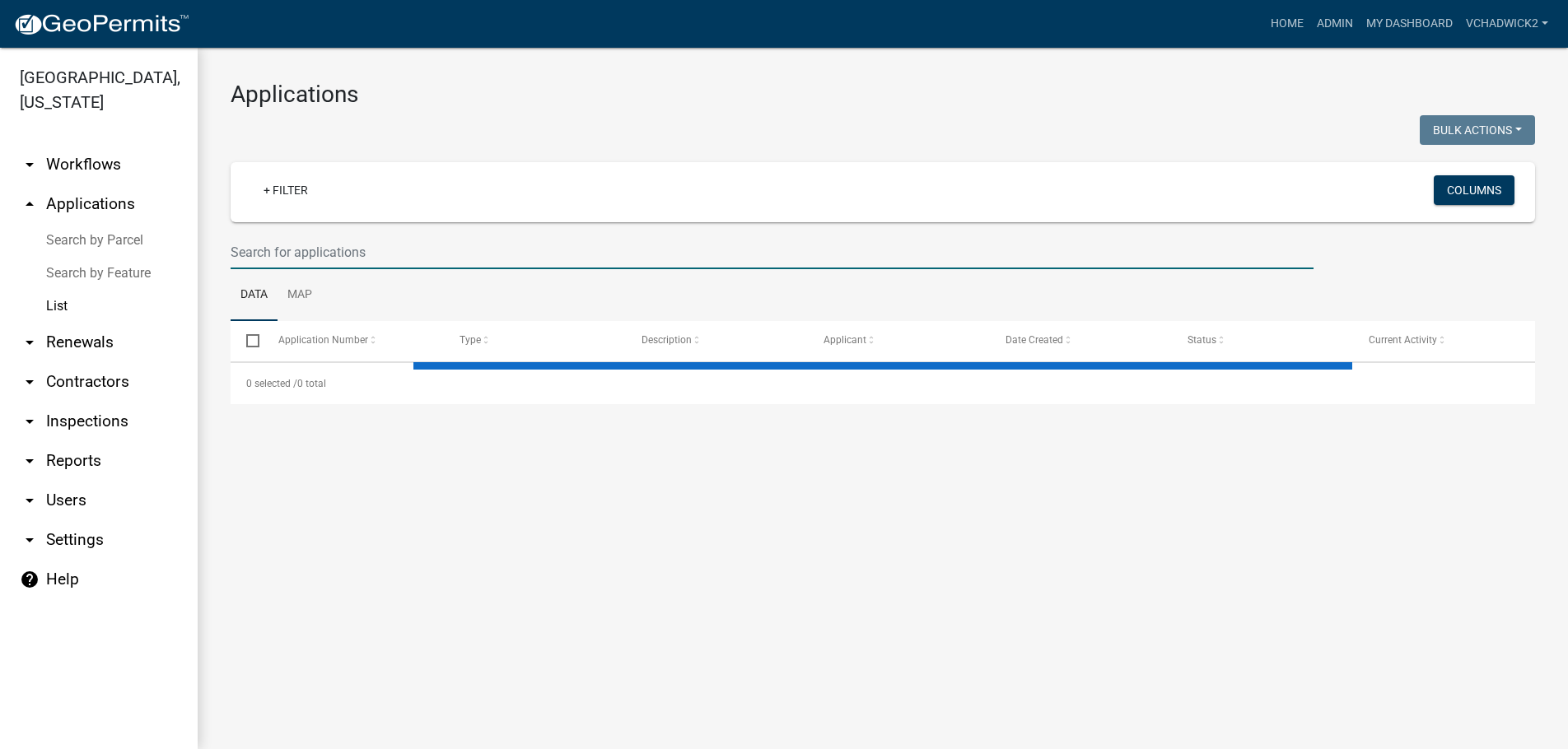
click at [391, 260] on input "text" at bounding box center [772, 251] width 1083 height 33
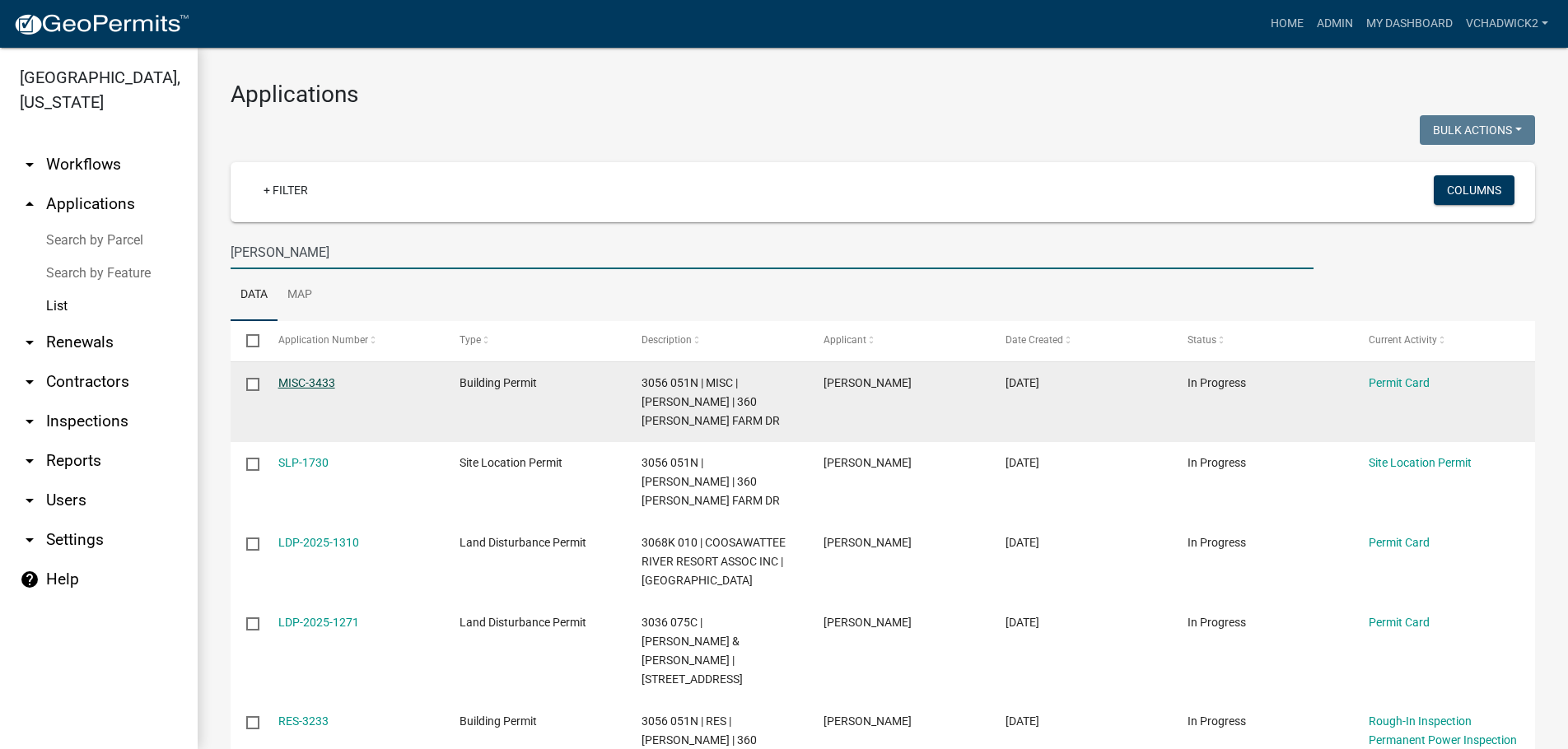
type input "[PERSON_NAME]"
click at [310, 377] on link "MISC-3433" at bounding box center [307, 383] width 57 height 13
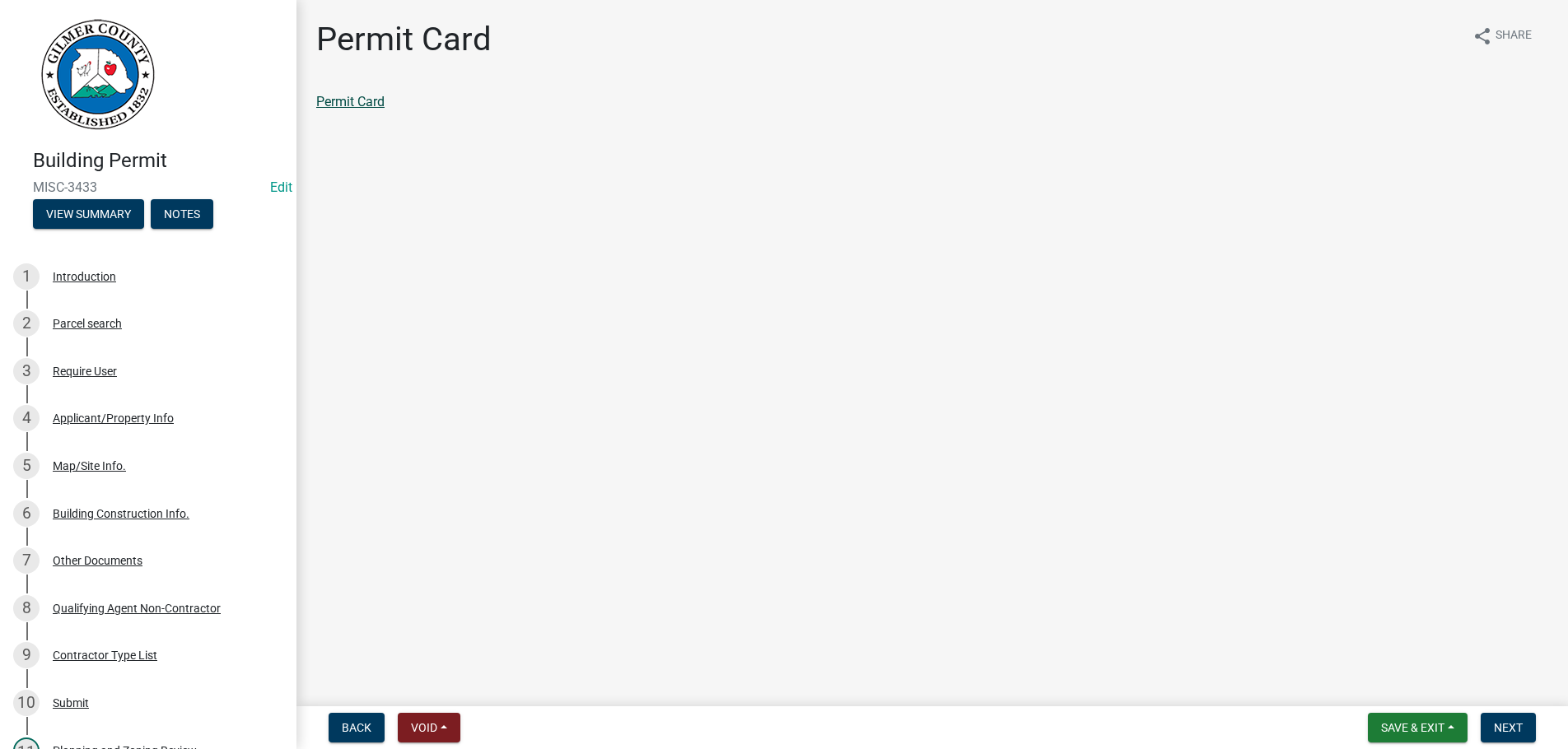
click at [345, 101] on link "Permit Card" at bounding box center [350, 102] width 69 height 15
click at [83, 413] on div "Applicant/Property Info" at bounding box center [112, 418] width 121 height 11
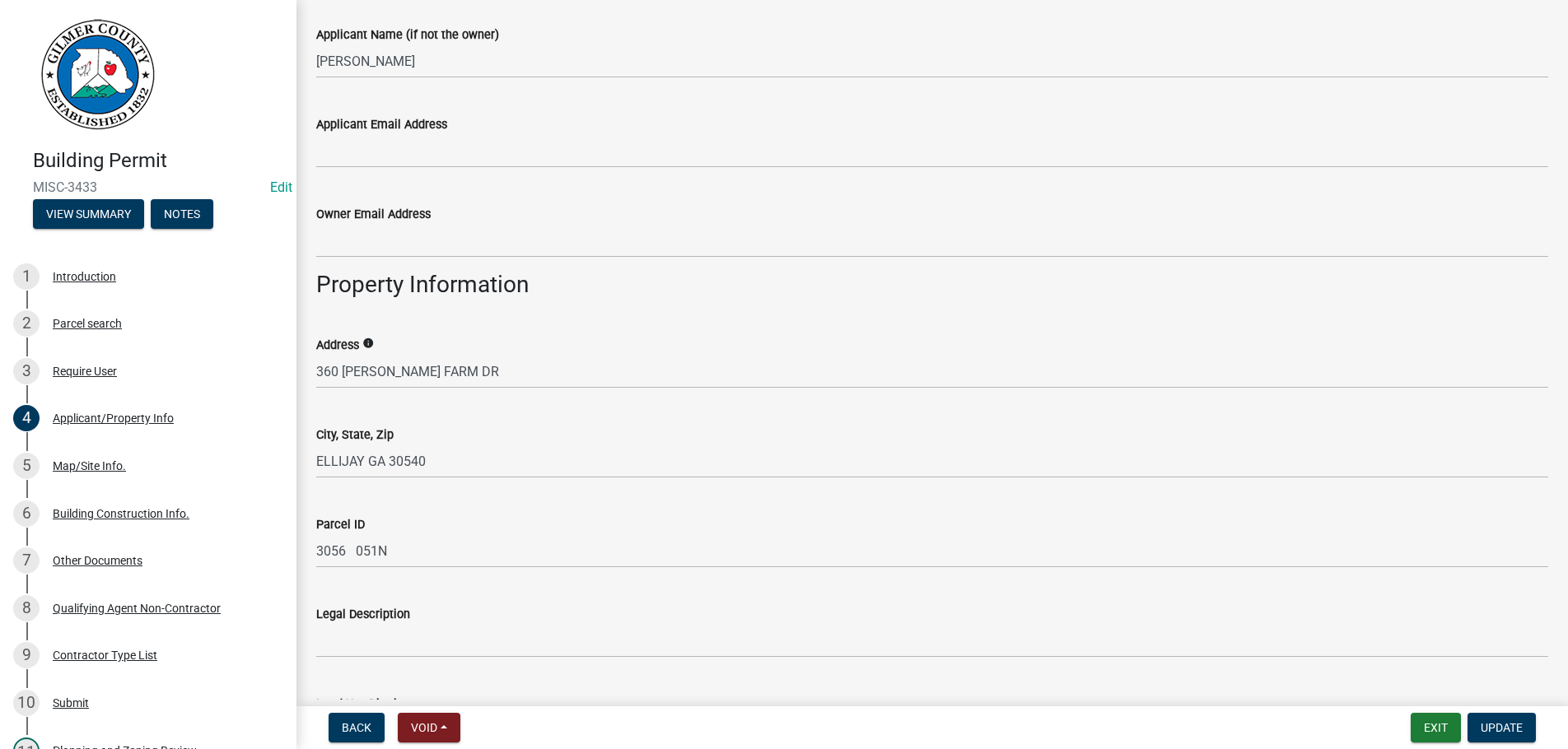
scroll to position [1033, 0]
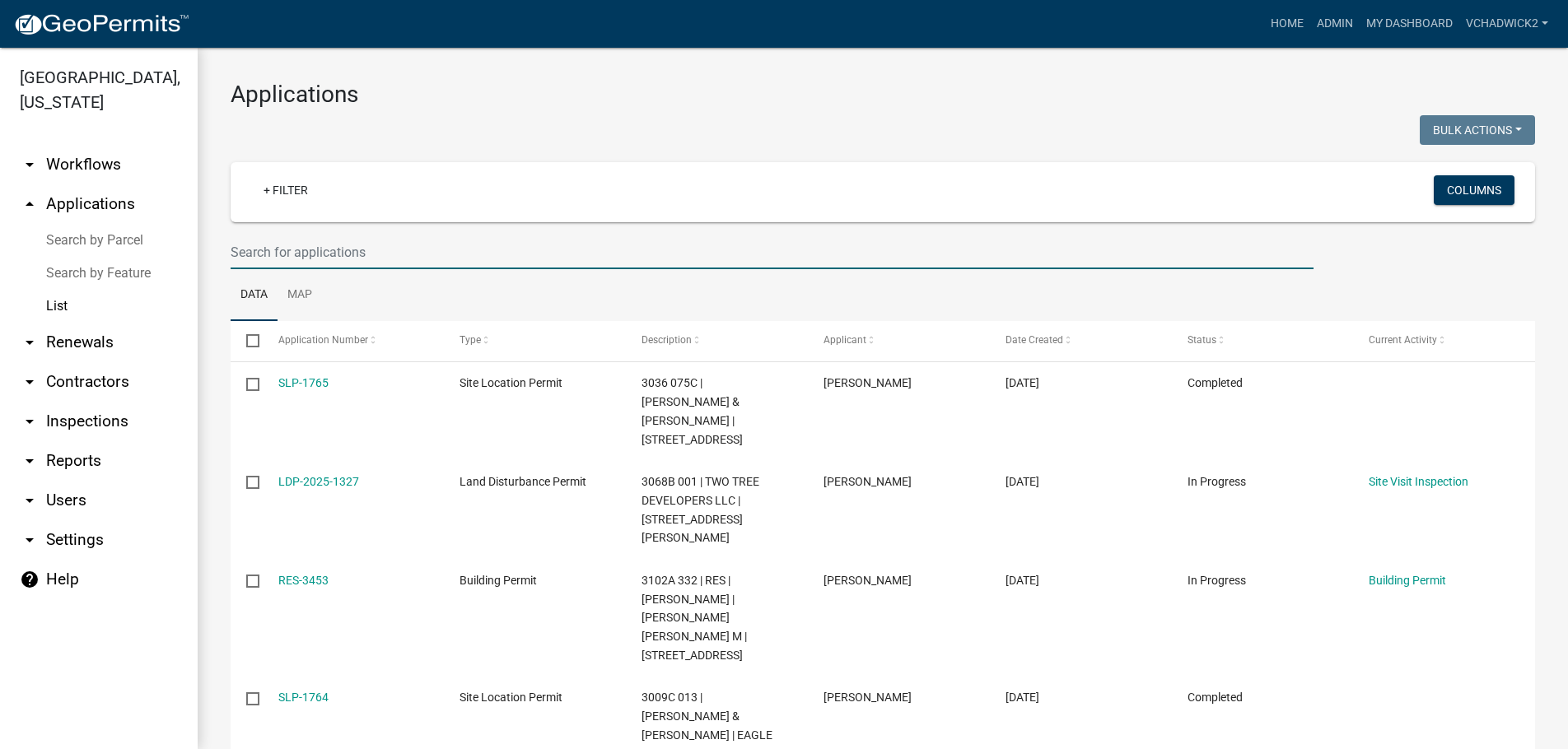
click at [368, 240] on input "text" at bounding box center [772, 251] width 1083 height 33
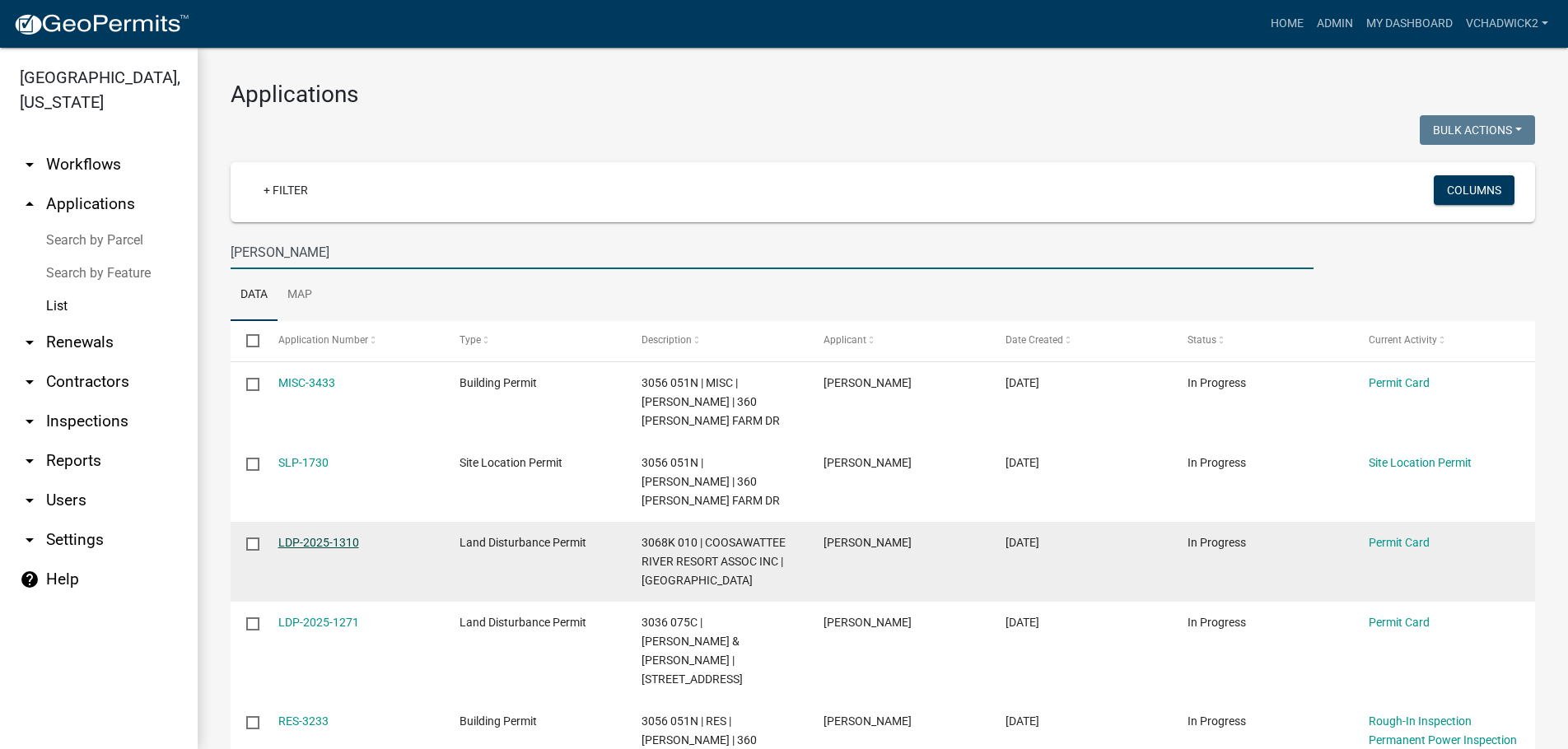
type input "[PERSON_NAME]"
click at [334, 541] on link "LDP-2025-1310" at bounding box center [318, 542] width 81 height 13
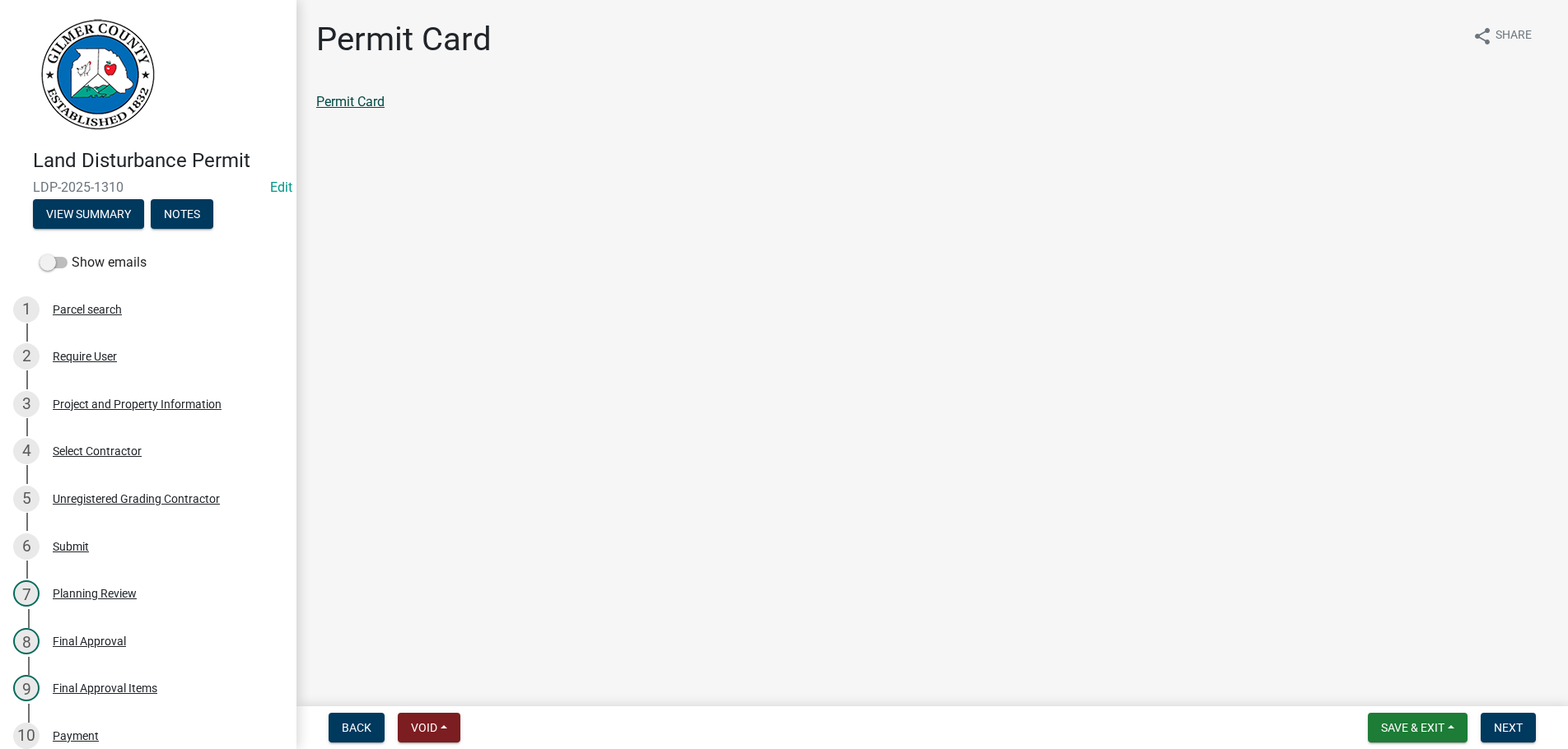
click at [362, 100] on link "Permit Card" at bounding box center [350, 102] width 69 height 15
click at [1420, 728] on span "Save & Exit" at bounding box center [1413, 728] width 64 height 13
click at [1400, 681] on button "Save & Exit" at bounding box center [1401, 685] width 131 height 40
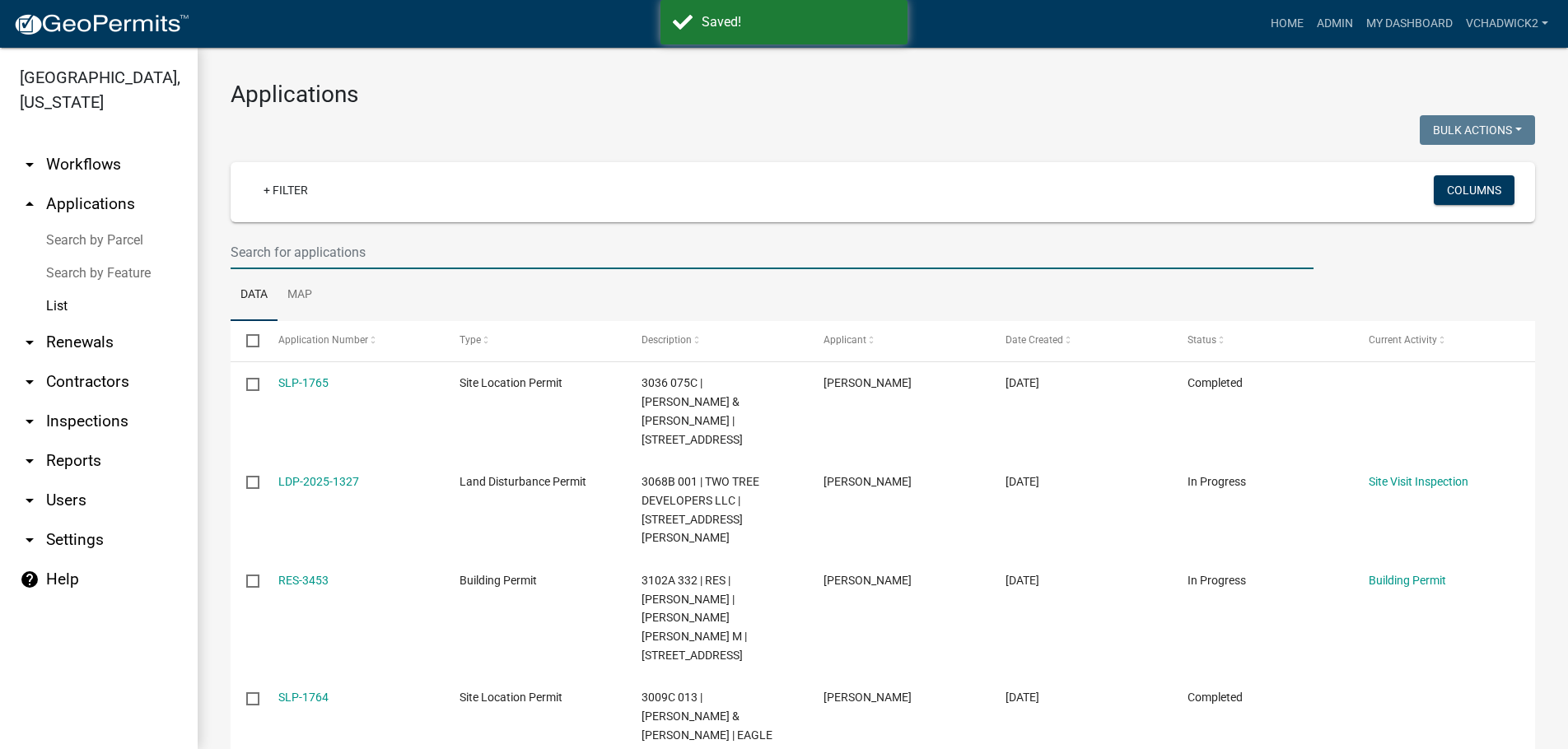
click at [304, 246] on input "text" at bounding box center [772, 251] width 1083 height 33
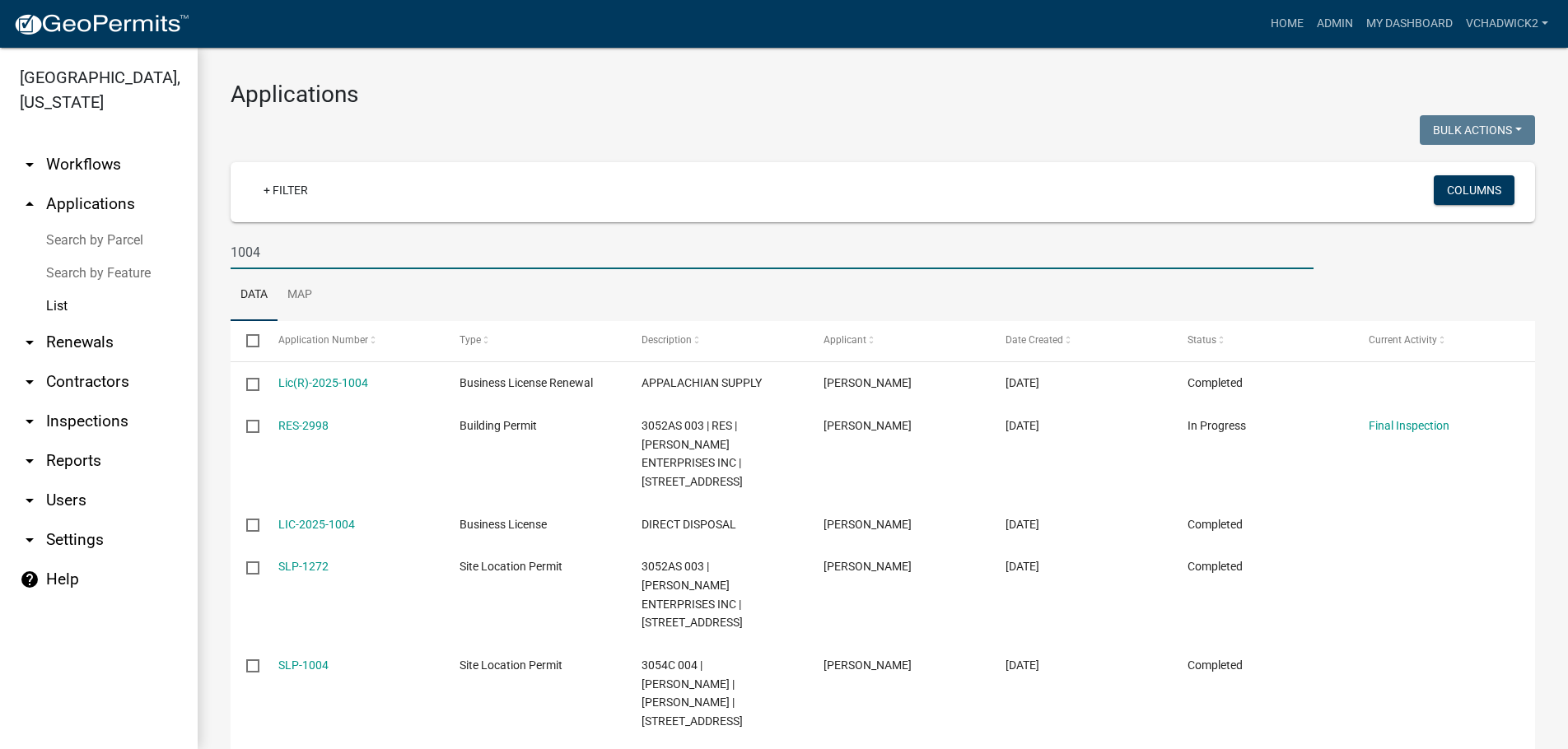
type input "1004"
